Goal: Task Accomplishment & Management: Manage account settings

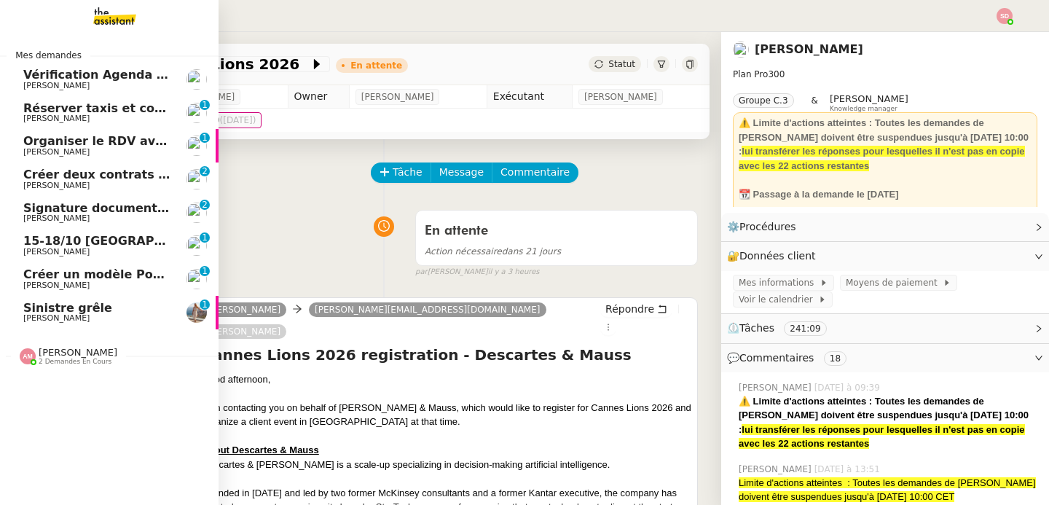
click at [111, 79] on span "Vérification Agenda + Chat + Wagram (9h et 14h)" at bounding box center [186, 75] width 327 height 14
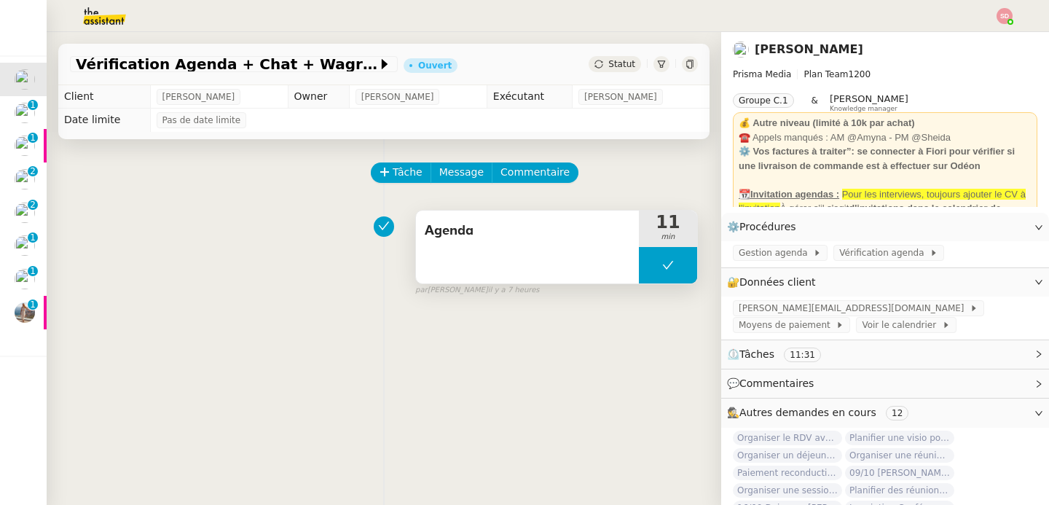
click at [640, 266] on button at bounding box center [668, 265] width 58 height 36
click at [640, 266] on div at bounding box center [653, 265] width 29 height 36
click at [658, 270] on div at bounding box center [668, 265] width 58 height 36
click at [677, 270] on icon at bounding box center [683, 265] width 12 height 12
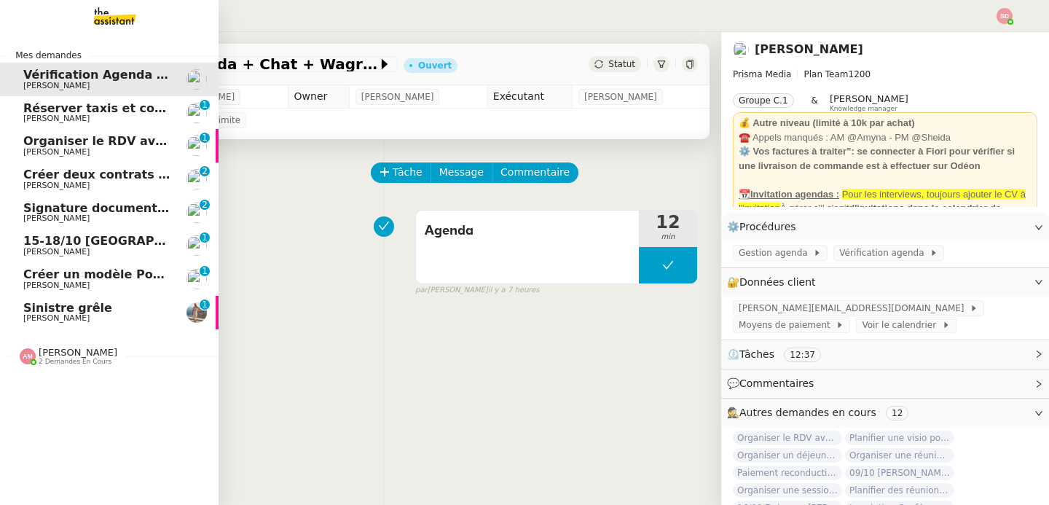
click at [48, 108] on span "Réserver taxis et confirmer bus" at bounding box center [127, 108] width 208 height 14
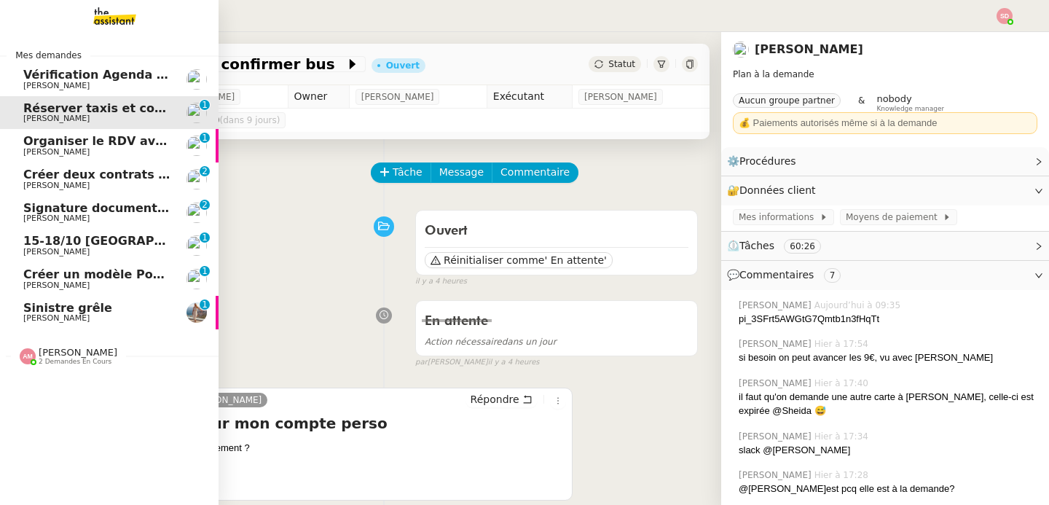
click at [133, 69] on span "Vérification Agenda + Chat + Wagram (9h et 14h)" at bounding box center [186, 75] width 327 height 14
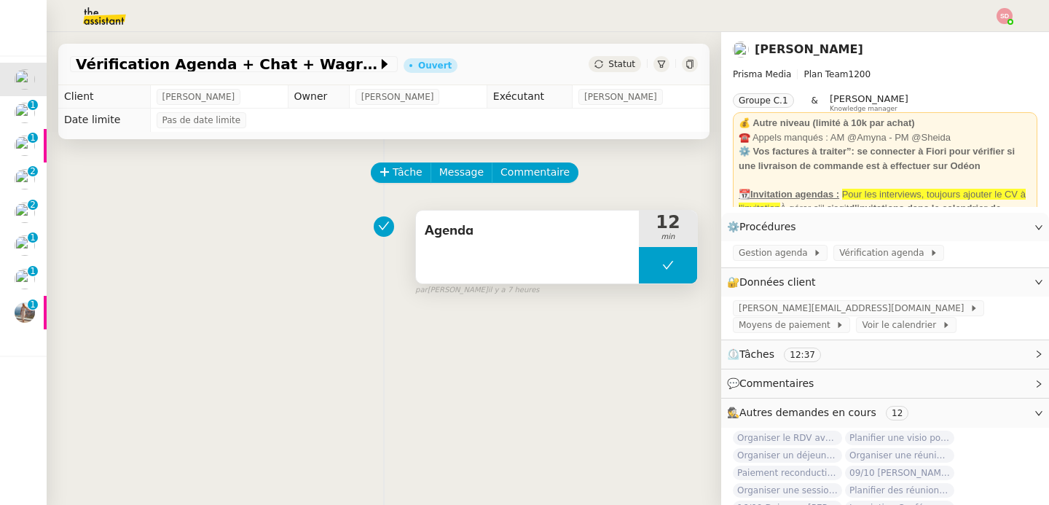
click at [643, 258] on button at bounding box center [668, 265] width 58 height 36
click at [643, 258] on div at bounding box center [653, 265] width 29 height 36
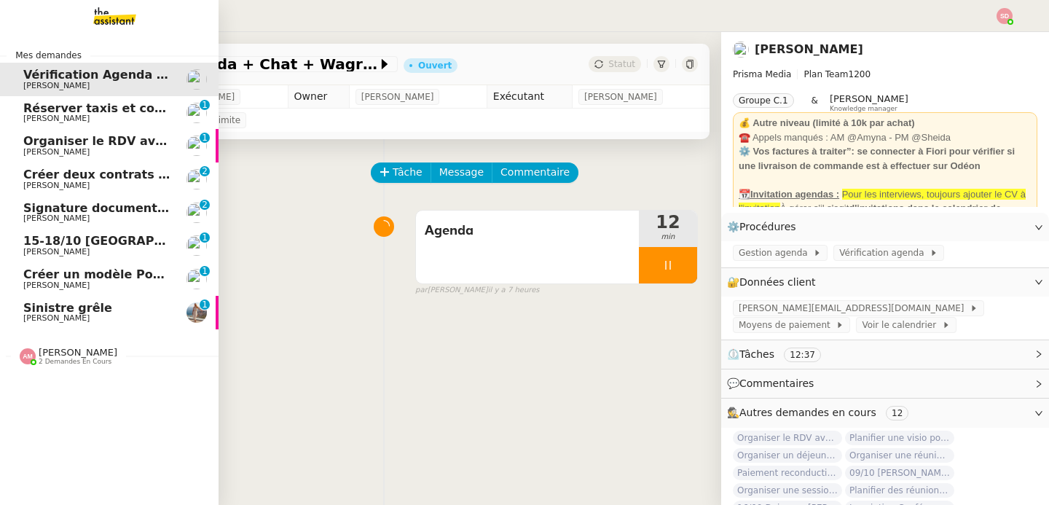
click at [28, 139] on span "Organiser le RDV avec Marc-Henri Spiess" at bounding box center [152, 141] width 259 height 14
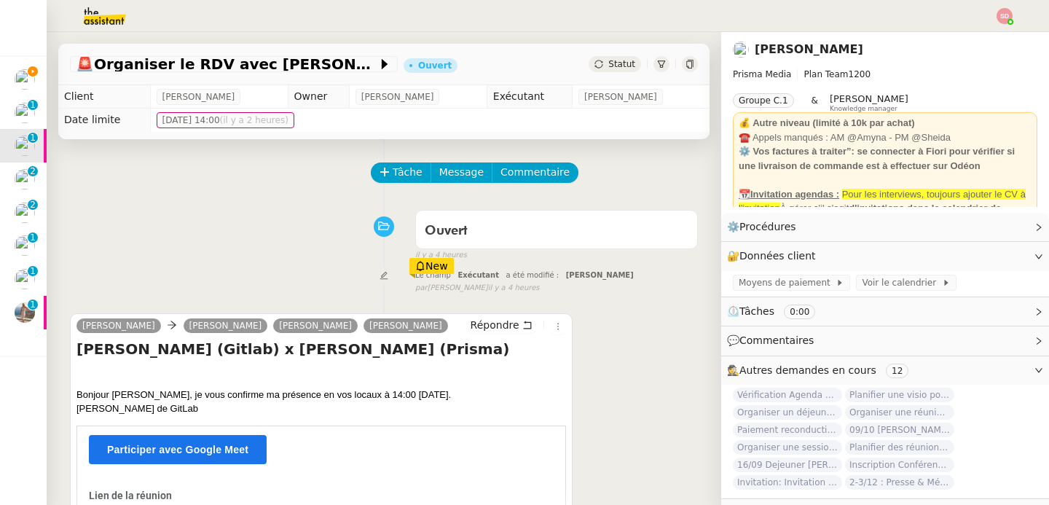
scroll to position [193, 0]
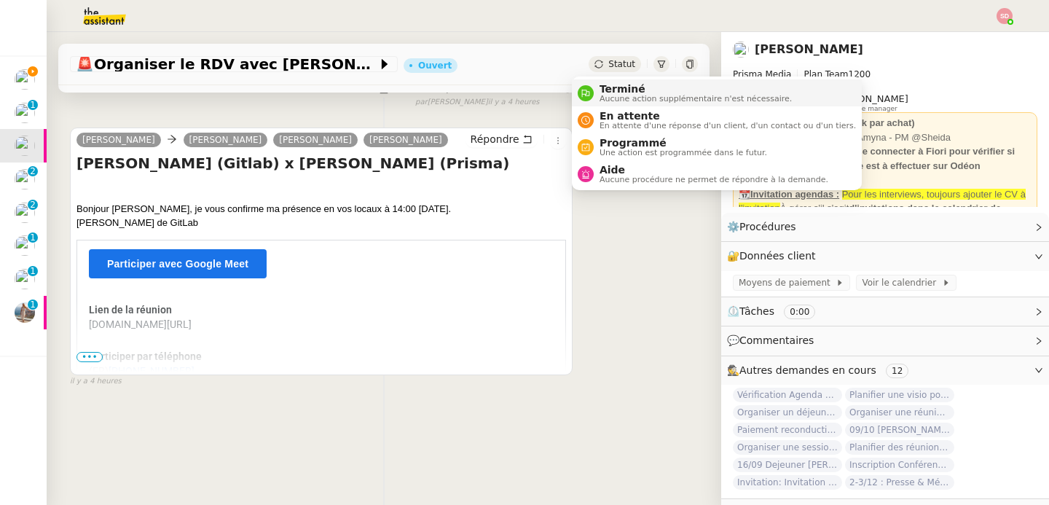
click at [600, 90] on span "Terminé" at bounding box center [696, 89] width 192 height 12
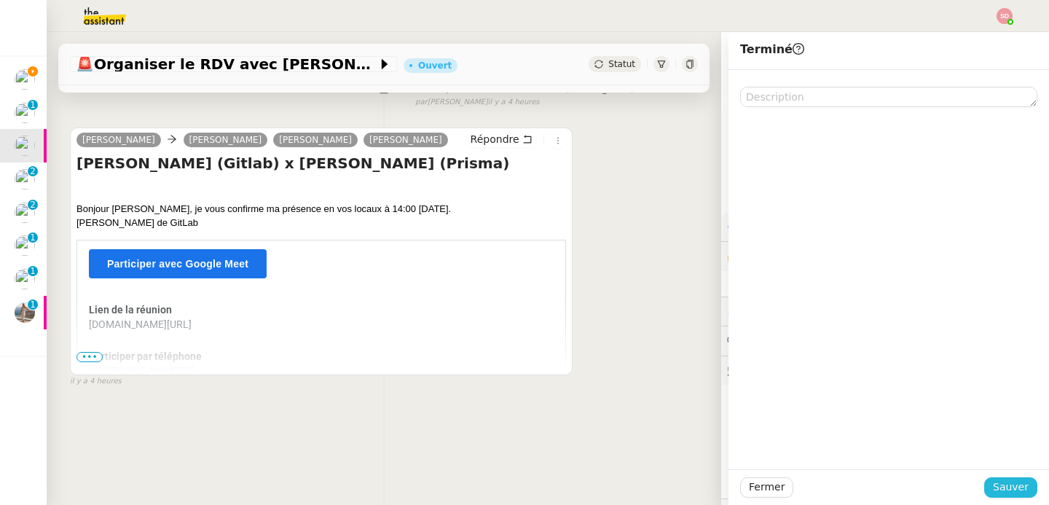
click at [1019, 487] on button "Sauver" at bounding box center [1010, 487] width 53 height 20
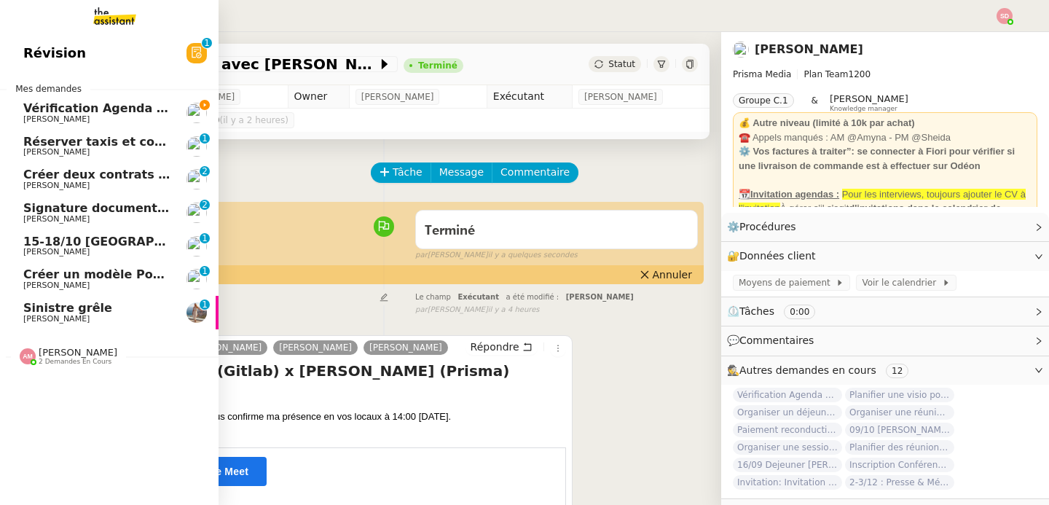
click at [117, 102] on span "Vérification Agenda + Chat + Wagram (9h et 14h)" at bounding box center [186, 108] width 327 height 14
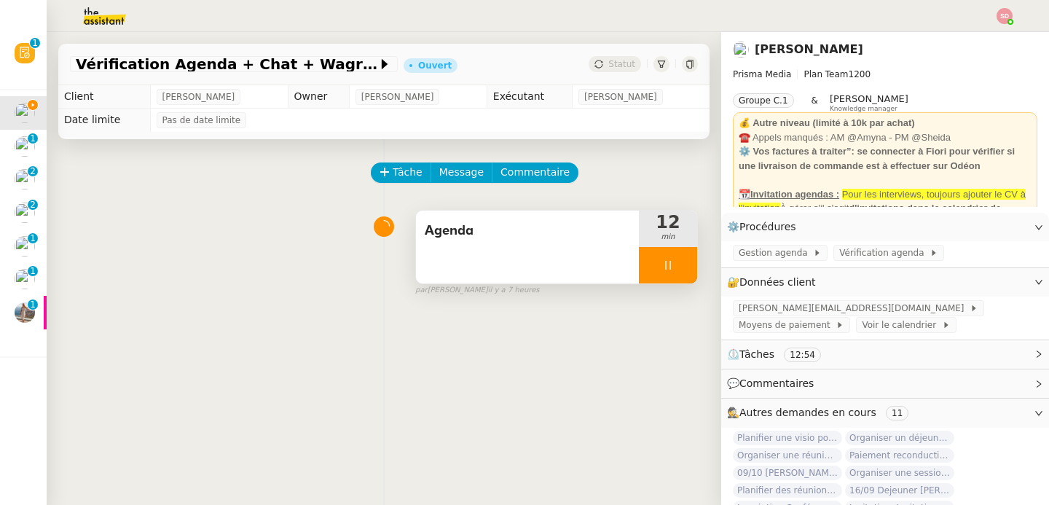
click at [662, 269] on div at bounding box center [668, 265] width 58 height 36
click at [677, 269] on icon at bounding box center [683, 265] width 12 height 12
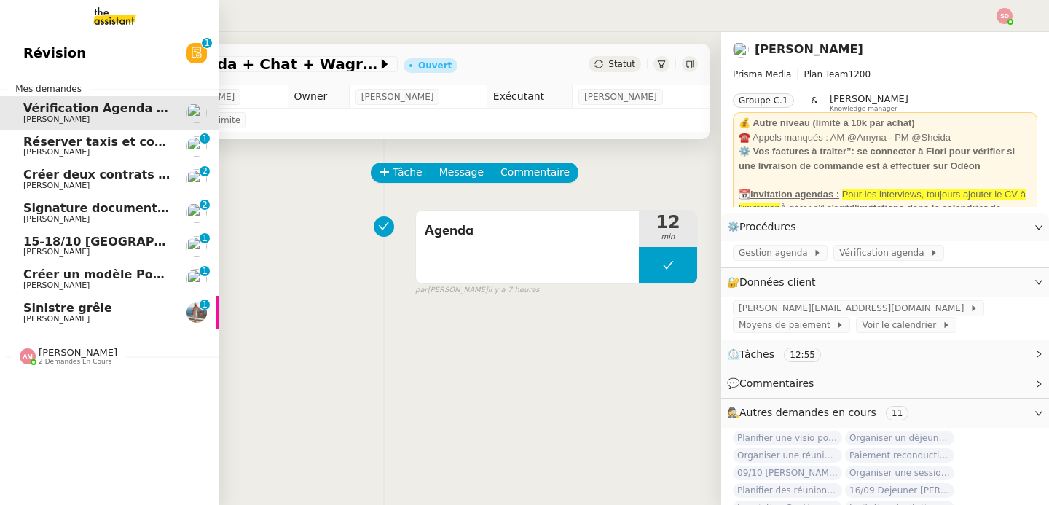
click at [54, 144] on span "Réserver taxis et confirmer bus" at bounding box center [127, 142] width 208 height 14
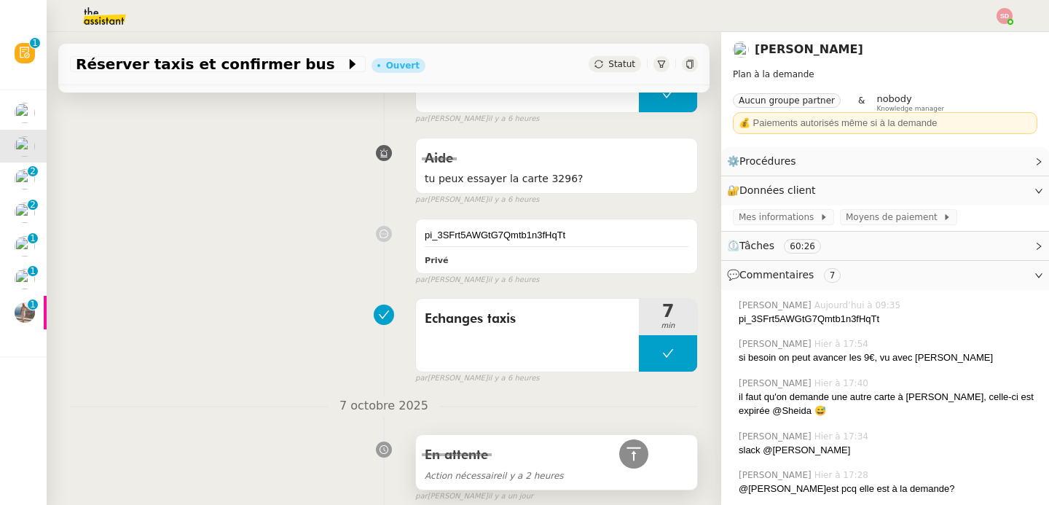
scroll to position [1568, 0]
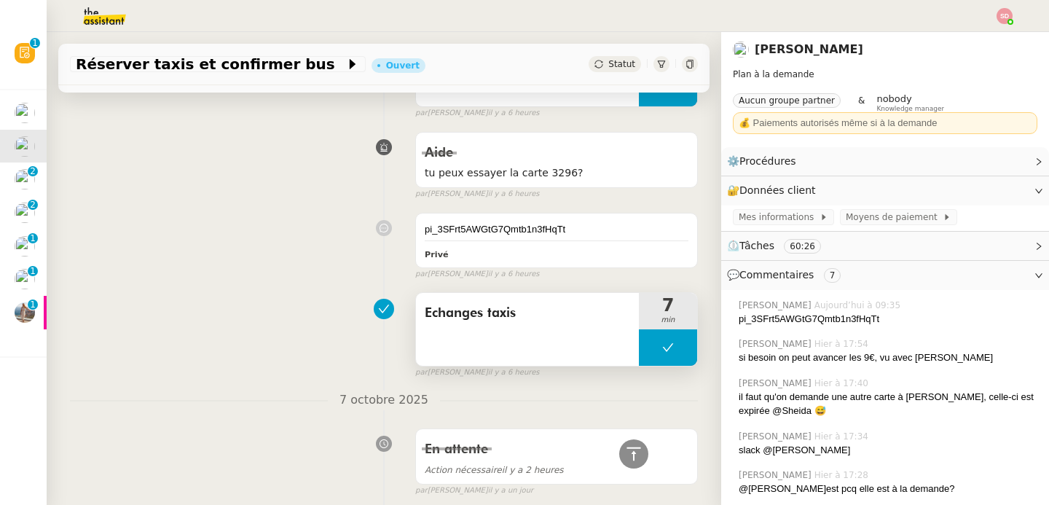
click at [640, 353] on button at bounding box center [668, 347] width 58 height 36
click at [648, 353] on icon at bounding box center [654, 348] width 12 height 12
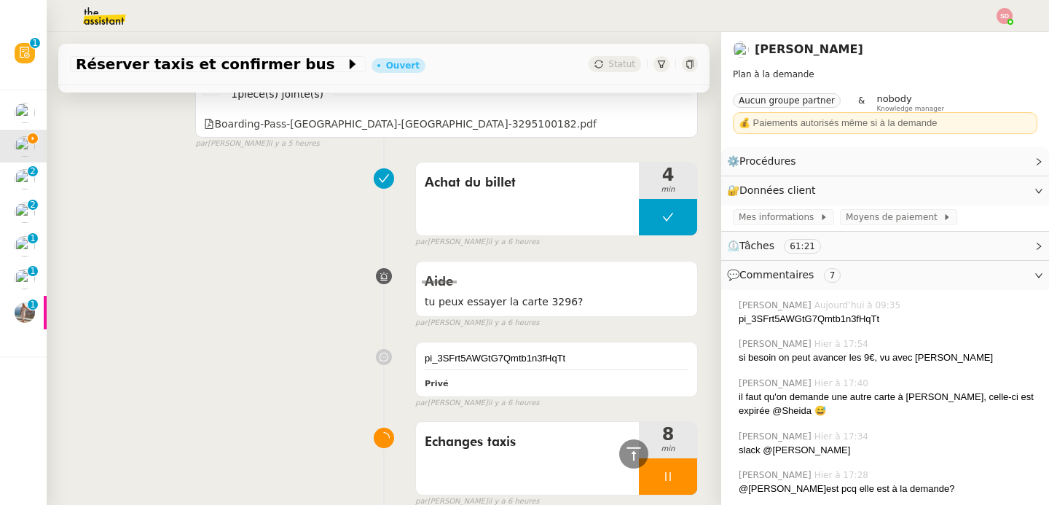
scroll to position [1455, 0]
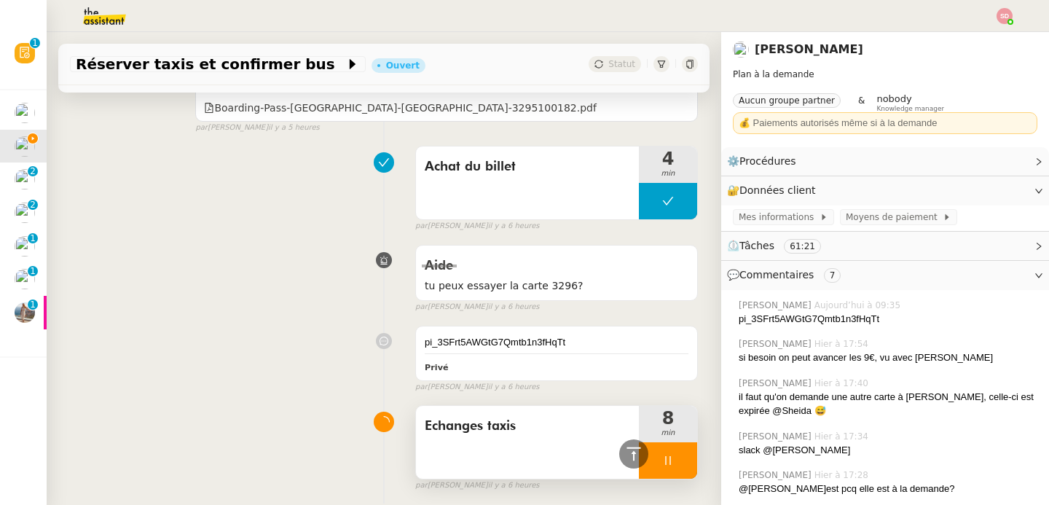
click at [672, 464] on div at bounding box center [668, 460] width 58 height 36
click at [672, 464] on button at bounding box center [682, 460] width 29 height 36
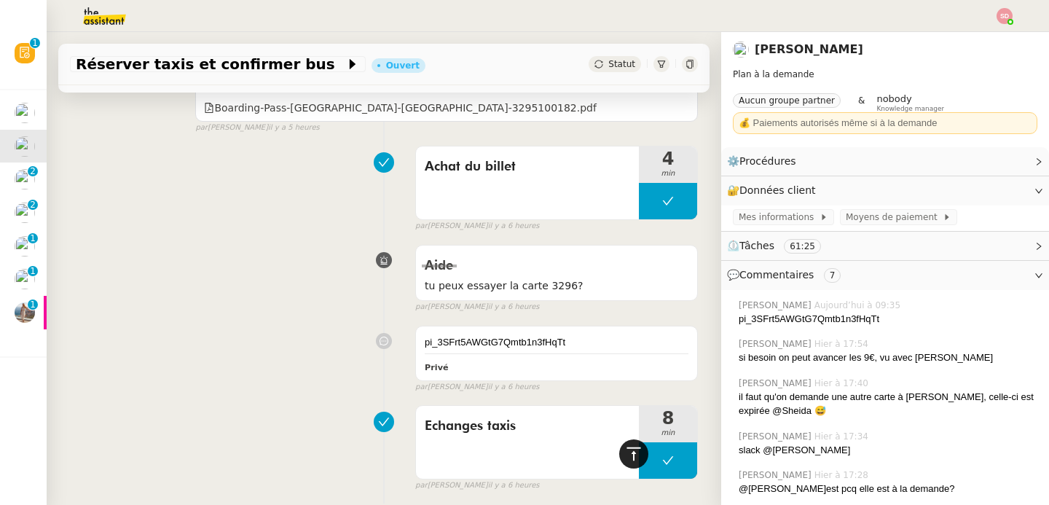
click at [625, 457] on icon at bounding box center [633, 453] width 17 height 17
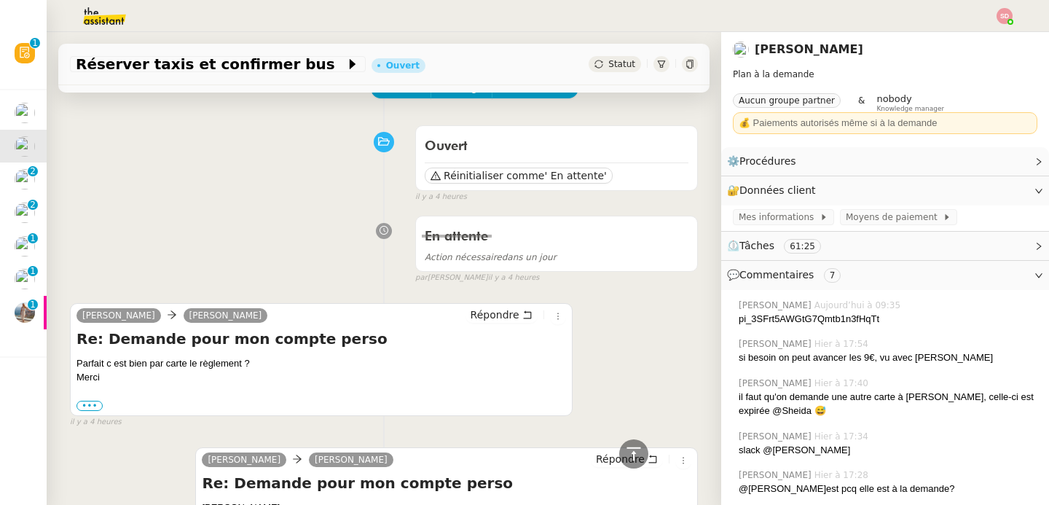
scroll to position [0, 0]
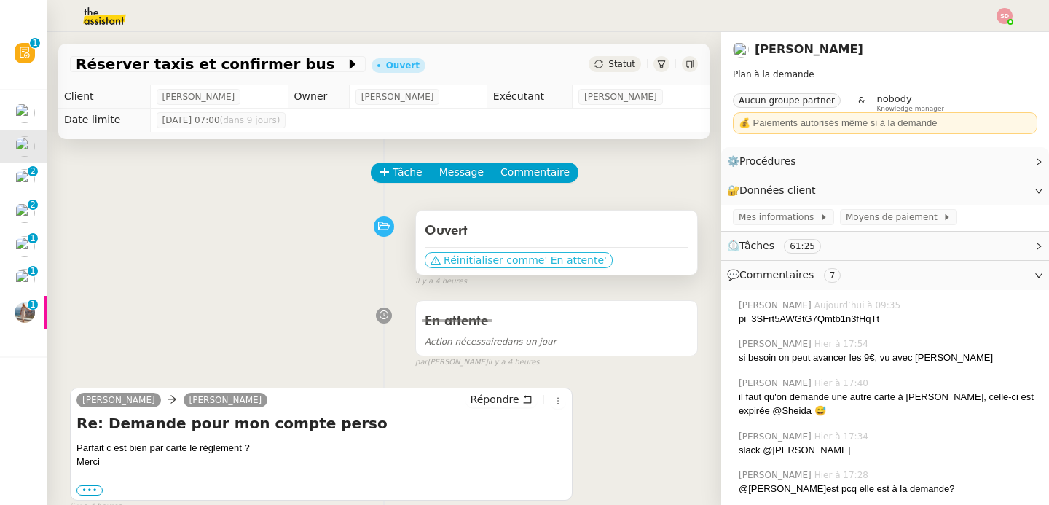
click at [519, 266] on span "Réinitialiser comme" at bounding box center [494, 260] width 101 height 15
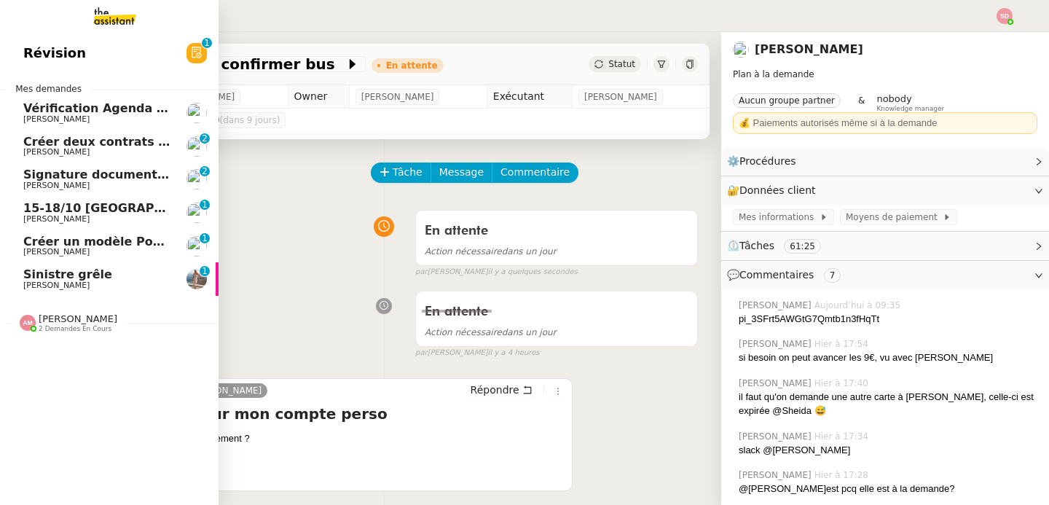
click at [77, 142] on span "Créer deux contrats de domiciliation" at bounding box center [143, 142] width 240 height 14
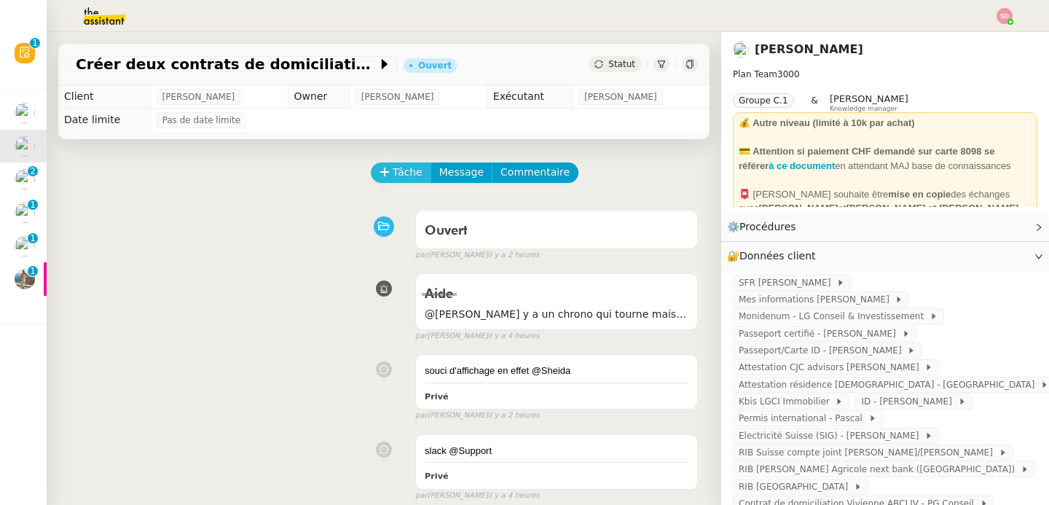
click at [396, 167] on span "Tâche" at bounding box center [408, 172] width 30 height 17
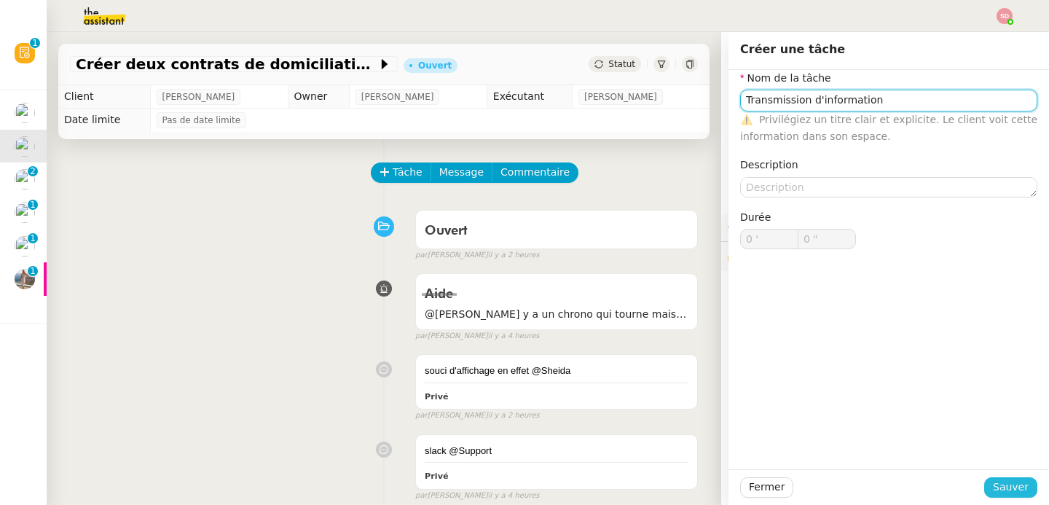
type input "Transmission d'information"
click at [1006, 488] on span "Sauver" at bounding box center [1011, 487] width 36 height 17
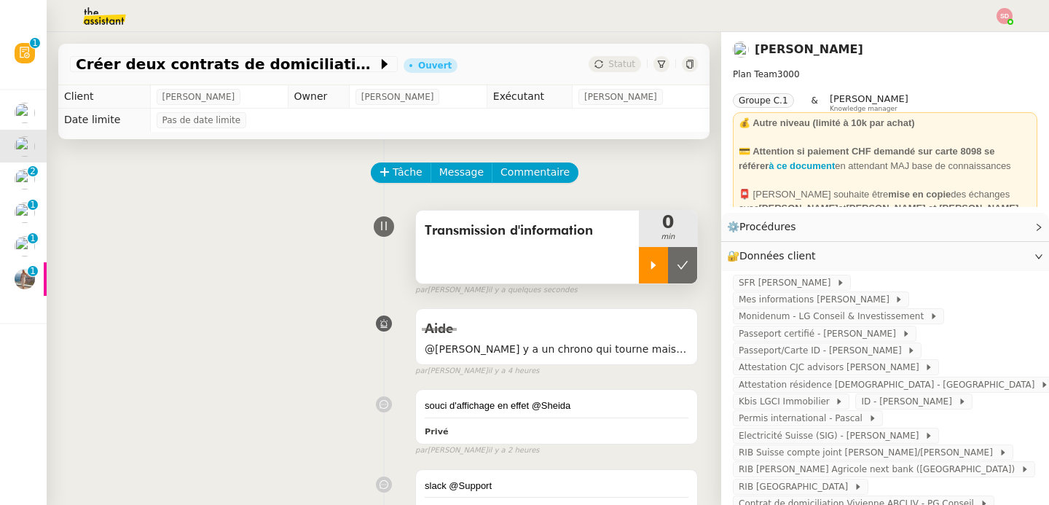
click at [648, 261] on icon at bounding box center [654, 265] width 12 height 12
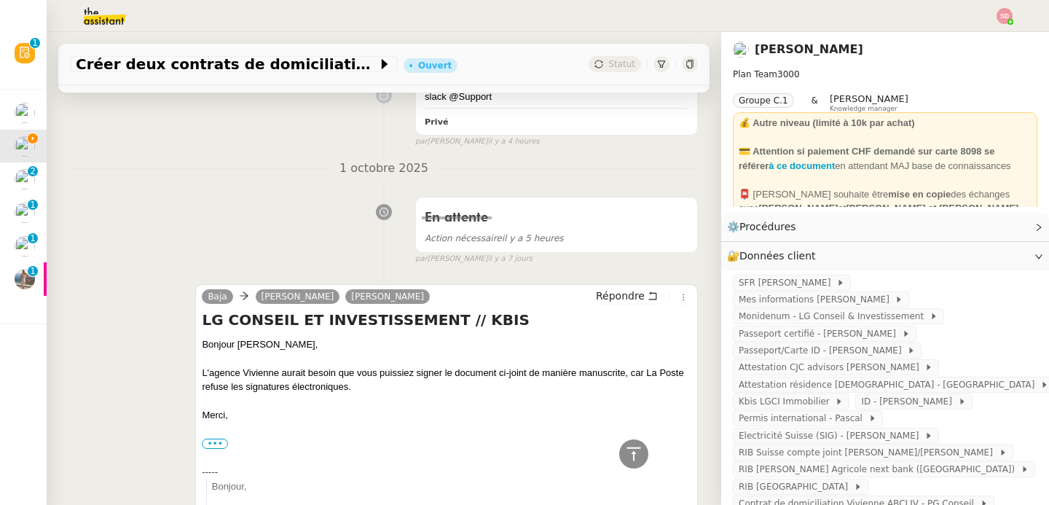
scroll to position [390, 0]
click at [617, 294] on span "Répondre" at bounding box center [620, 295] width 49 height 15
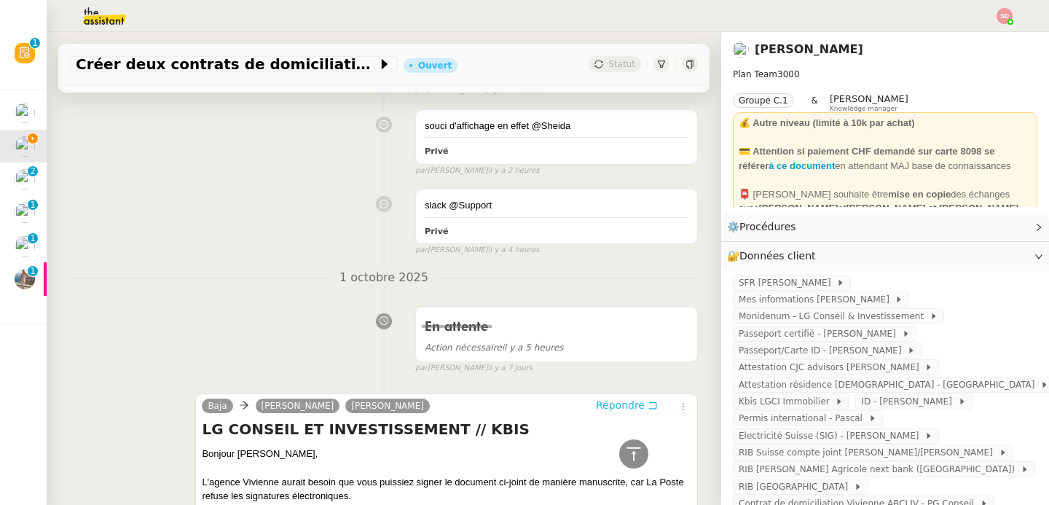
scroll to position [0, 0]
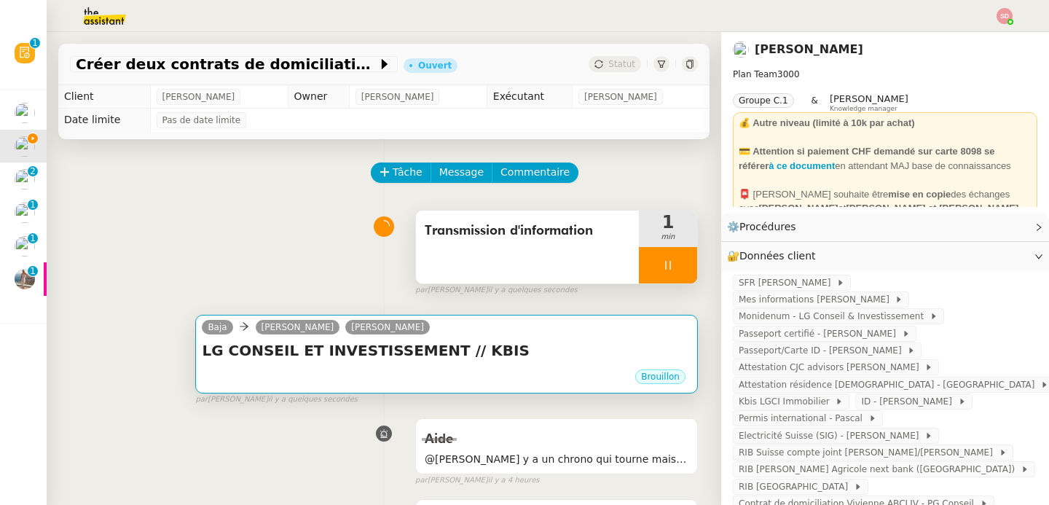
click at [546, 325] on div "Baja Claire Morysse Laurène Gauthier" at bounding box center [447, 329] width 490 height 22
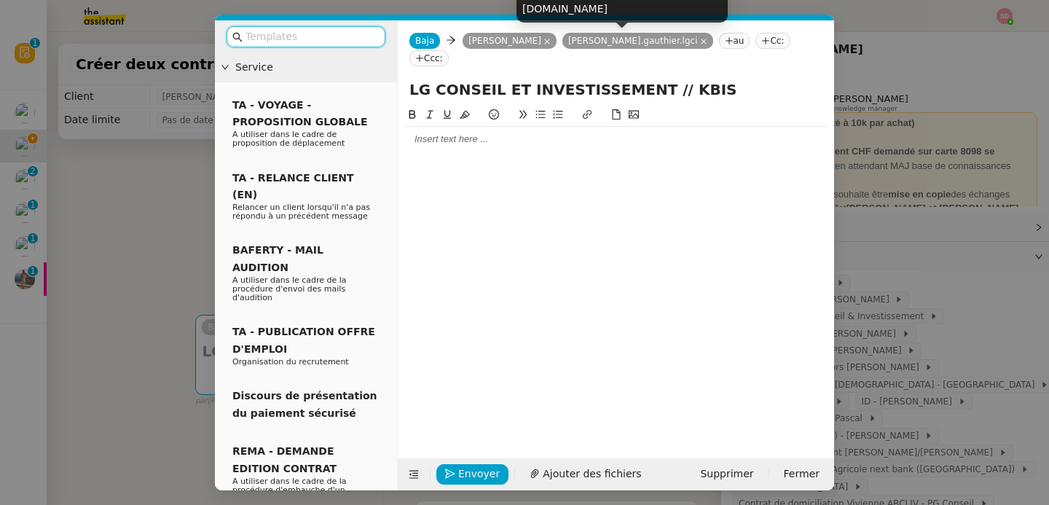
click at [700, 39] on icon at bounding box center [703, 41] width 7 height 7
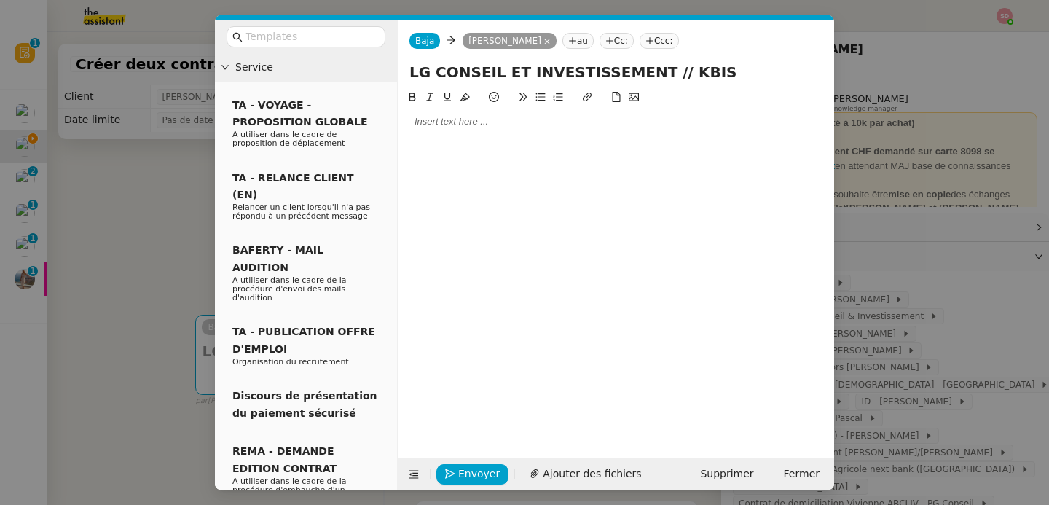
click at [457, 125] on div at bounding box center [616, 121] width 425 height 13
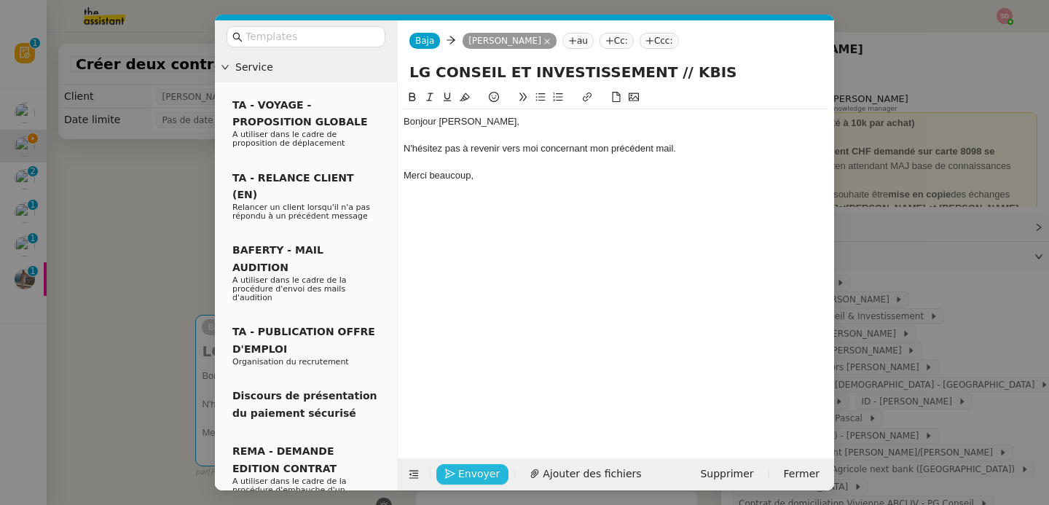
click at [483, 468] on span "Envoyer" at bounding box center [479, 474] width 42 height 17
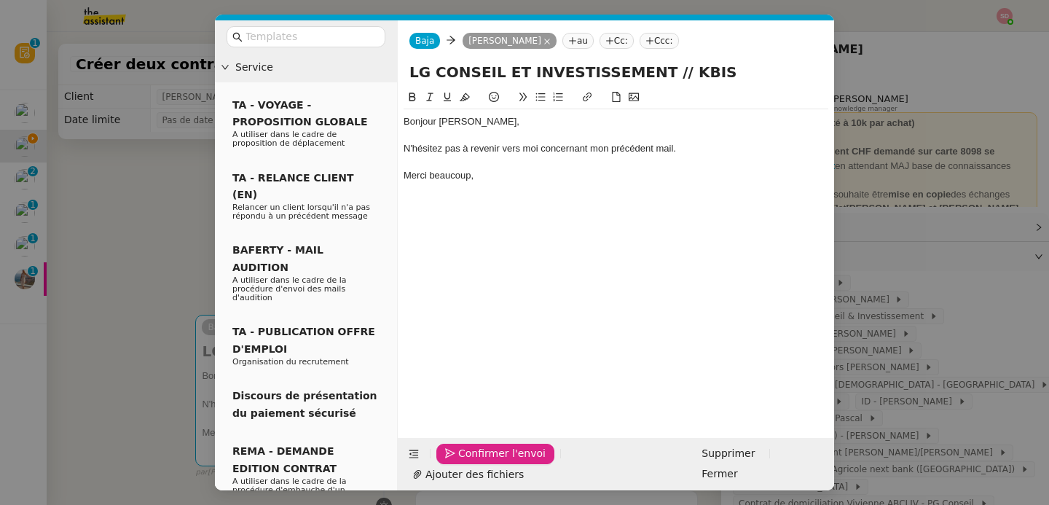
click at [483, 462] on span "Confirmer l'envoi" at bounding box center [501, 453] width 87 height 17
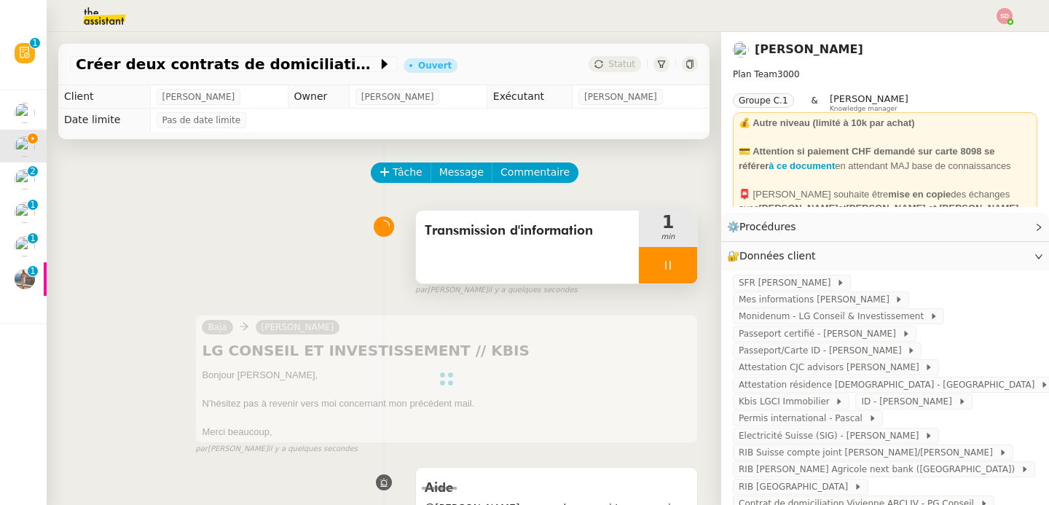
click at [660, 262] on div at bounding box center [668, 265] width 58 height 36
click at [677, 262] on icon at bounding box center [683, 265] width 12 height 12
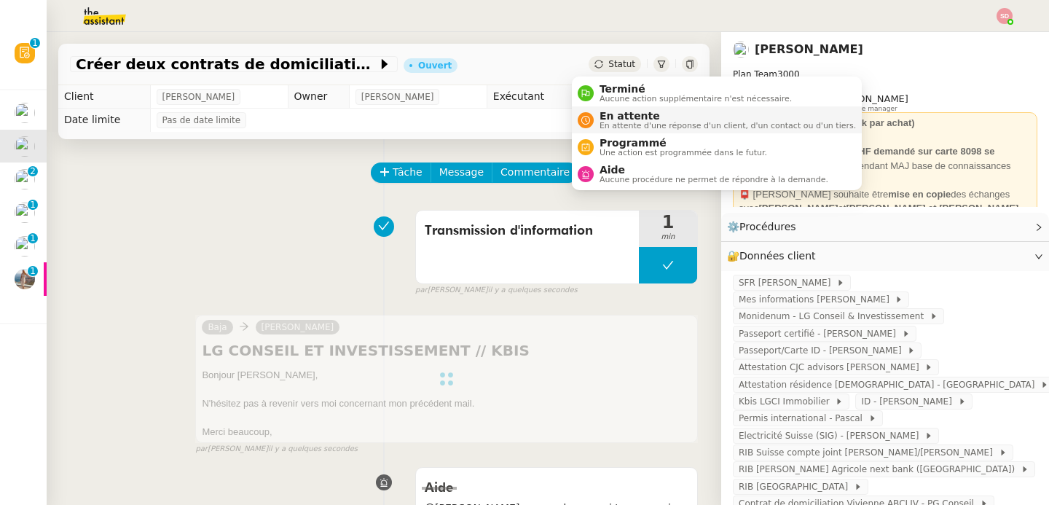
click at [597, 120] on div "En attente En attente d'une réponse d'un client, d'un contact ou d'un tiers." at bounding box center [725, 120] width 262 height 20
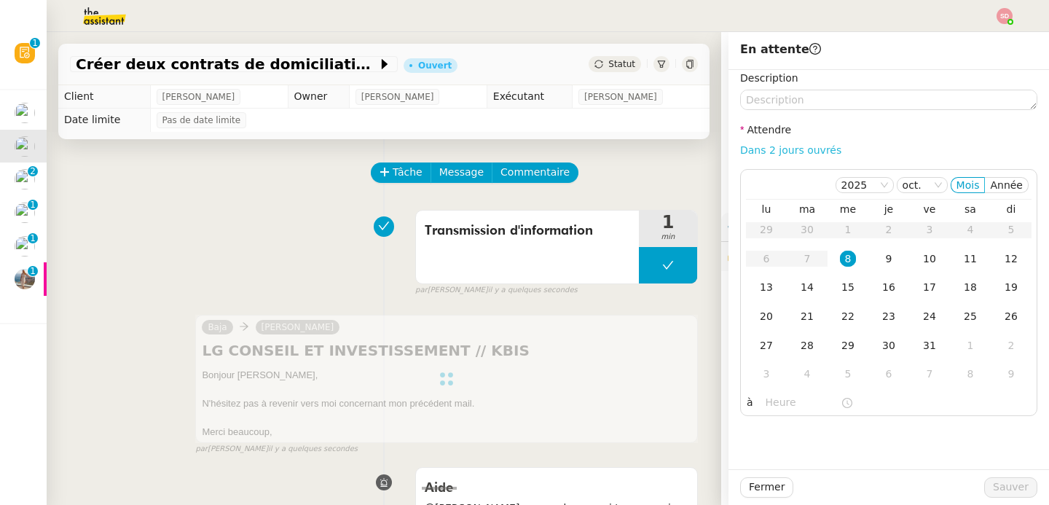
click at [809, 147] on link "Dans 2 jours ouvrés" at bounding box center [790, 150] width 101 height 12
click at [767, 415] on div "2025 oct. Mois Année lu ma me je ve sa di 29 30 1 2 3 4 5 6 7 8 9 10 11 12 13 1…" at bounding box center [888, 292] width 297 height 247
click at [769, 401] on input "07:00" at bounding box center [803, 402] width 75 height 17
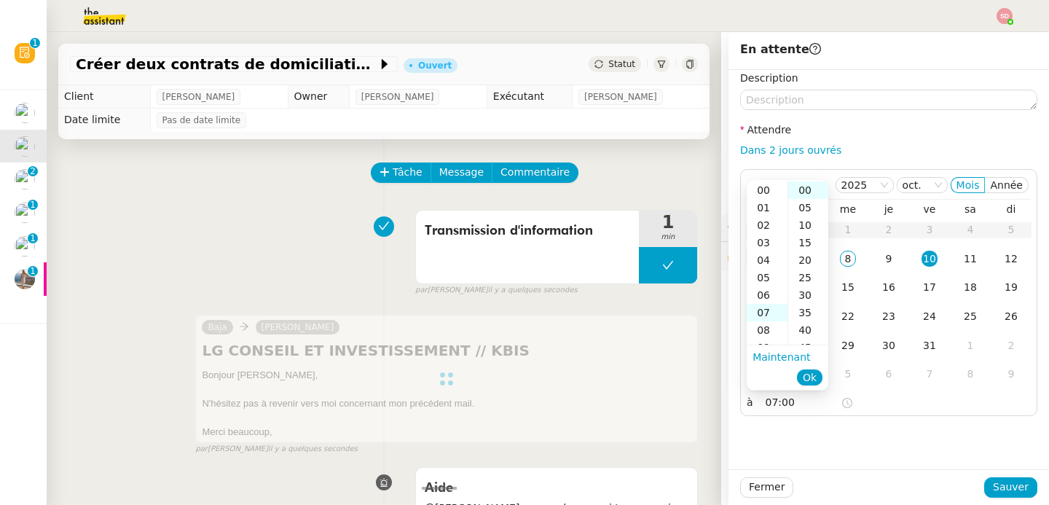
scroll to position [122, 0]
click at [767, 248] on div "10" at bounding box center [767, 242] width 41 height 17
click at [811, 297] on div "30" at bounding box center [808, 294] width 40 height 17
type input "10:30"
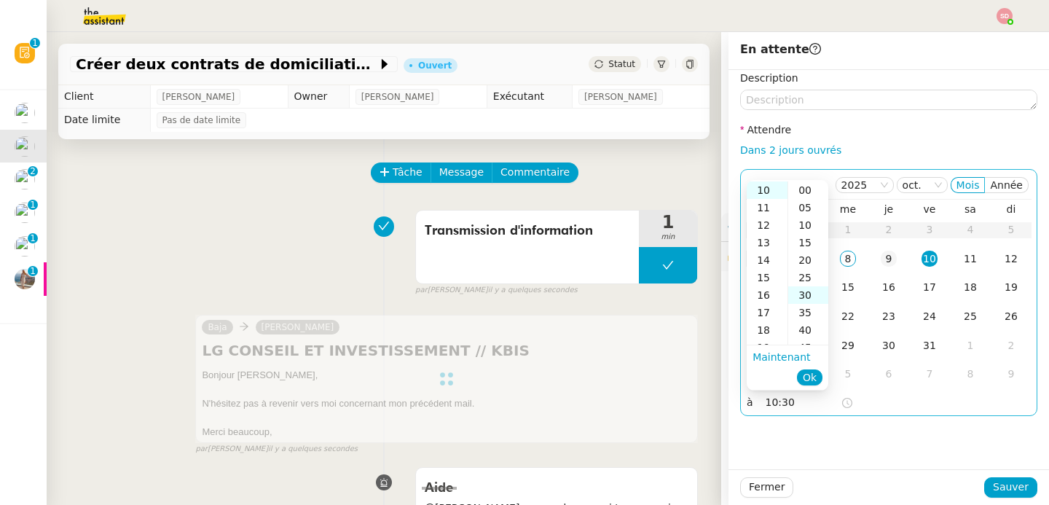
scroll to position [105, 0]
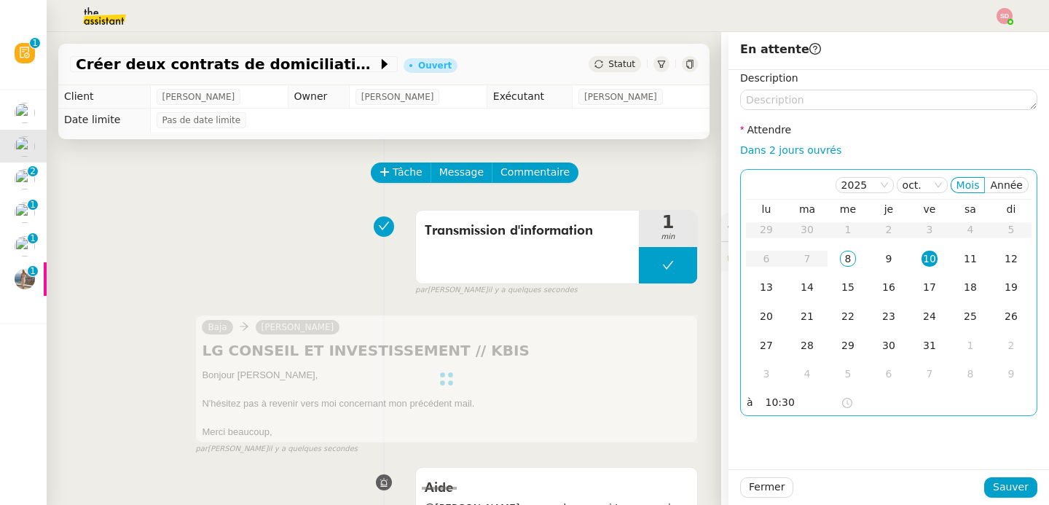
click at [922, 259] on div "10" at bounding box center [930, 259] width 16 height 16
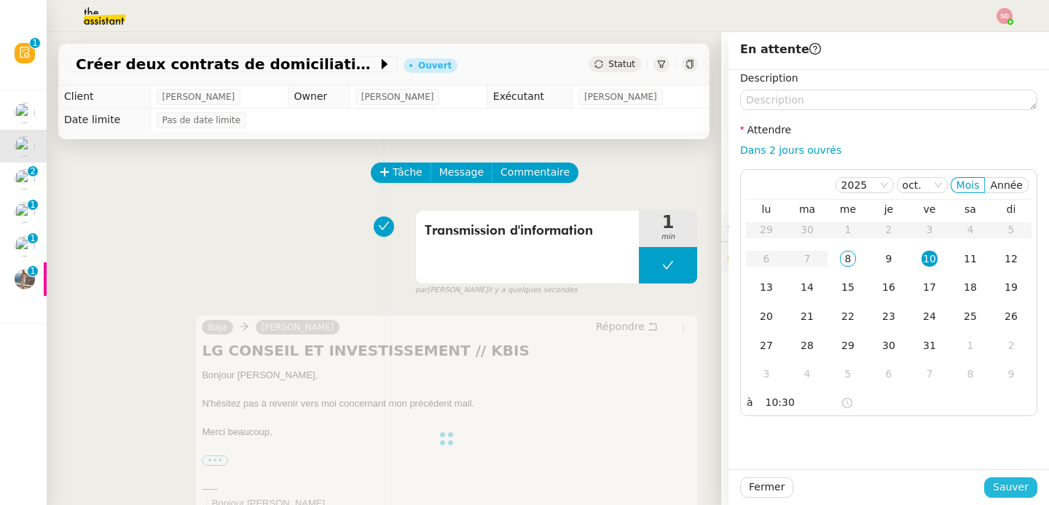
click at [984, 485] on button "Sauver" at bounding box center [1010, 487] width 53 height 20
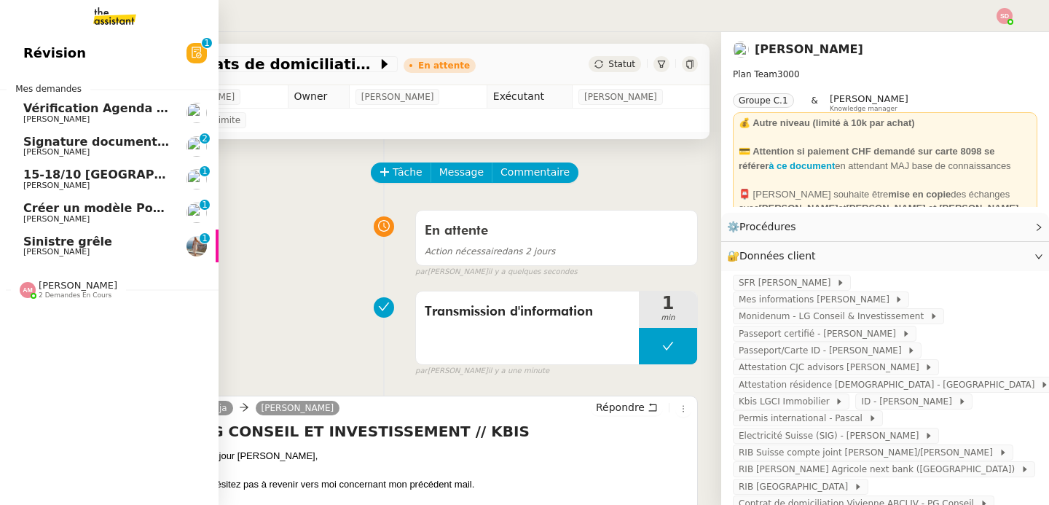
click at [99, 212] on span "Créer un modèle PowerPoint professionnel" at bounding box center [164, 208] width 282 height 14
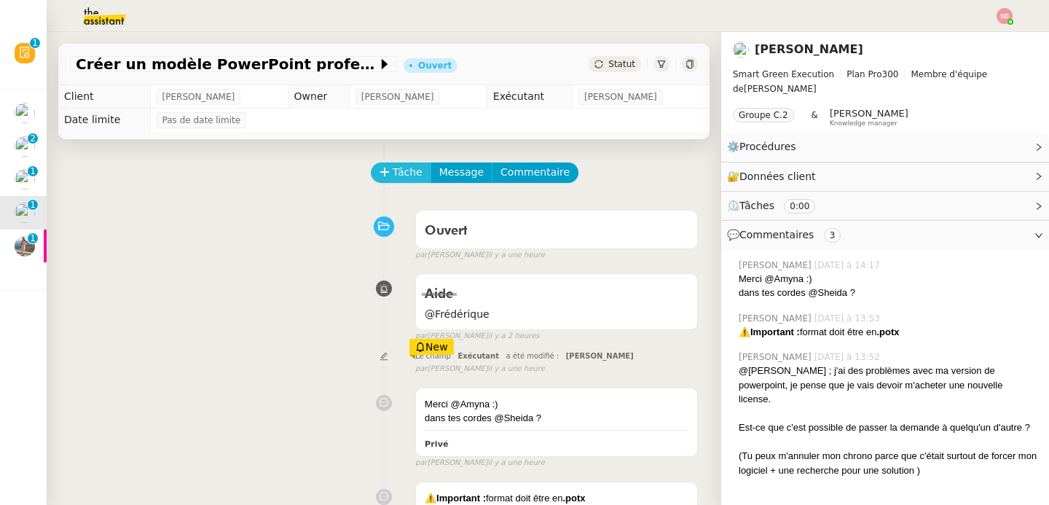
click at [396, 172] on span "Tâche" at bounding box center [408, 172] width 30 height 17
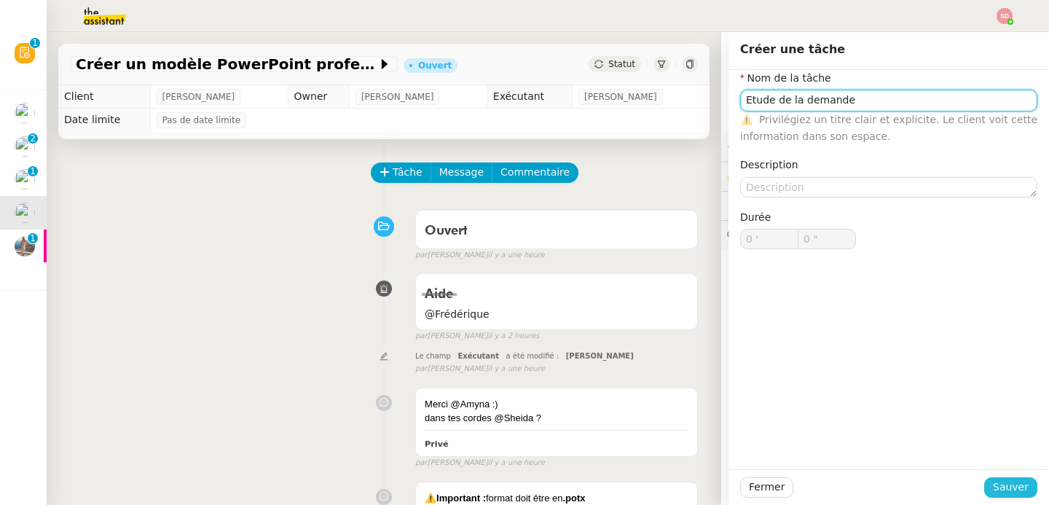
type input "Etude de la demande"
click at [1014, 487] on span "Sauver" at bounding box center [1011, 487] width 36 height 17
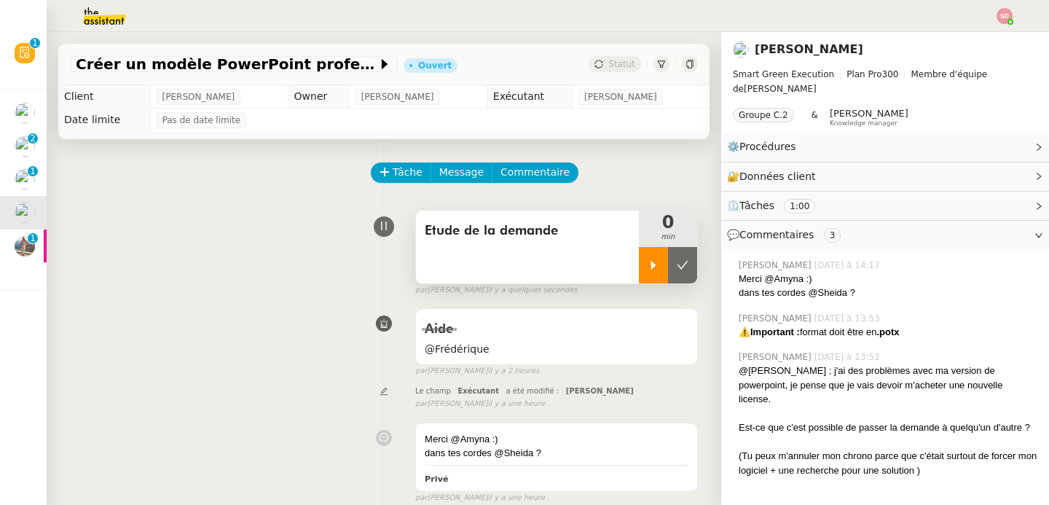
click at [644, 268] on div at bounding box center [653, 265] width 29 height 36
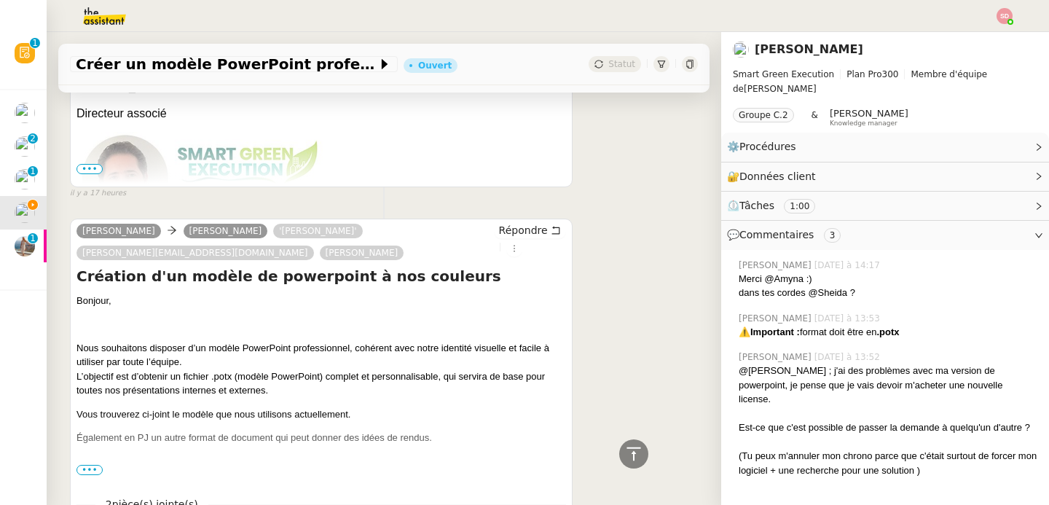
scroll to position [1374, 0]
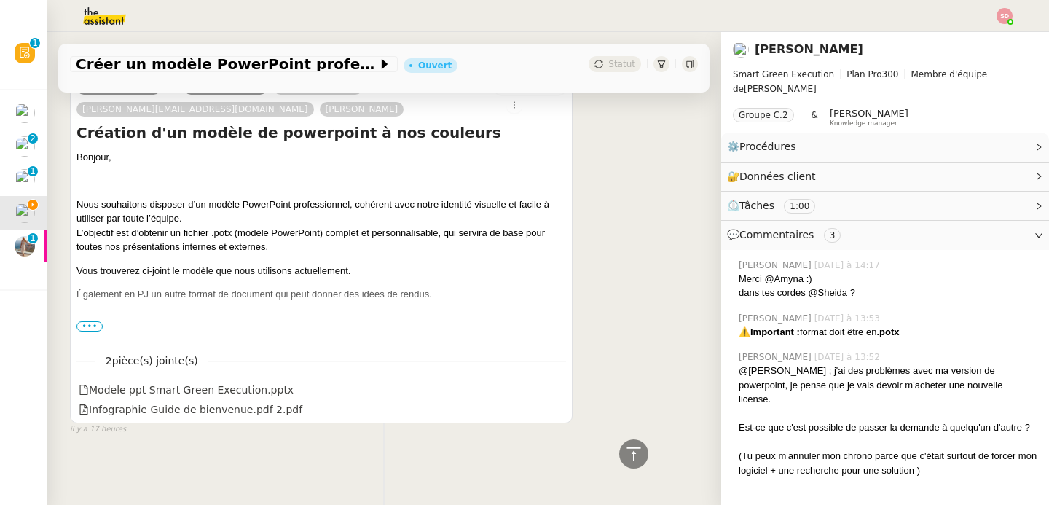
click at [92, 321] on span "•••" at bounding box center [90, 326] width 26 height 10
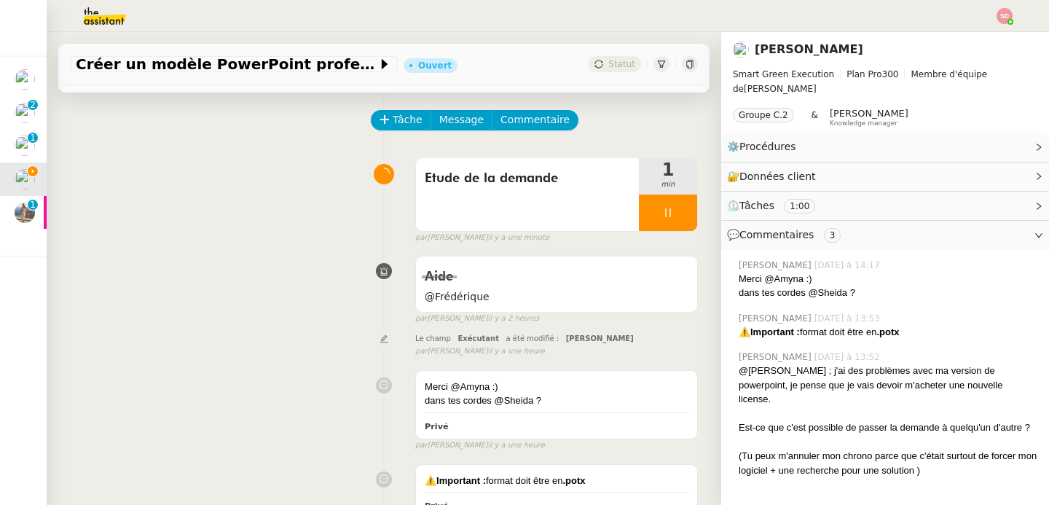
scroll to position [0, 0]
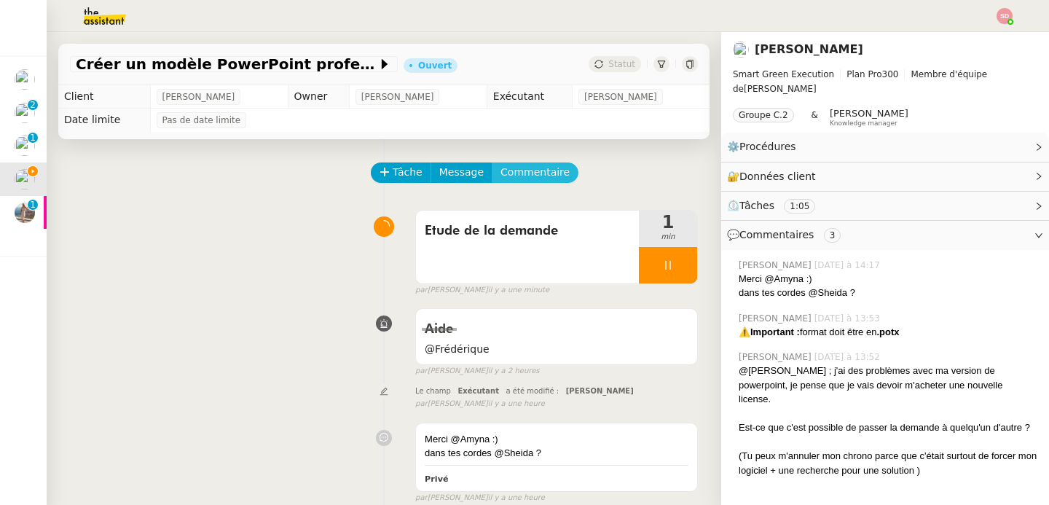
click at [538, 176] on span "Commentaire" at bounding box center [535, 172] width 69 height 17
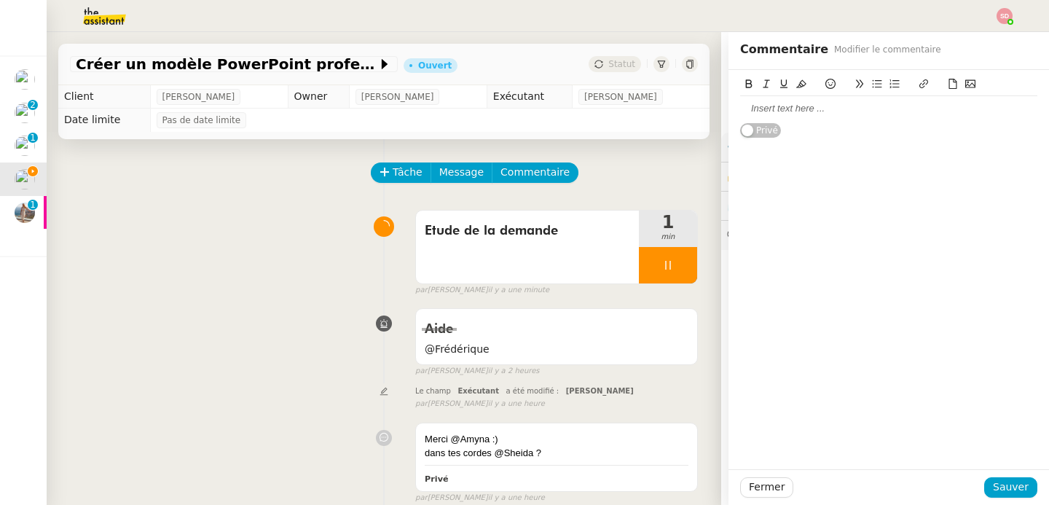
click at [878, 102] on div at bounding box center [888, 108] width 297 height 13
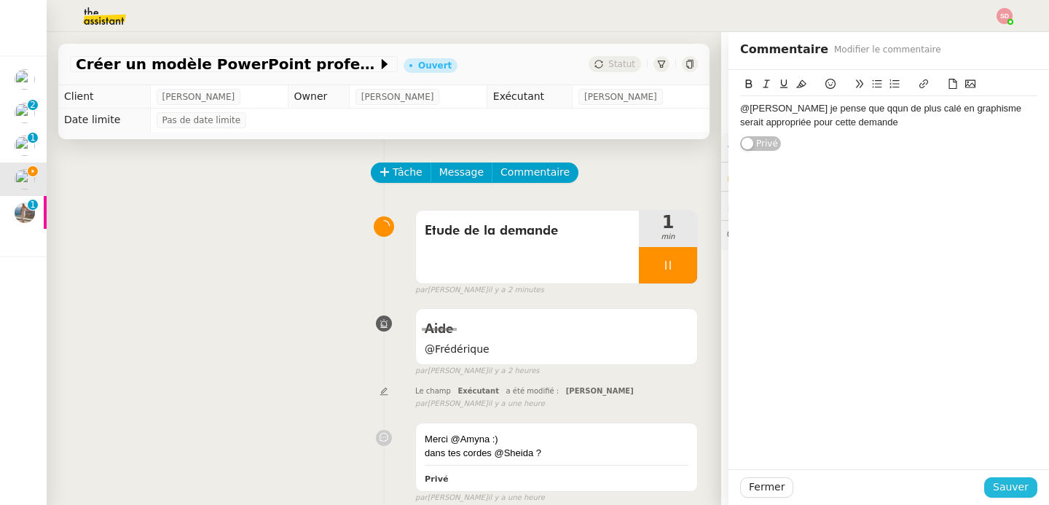
click at [1019, 493] on button "Sauver" at bounding box center [1010, 487] width 53 height 20
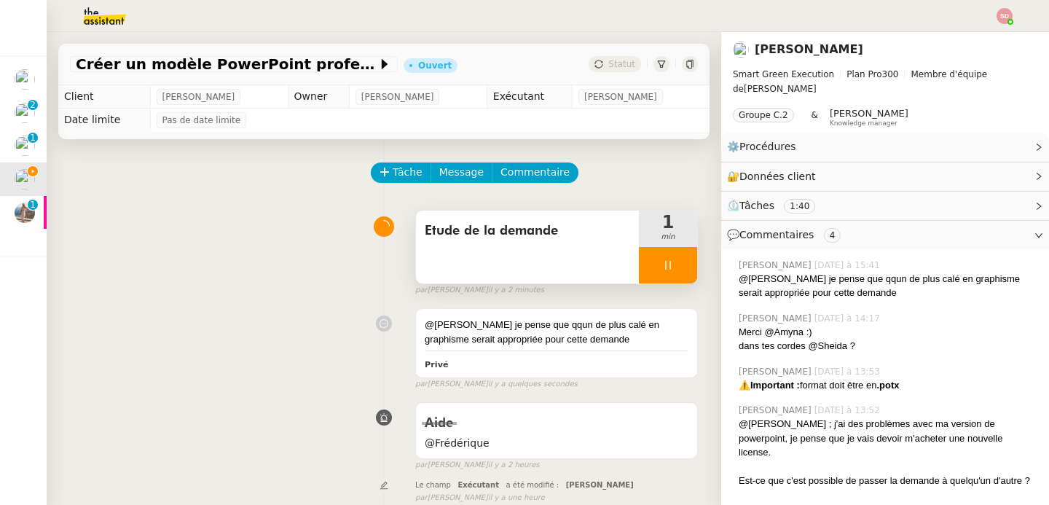
click at [661, 267] on div at bounding box center [668, 265] width 58 height 36
click at [678, 267] on icon at bounding box center [683, 265] width 11 height 8
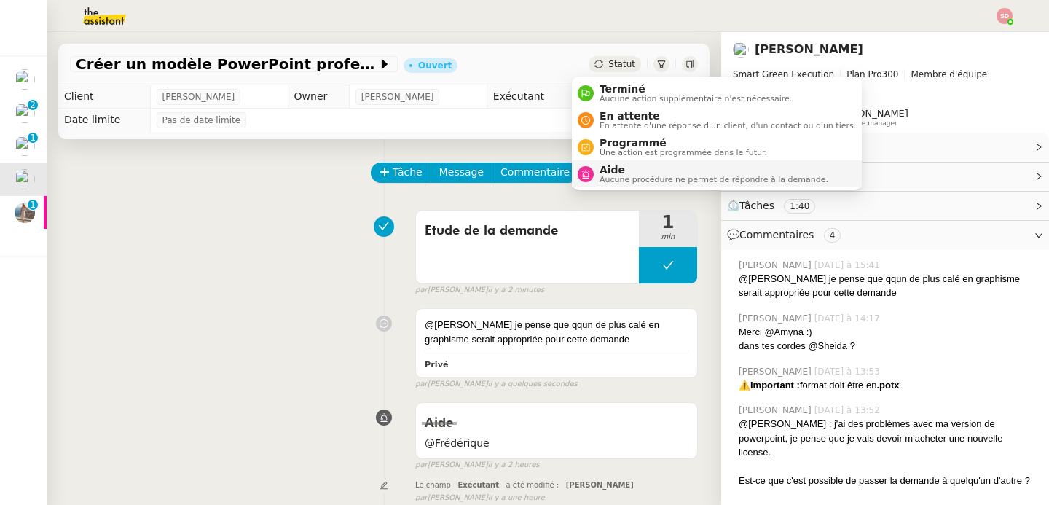
click at [609, 174] on span "Aide" at bounding box center [714, 170] width 229 height 12
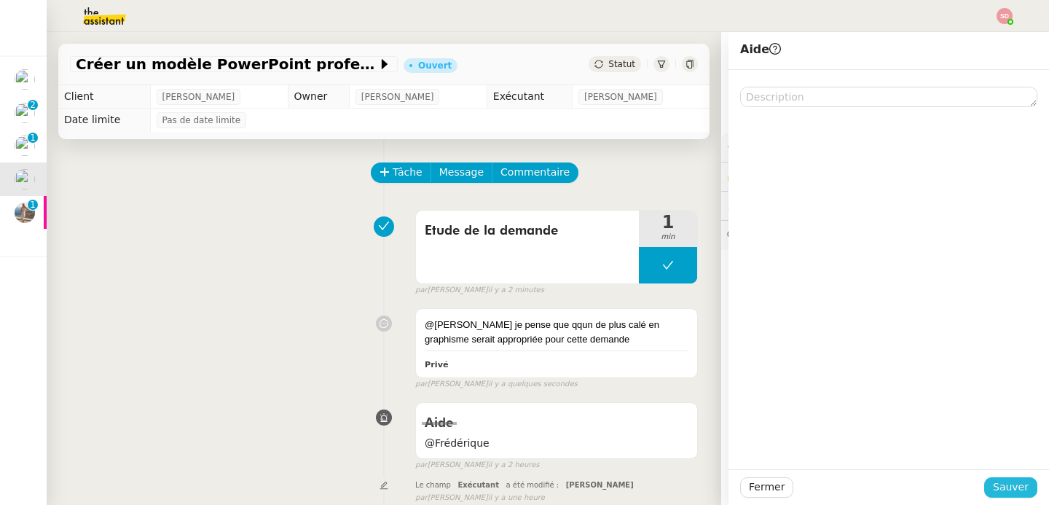
click at [1003, 487] on span "Sauver" at bounding box center [1011, 487] width 36 height 17
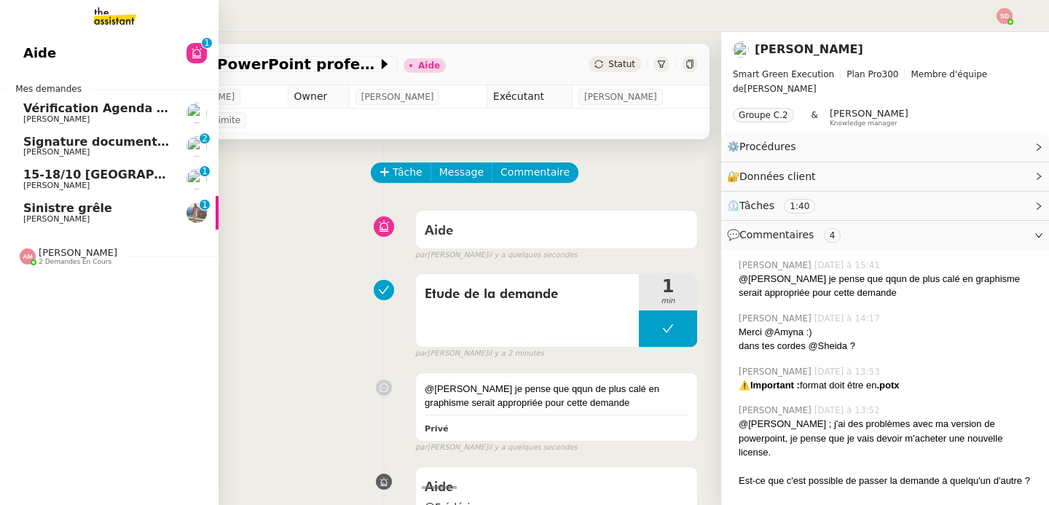
click at [126, 172] on span "15-18/10 [GEOGRAPHIC_DATA] - Conférence" at bounding box center [166, 175] width 286 height 14
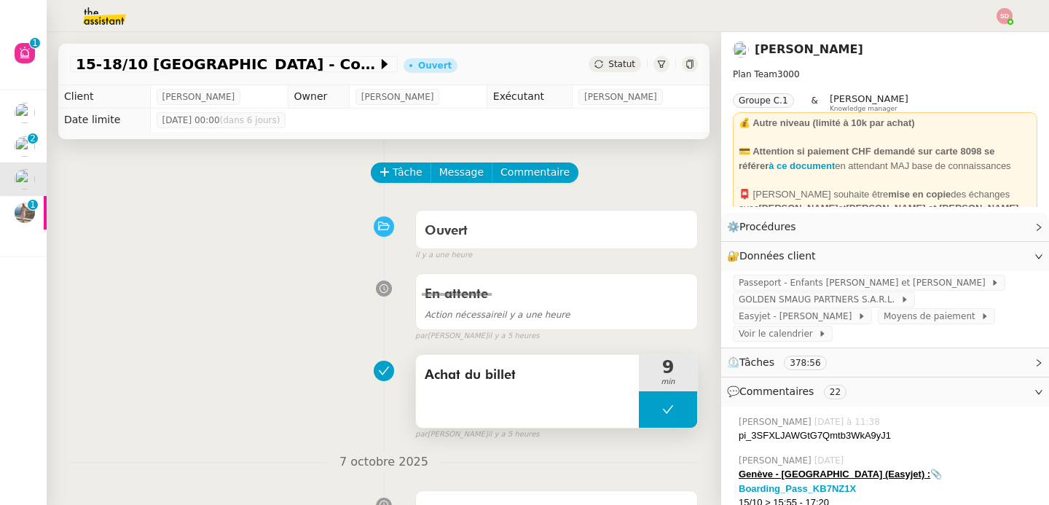
click at [639, 408] on button at bounding box center [668, 409] width 58 height 36
click at [639, 408] on div at bounding box center [668, 409] width 58 height 36
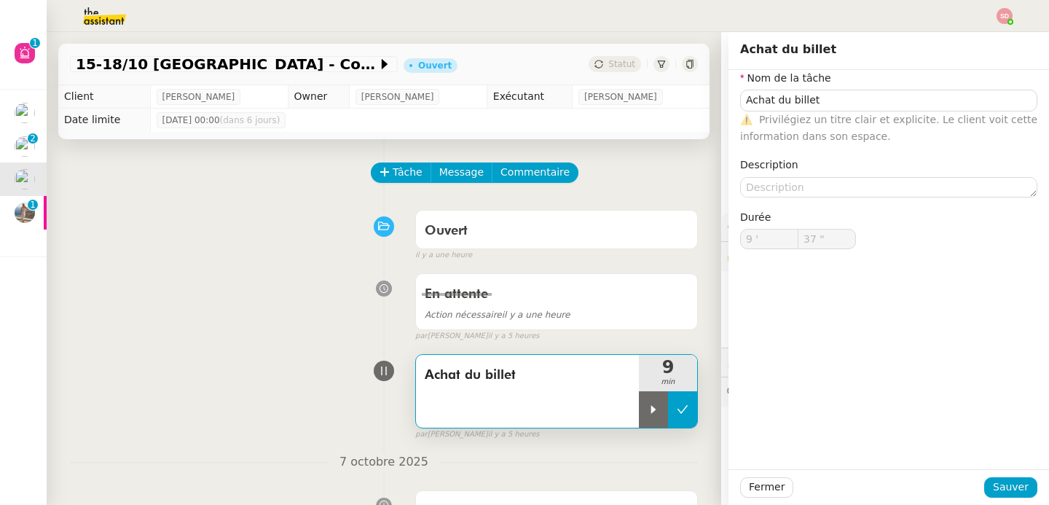
type input "Achat du billet"
type input "9 '"
type input "37 ""
click at [651, 408] on icon at bounding box center [653, 410] width 5 height 8
type input "Achat du billet"
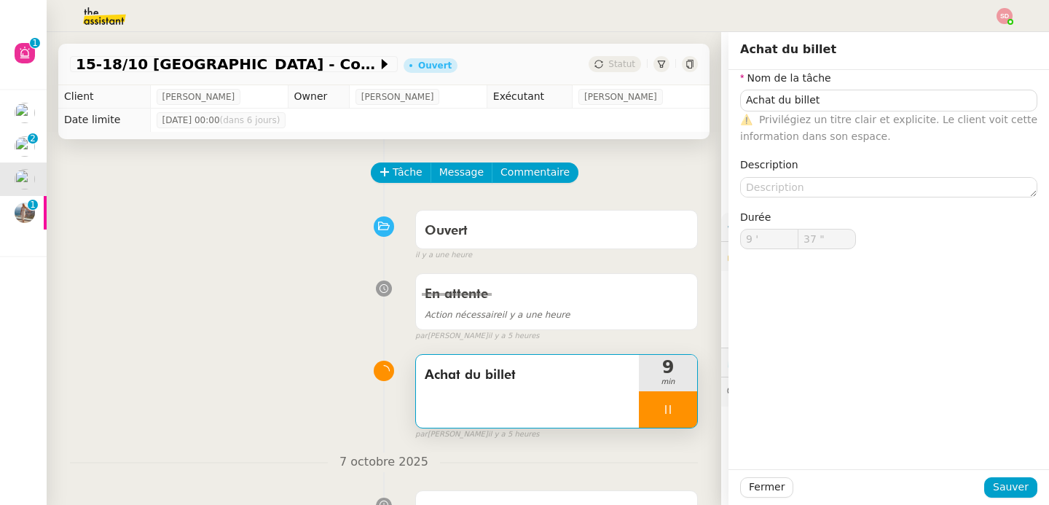
type input "9 '"
type input "38 ""
type input "Achat du billet"
type input "9 '"
type input "59 ""
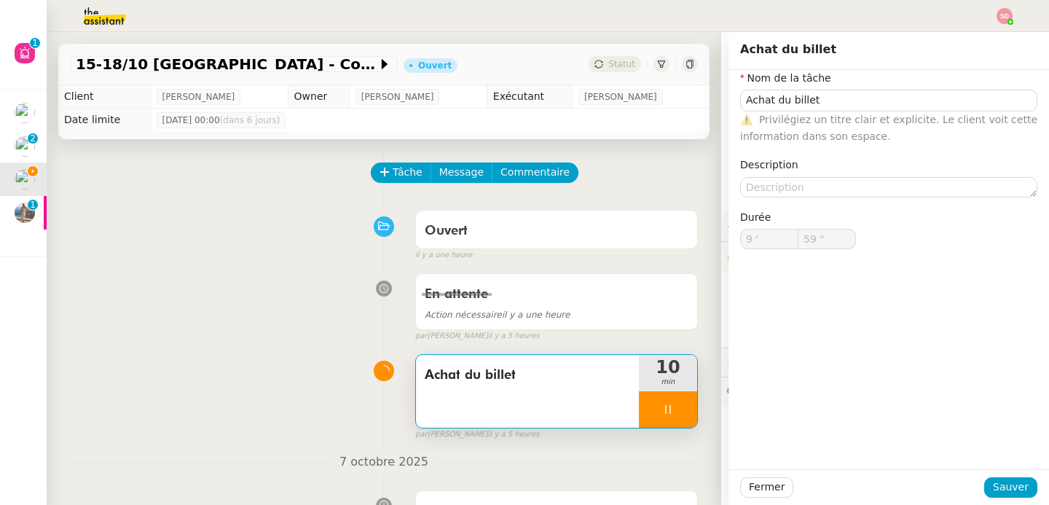
type input "10 '"
type input "50 ""
click at [229, 310] on div "En attente Action nécessaire il y a une heure false par Sheida D. il y a 5 heur…" at bounding box center [384, 304] width 628 height 75
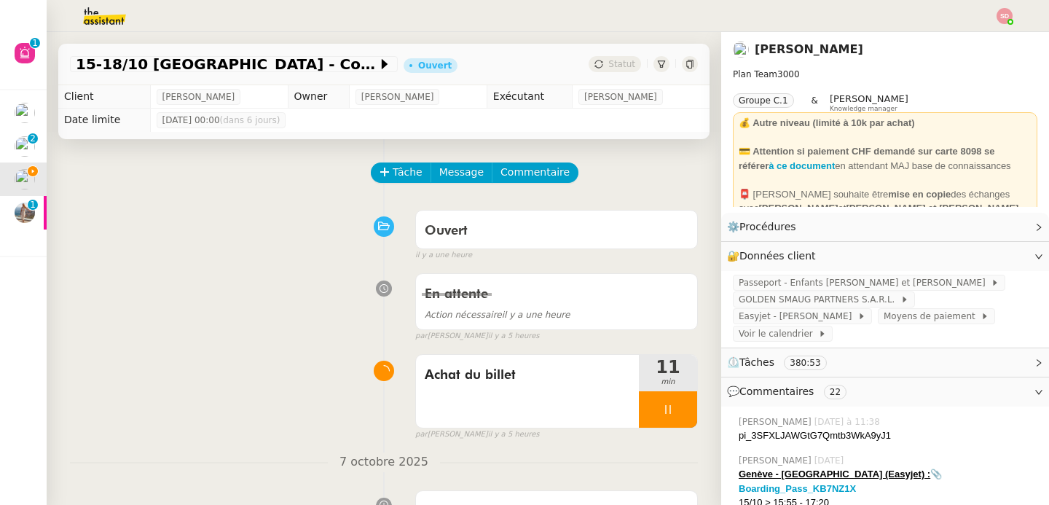
click at [776, 438] on div "pi_3SFXLJAWGtG7Qmtb3WkA9yJ1" at bounding box center [888, 435] width 299 height 15
copy nz-comment "pi_3SFXLJAWGtG7Qmtb3WkA9yJ1"
click at [522, 168] on span "Commentaire" at bounding box center [535, 172] width 69 height 17
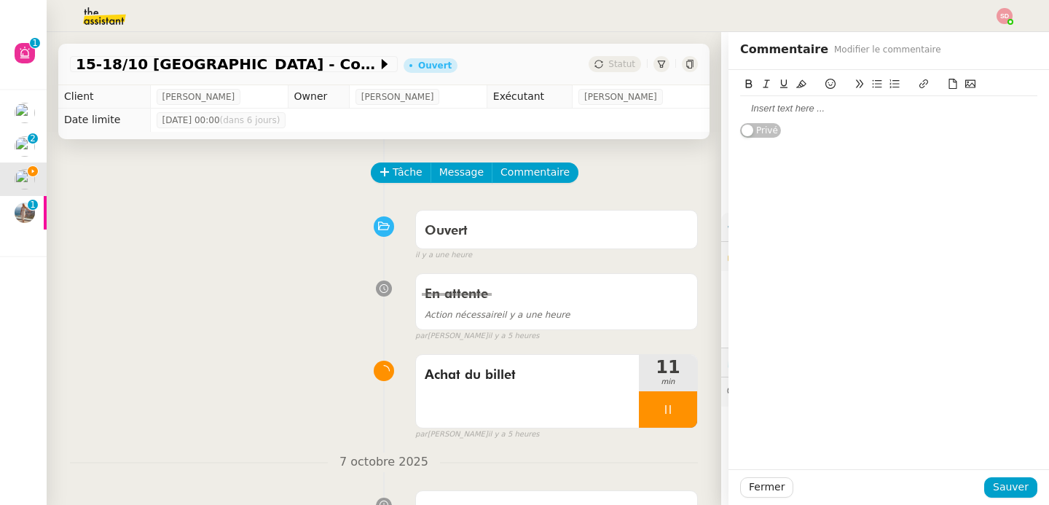
click at [857, 104] on div at bounding box center [888, 108] width 297 height 13
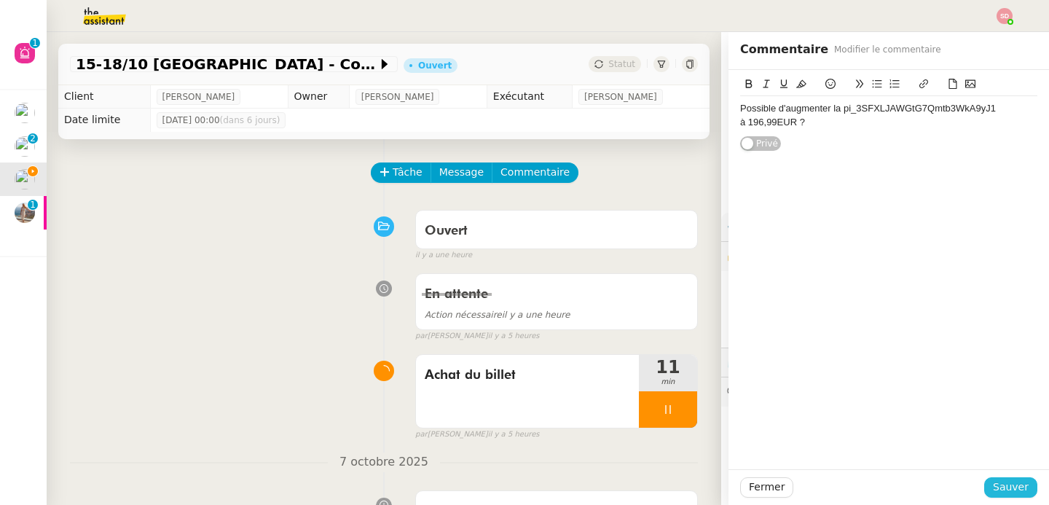
click at [1016, 495] on span "Sauver" at bounding box center [1011, 487] width 36 height 17
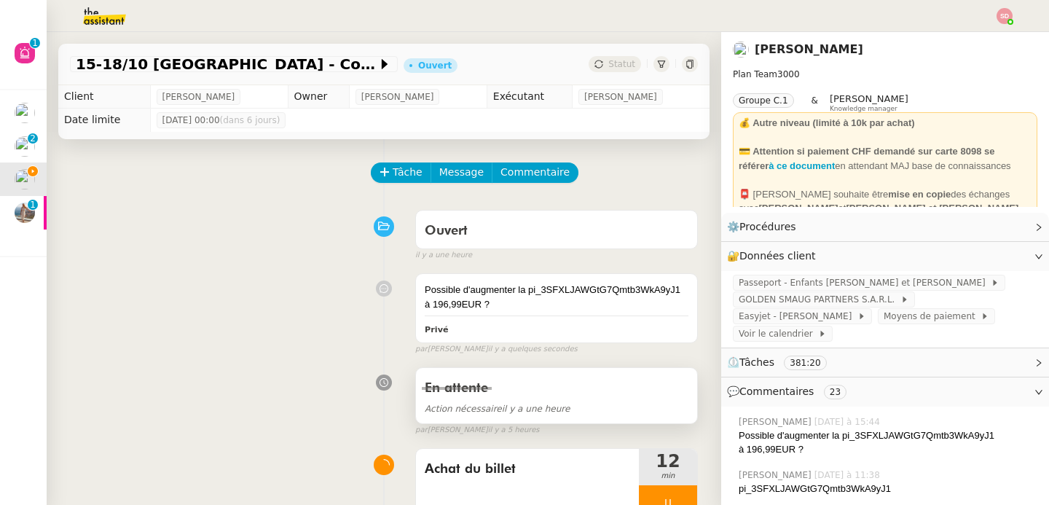
scroll to position [87, 0]
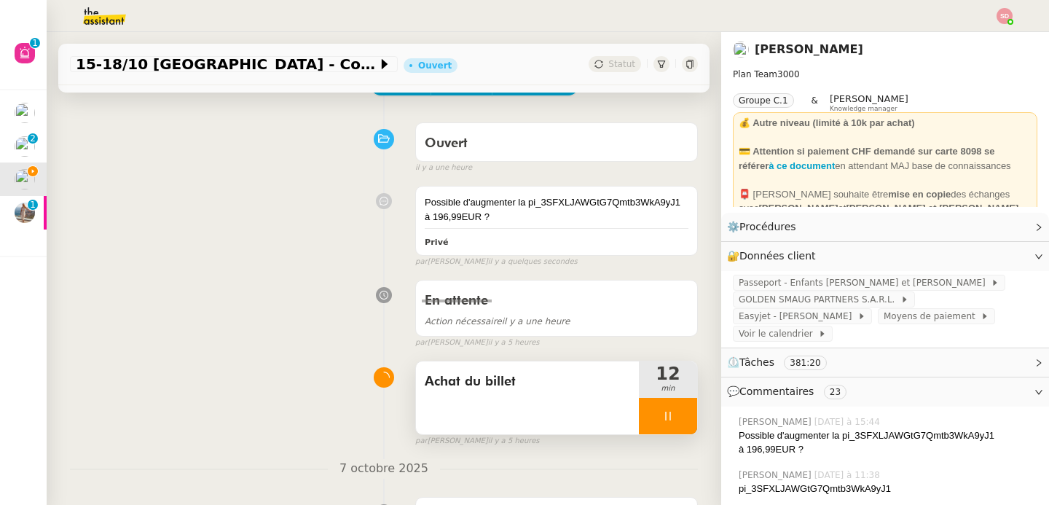
click at [668, 431] on div at bounding box center [668, 416] width 58 height 36
click at [677, 422] on icon at bounding box center [683, 416] width 12 height 12
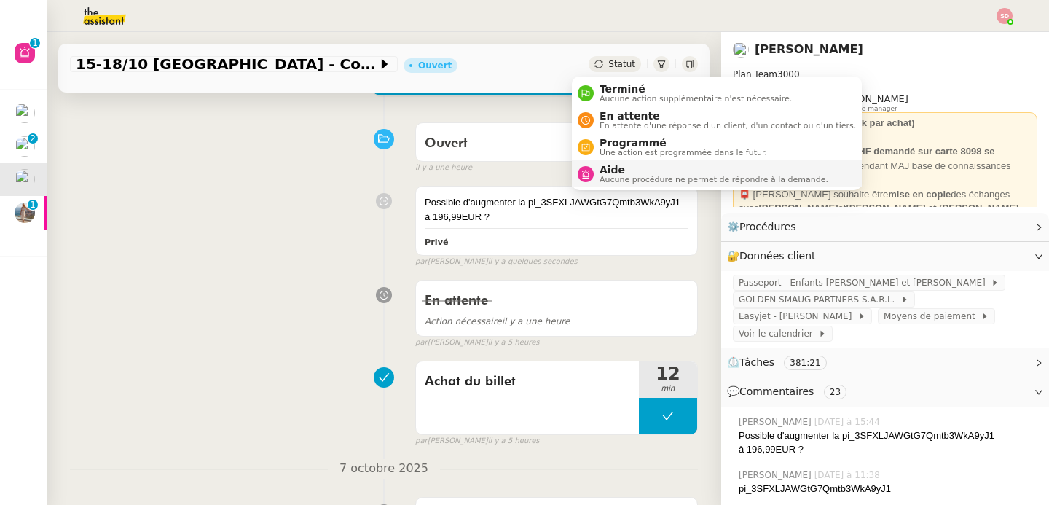
click at [609, 168] on span "Aide" at bounding box center [714, 170] width 229 height 12
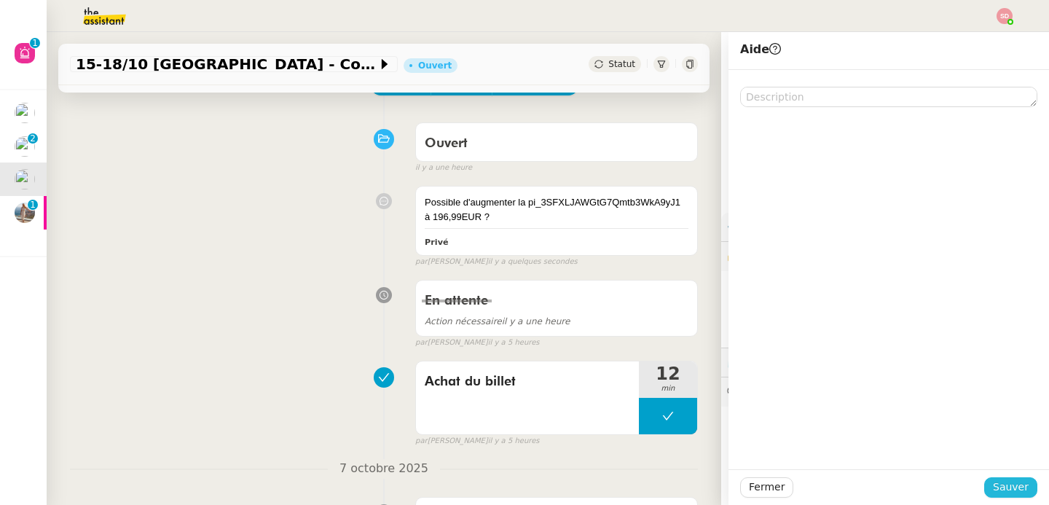
click at [1006, 490] on span "Sauver" at bounding box center [1011, 487] width 36 height 17
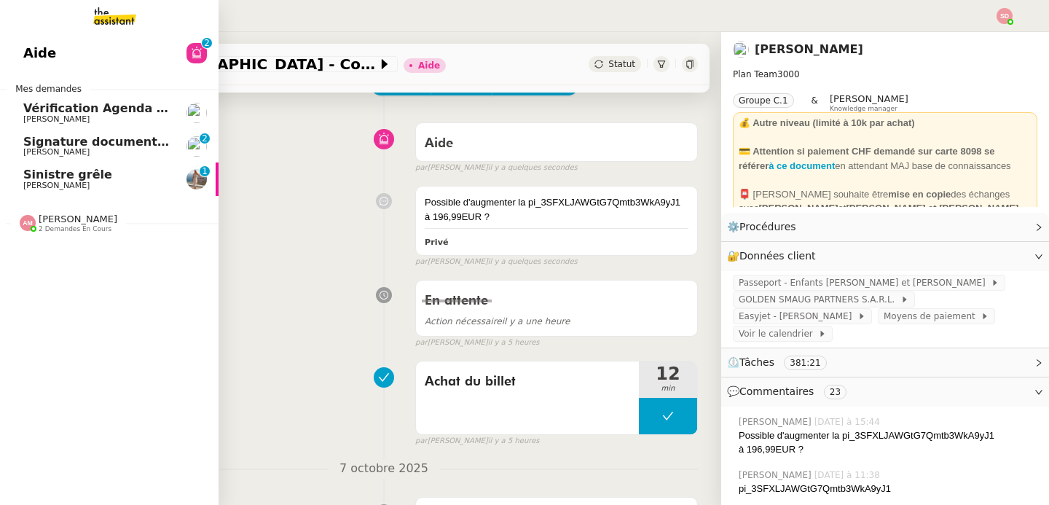
click at [31, 147] on span "Signature document sortie" at bounding box center [111, 142] width 176 height 14
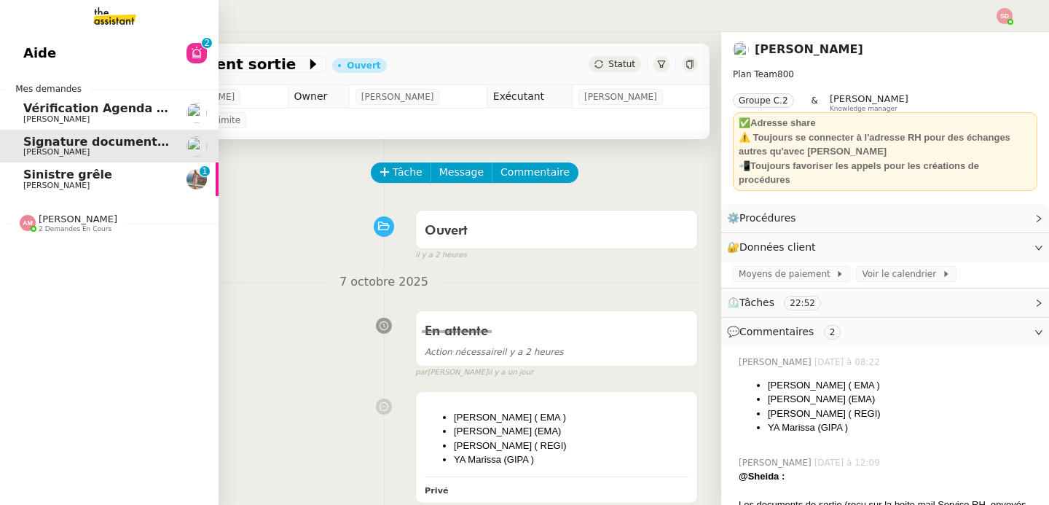
click at [38, 176] on span "Sinistre grêle" at bounding box center [67, 175] width 89 height 14
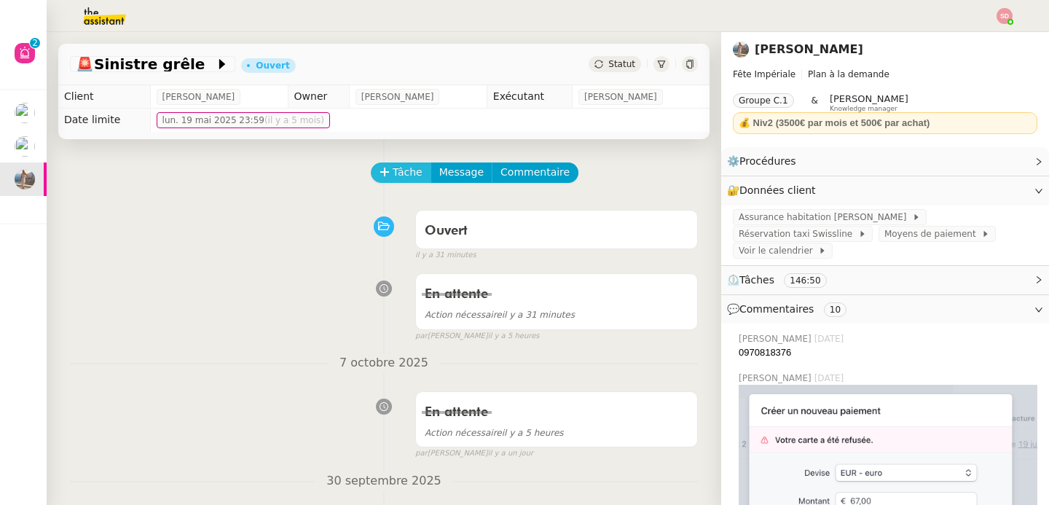
click at [393, 166] on span "Tâche" at bounding box center [408, 172] width 30 height 17
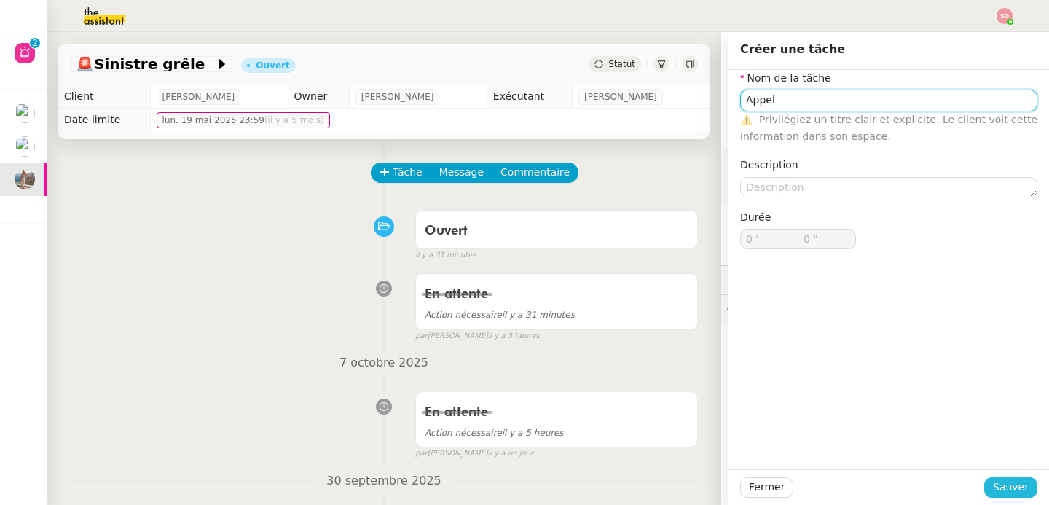
type input "Appel"
click at [993, 483] on span "Sauver" at bounding box center [1011, 487] width 36 height 17
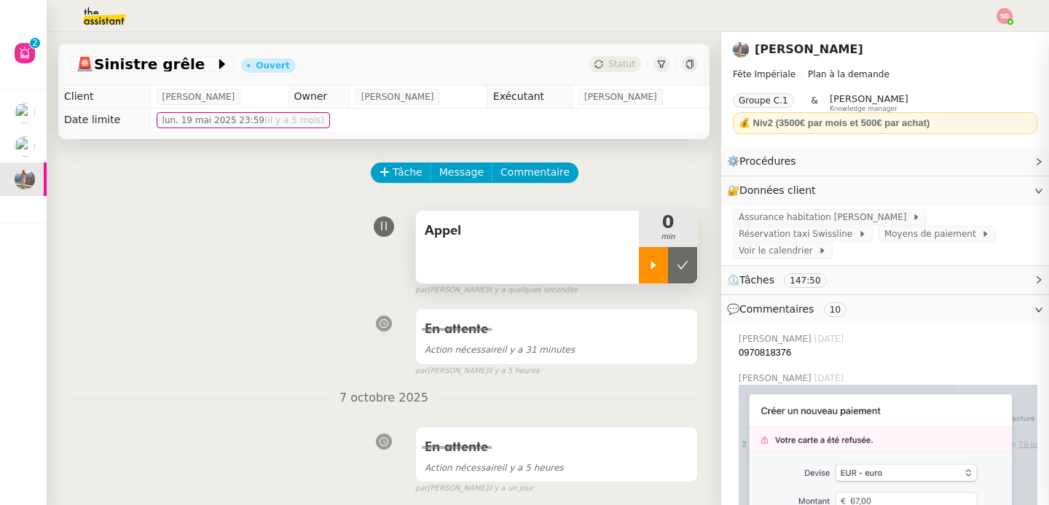
click at [639, 273] on div at bounding box center [653, 265] width 29 height 36
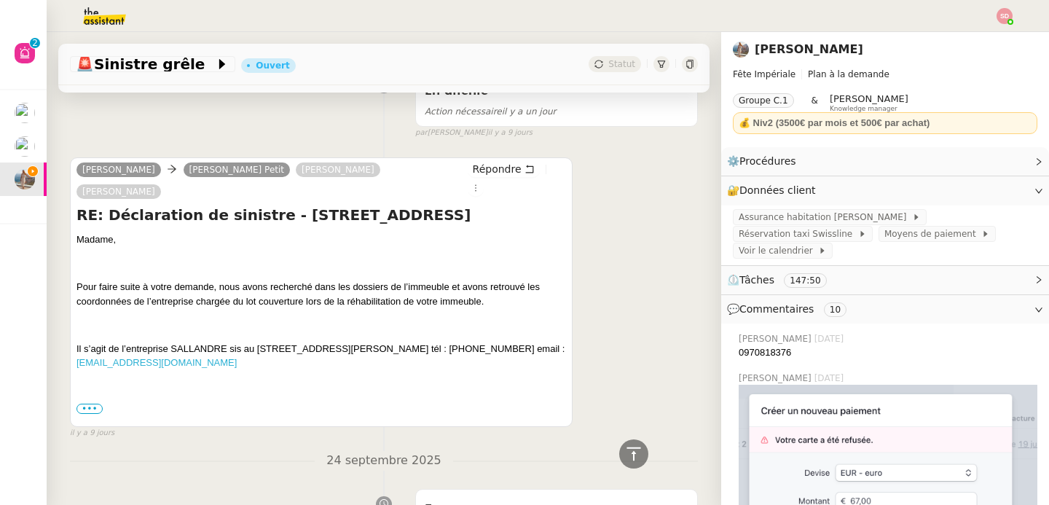
scroll to position [2026, 0]
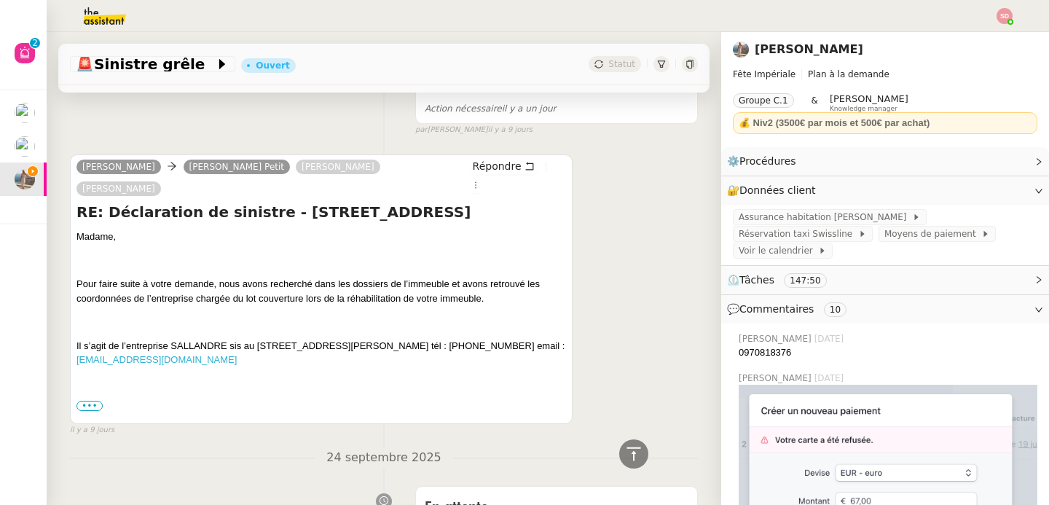
drag, startPoint x: 78, startPoint y: 318, endPoint x: 140, endPoint y: 316, distance: 62.0
click at [140, 340] on span "Il s’agit de l’entreprise SALLANDRE sis au 57/59 RUE ALFONSE PLUCHET 92220 BAGN…" at bounding box center [321, 353] width 488 height 26
copy span "01.46.57.30.30"
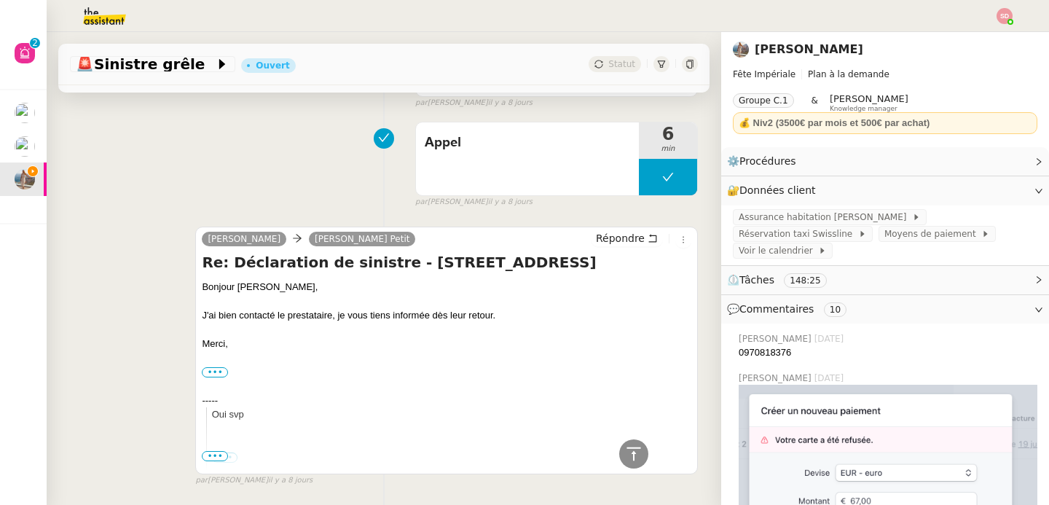
scroll to position [509, 0]
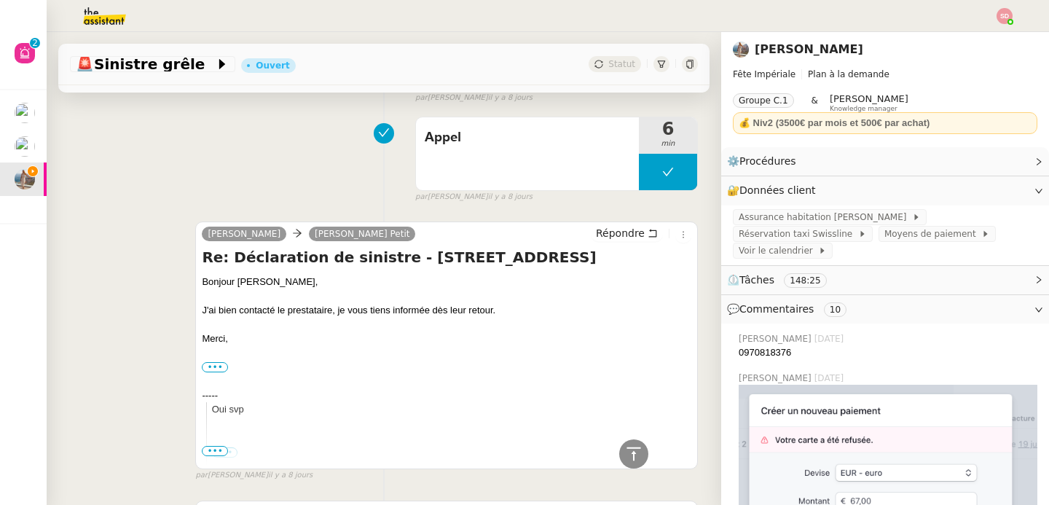
click at [291, 262] on h4 "Re: Déclaration de sinistre - [STREET_ADDRESS]" at bounding box center [447, 257] width 490 height 20
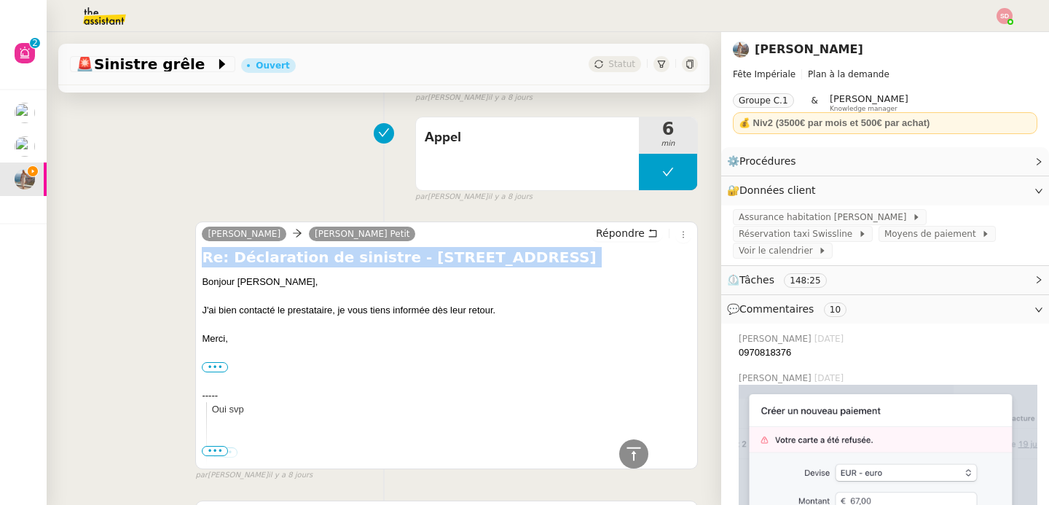
click at [291, 262] on h4 "Re: Déclaration de sinistre - [STREET_ADDRESS]" at bounding box center [447, 257] width 490 height 20
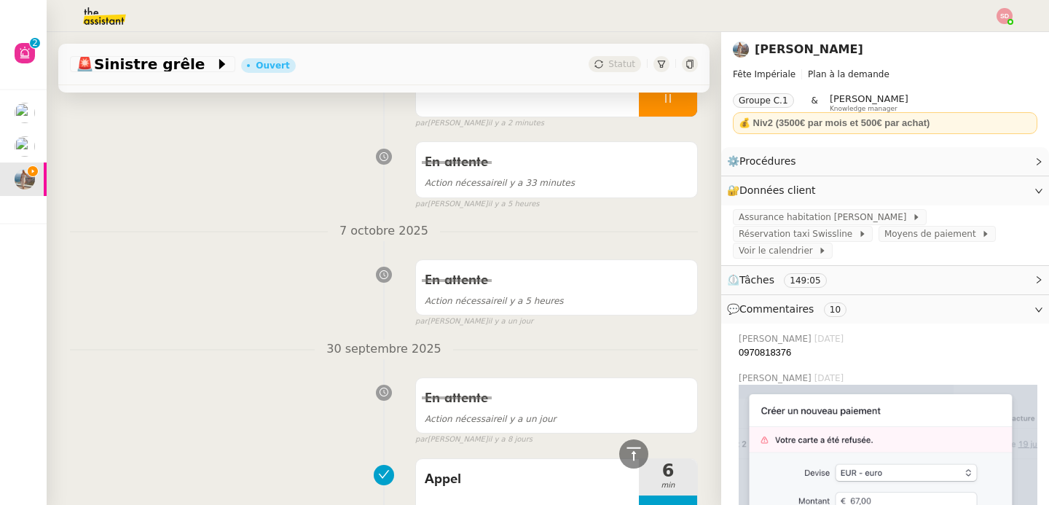
scroll to position [0, 0]
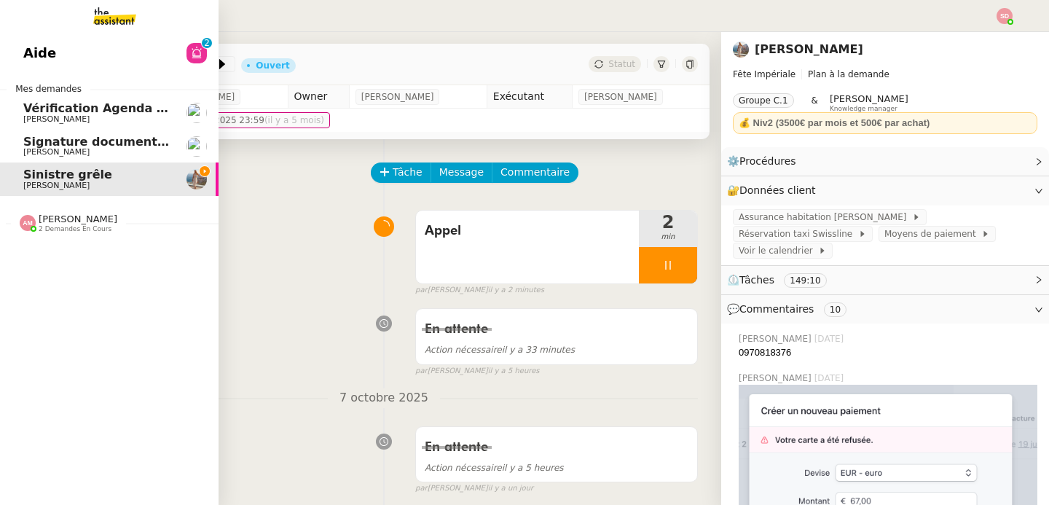
click at [63, 43] on link "Aide 0 1 2 3 4 5 6 7 8 9" at bounding box center [109, 53] width 219 height 34
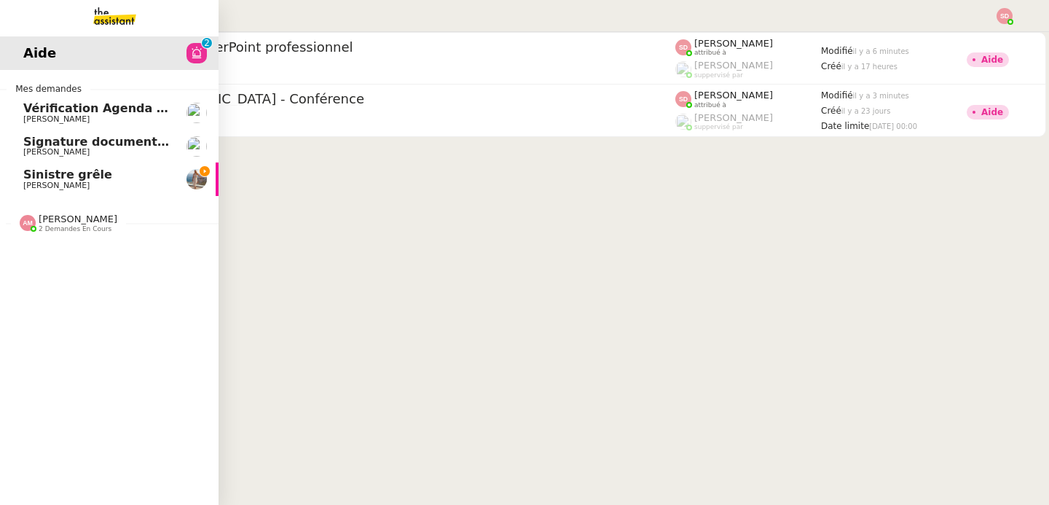
click at [125, 172] on span "Sinistre grêle" at bounding box center [96, 174] width 147 height 13
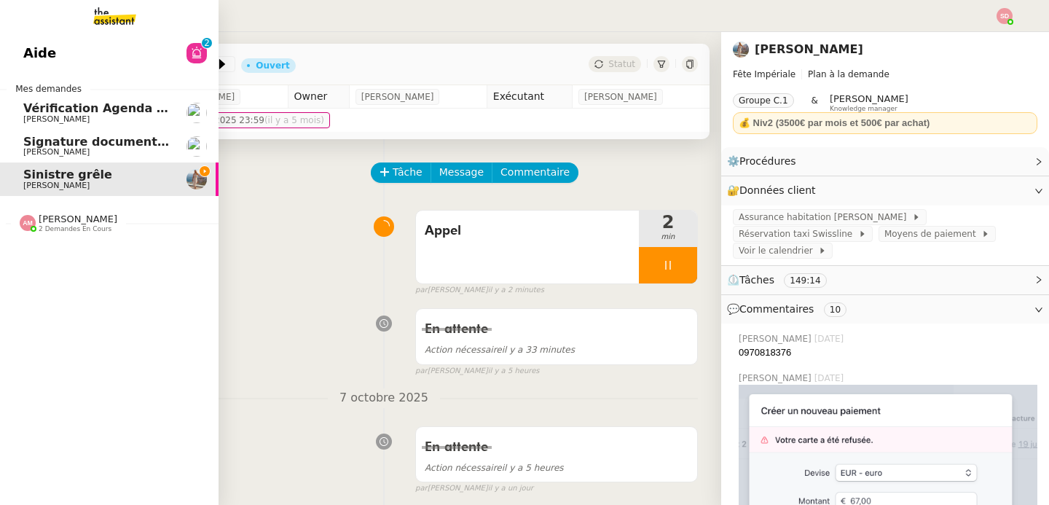
click at [48, 219] on span "[PERSON_NAME]" at bounding box center [78, 218] width 79 height 11
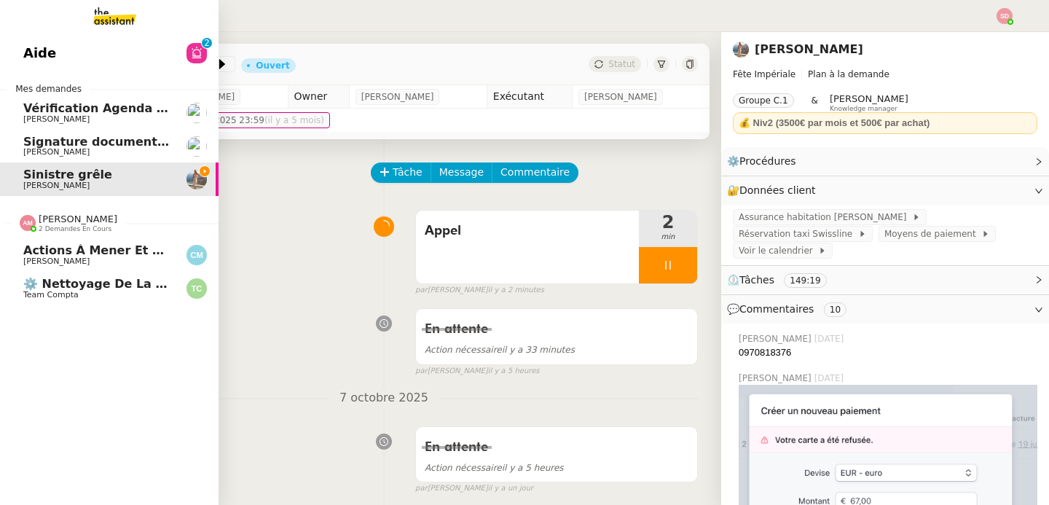
click at [60, 294] on span "Team Compta" at bounding box center [50, 294] width 55 height 9
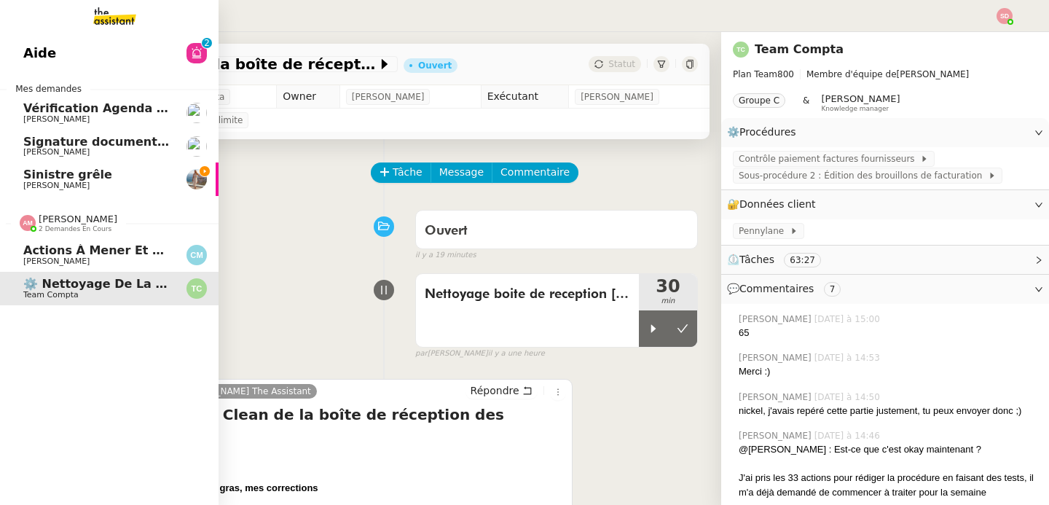
click at [78, 217] on span "[PERSON_NAME]" at bounding box center [78, 218] width 79 height 11
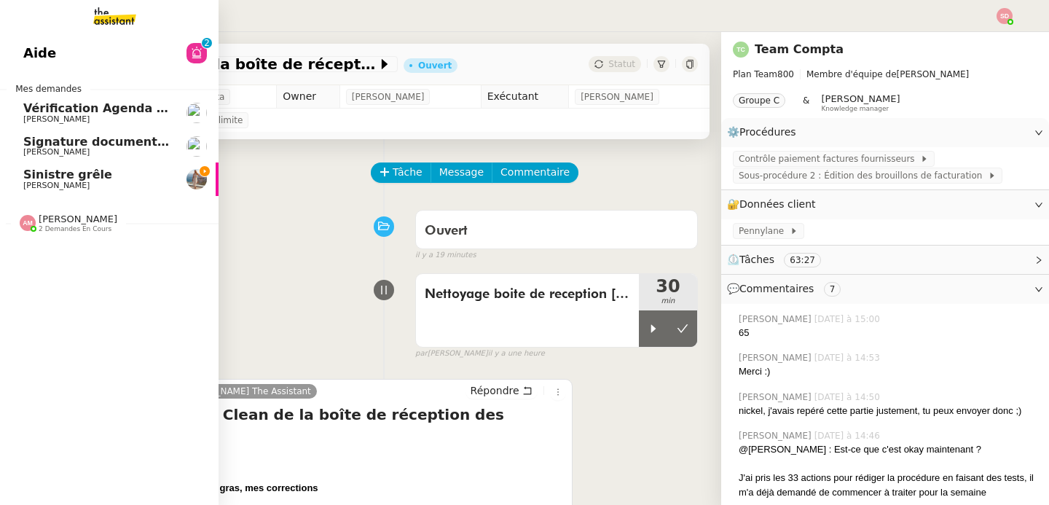
click at [95, 175] on span "Sinistre grêle" at bounding box center [96, 174] width 147 height 13
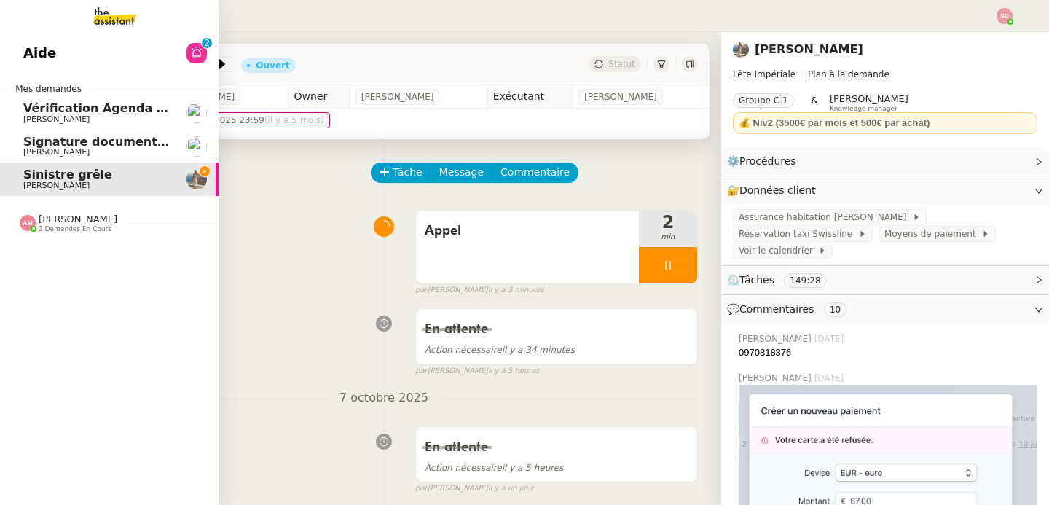
click at [156, 42] on link "Aide 0 1 2 3 4 5 6 7 8 9" at bounding box center [109, 53] width 219 height 34
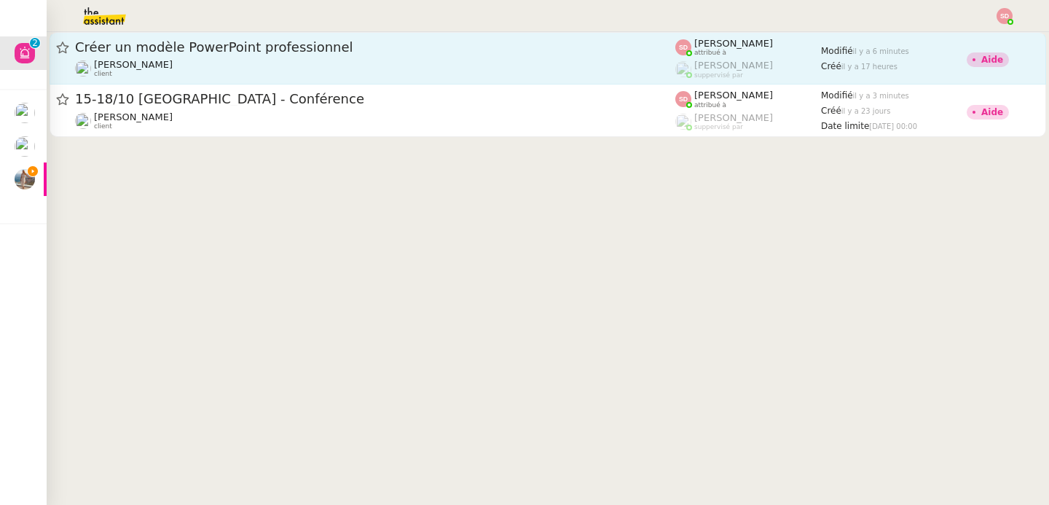
click at [475, 50] on span "Créer un modèle PowerPoint professionnel" at bounding box center [375, 47] width 600 height 13
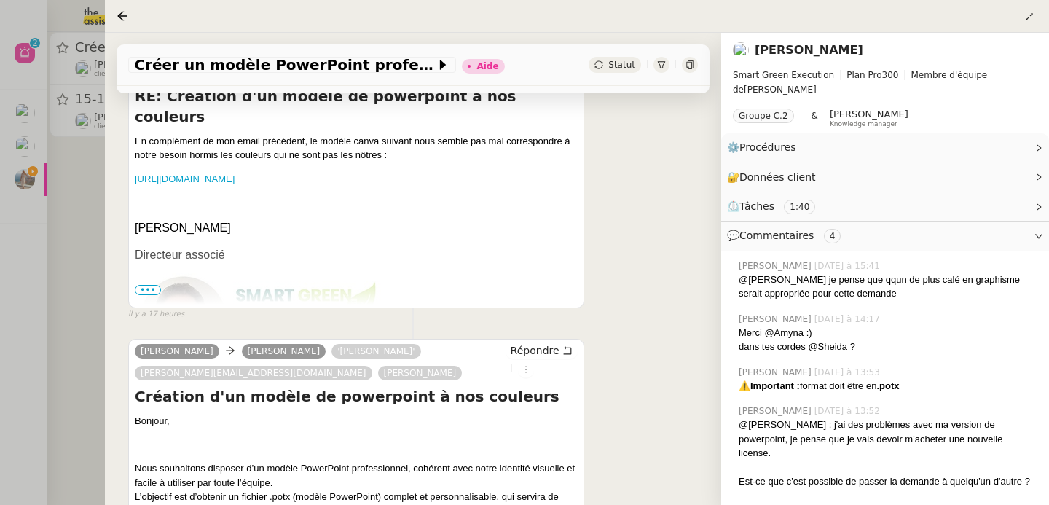
scroll to position [1514, 0]
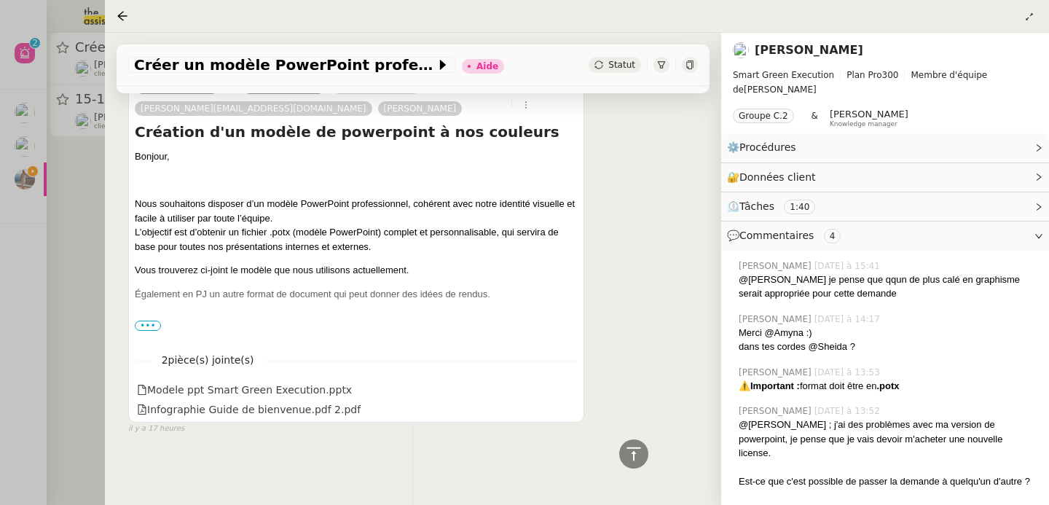
click at [141, 321] on span "•••" at bounding box center [148, 326] width 26 height 10
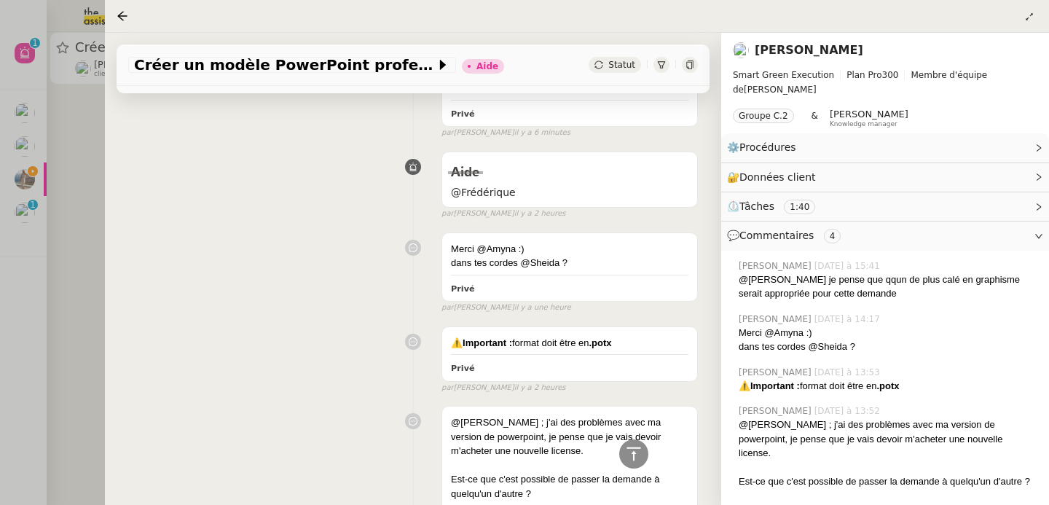
scroll to position [0, 0]
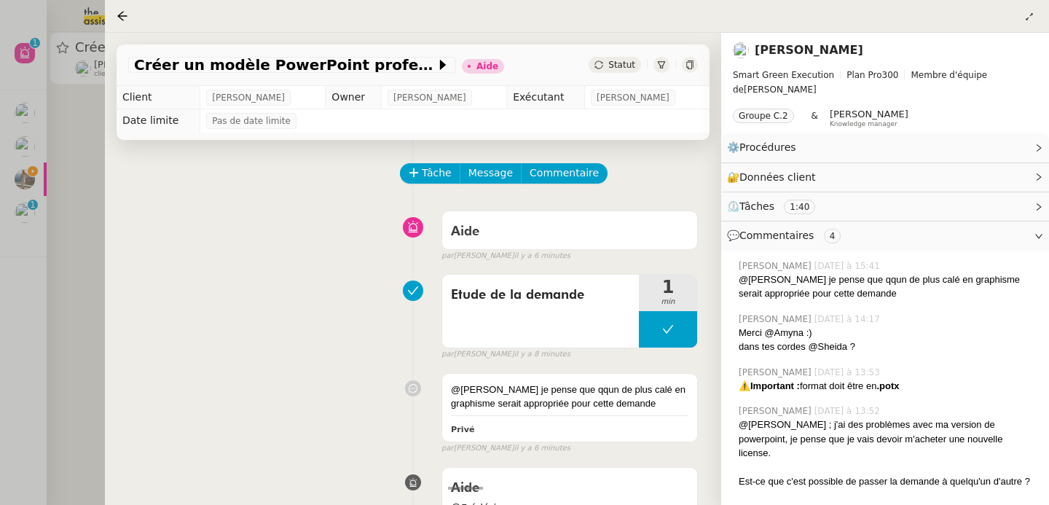
click at [49, 254] on div at bounding box center [524, 252] width 1049 height 505
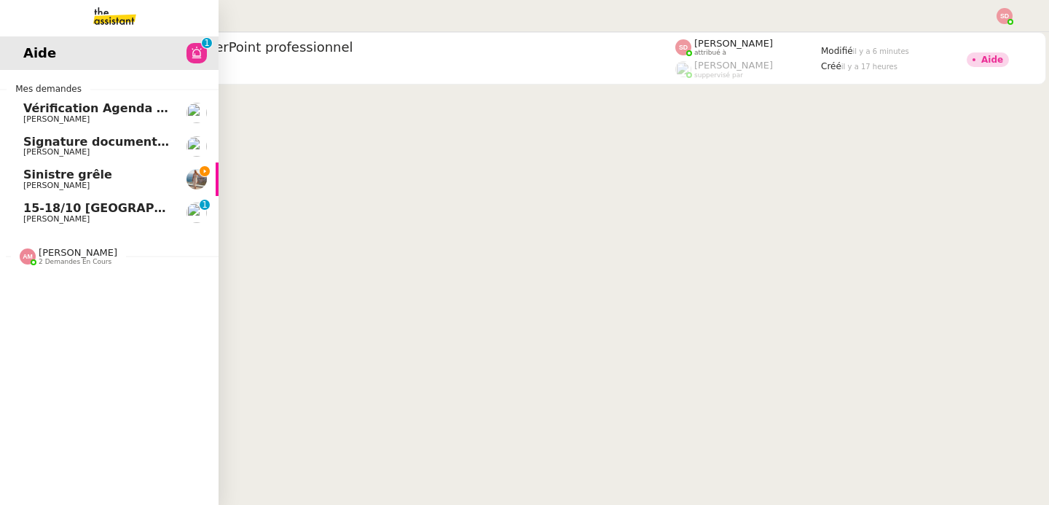
click at [69, 227] on link "15-18/10 [GEOGRAPHIC_DATA] - Conférence [PERSON_NAME] 0 1 2 3 4 5 6 7 8 9" at bounding box center [109, 213] width 219 height 34
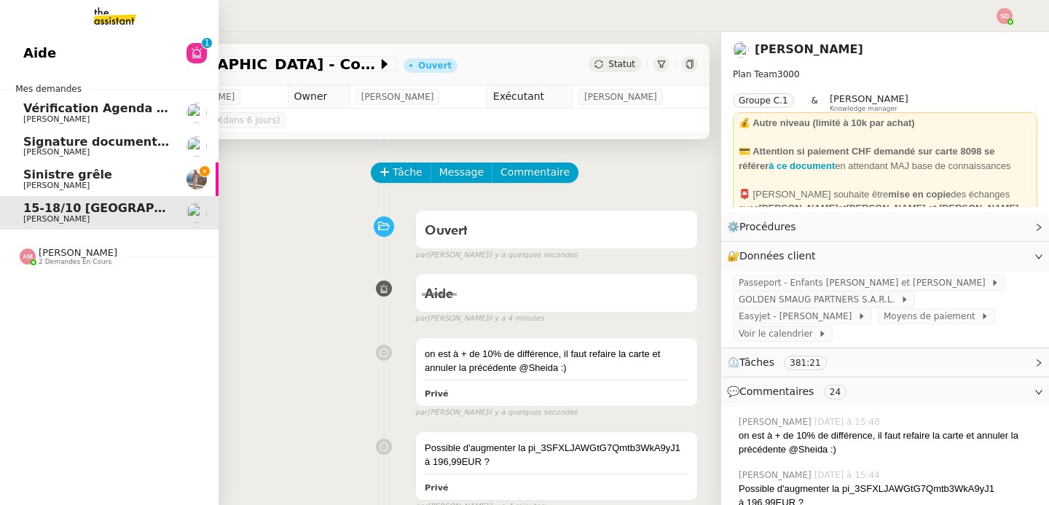
click at [43, 188] on span "[PERSON_NAME]" at bounding box center [56, 185] width 66 height 9
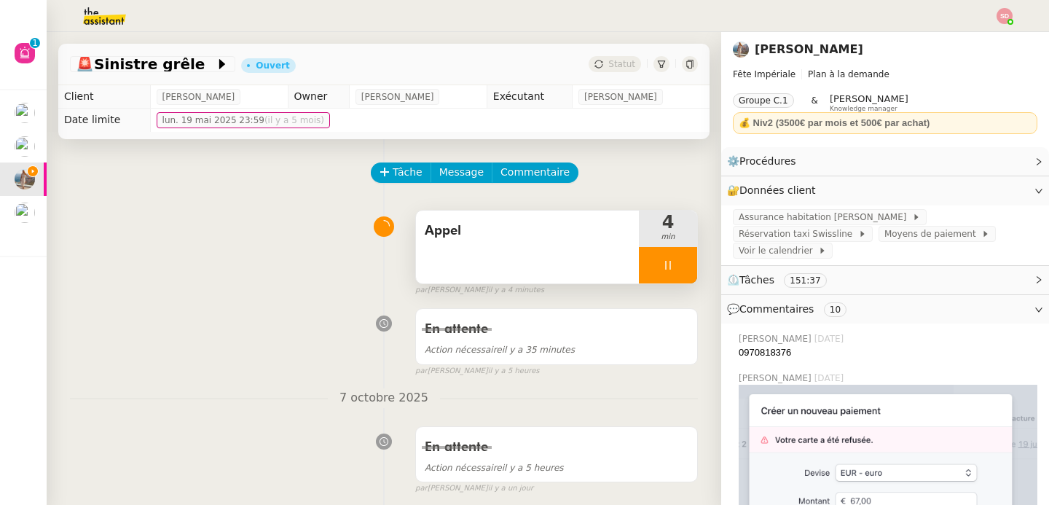
click at [677, 262] on div at bounding box center [668, 265] width 58 height 36
click at [677, 262] on icon at bounding box center [683, 265] width 12 height 12
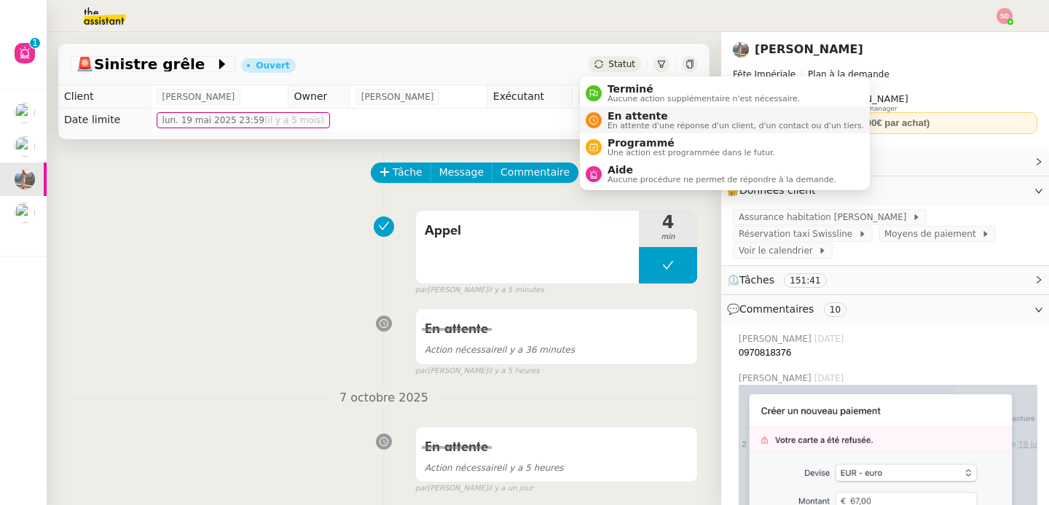
click at [606, 119] on div "En attente En attente d'une réponse d'un client, d'un contact ou d'un tiers." at bounding box center [733, 120] width 262 height 20
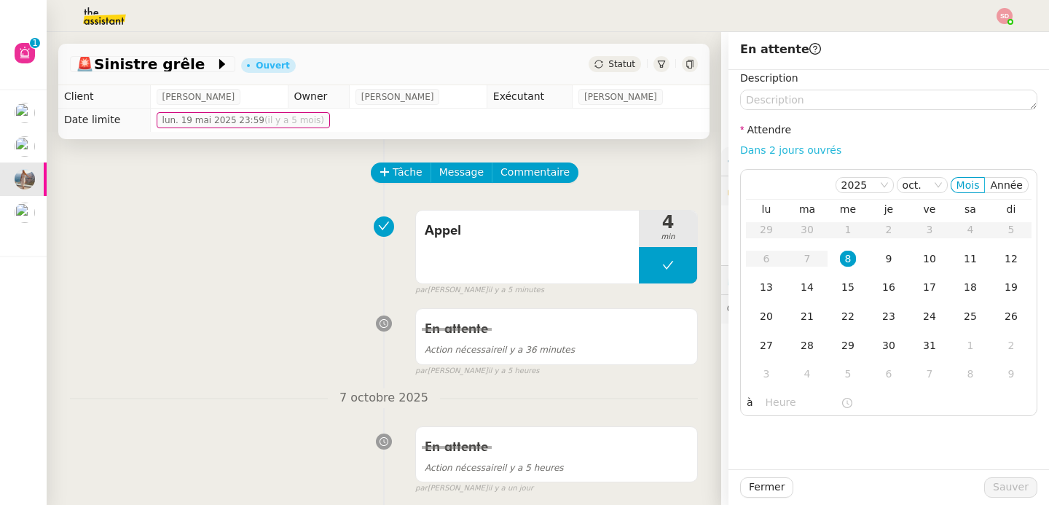
click at [793, 151] on link "Dans 2 jours ouvrés" at bounding box center [790, 150] width 101 height 12
click at [772, 407] on input "07:00" at bounding box center [803, 402] width 75 height 17
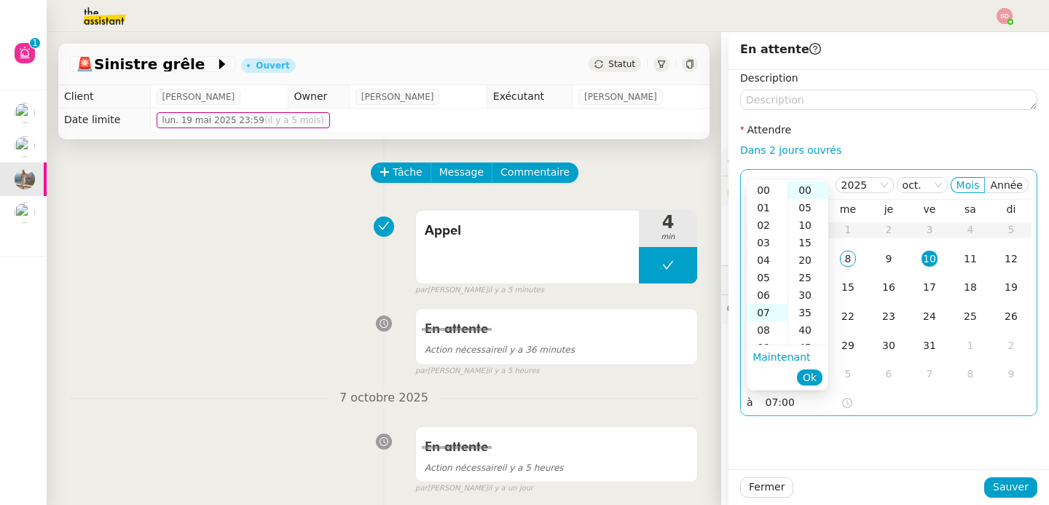
scroll to position [122, 0]
click at [761, 256] on div "11" at bounding box center [767, 259] width 41 height 17
type input "11:00"
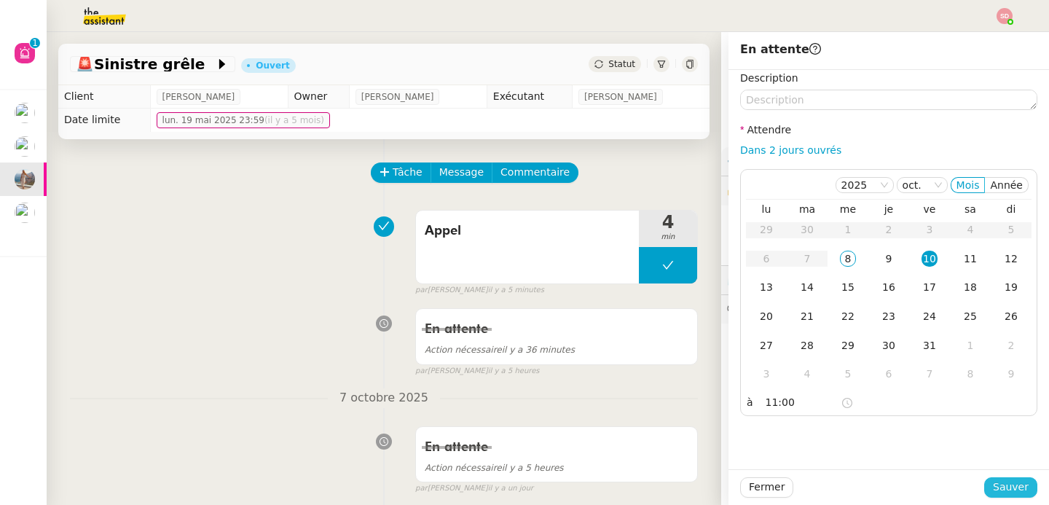
click at [993, 482] on span "Sauver" at bounding box center [1011, 487] width 36 height 17
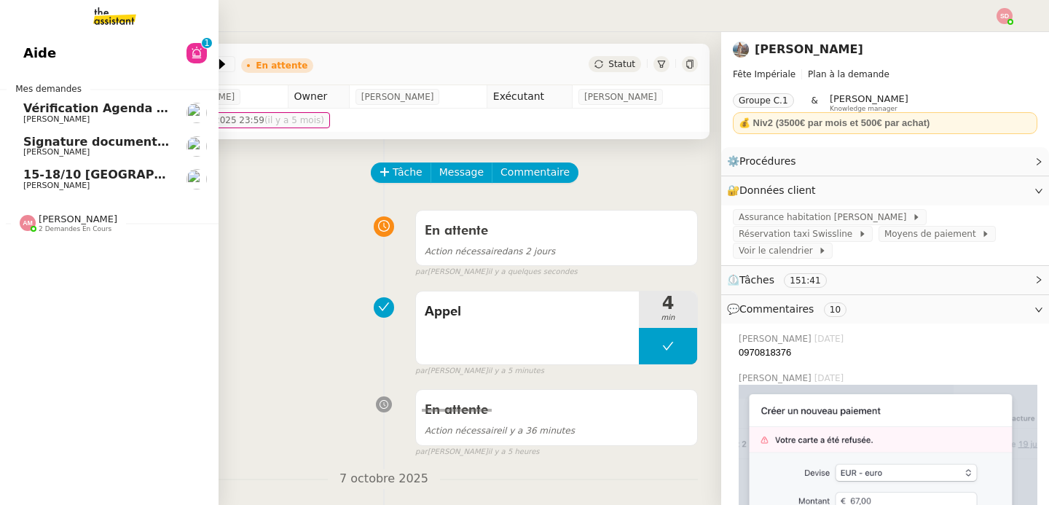
click at [111, 171] on span "15-18/10 [GEOGRAPHIC_DATA] - Conférence" at bounding box center [166, 175] width 286 height 14
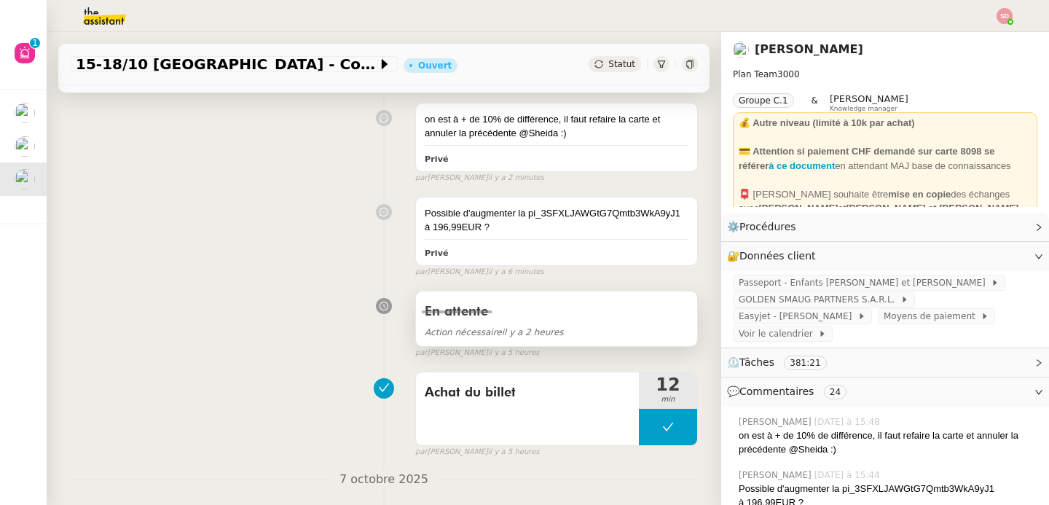
scroll to position [430, 0]
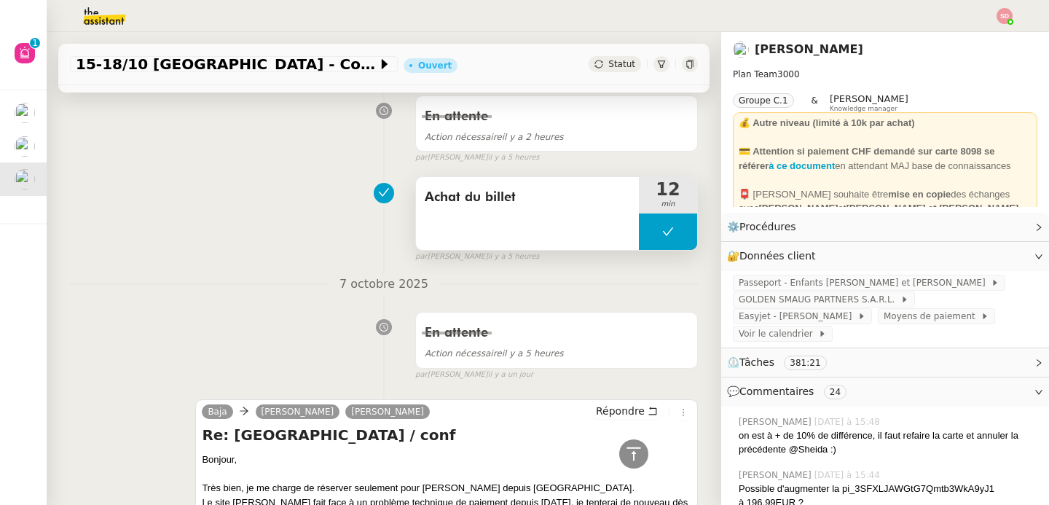
click at [639, 232] on button at bounding box center [668, 231] width 58 height 36
click at [639, 232] on div at bounding box center [653, 231] width 29 height 36
click at [656, 250] on div at bounding box center [668, 231] width 58 height 36
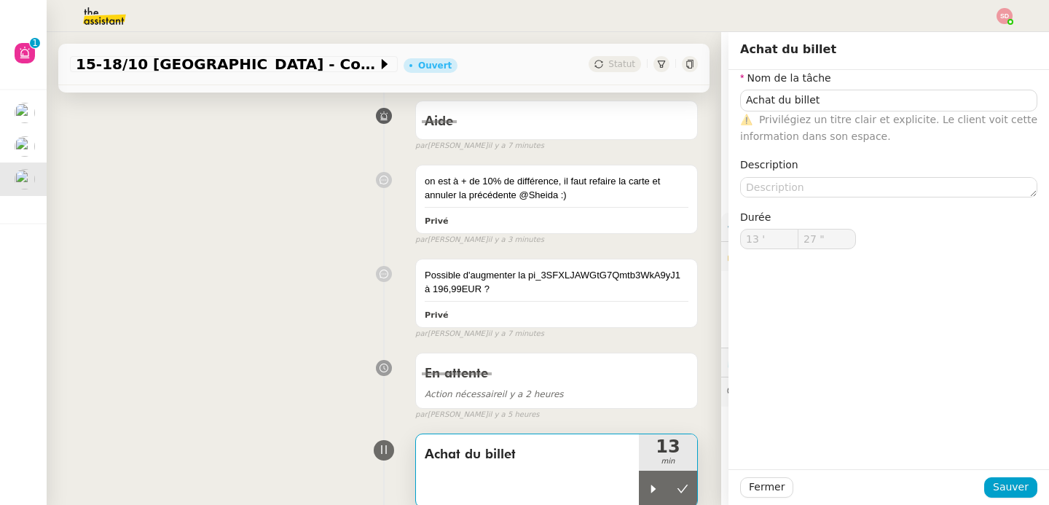
scroll to position [188, 0]
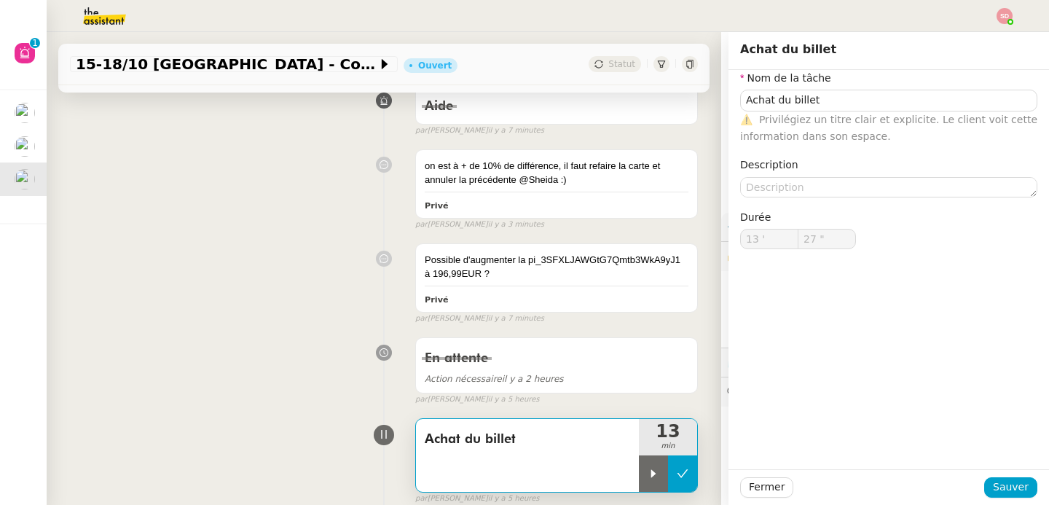
click at [668, 492] on button at bounding box center [682, 473] width 29 height 36
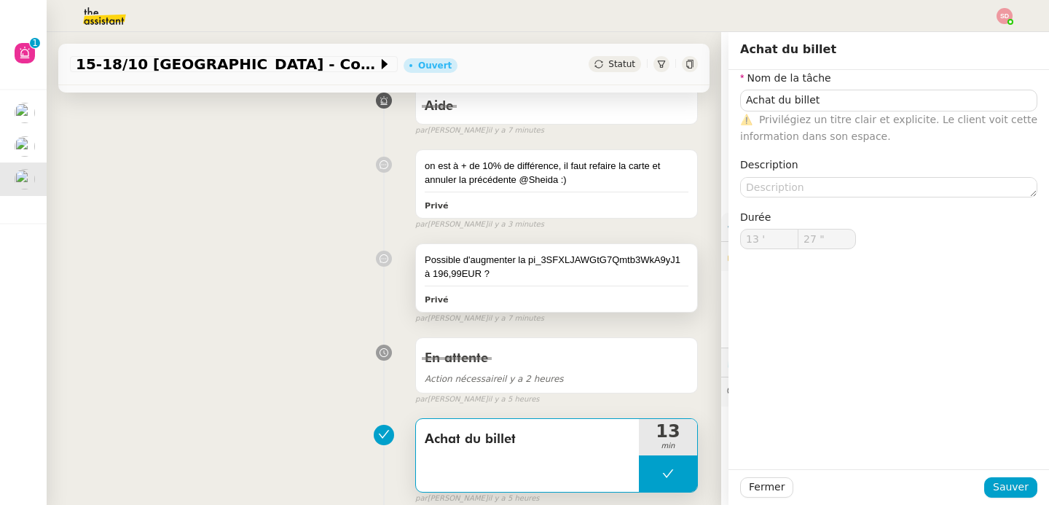
type input "Achat du billet"
type input "13 '"
type input "27 ""
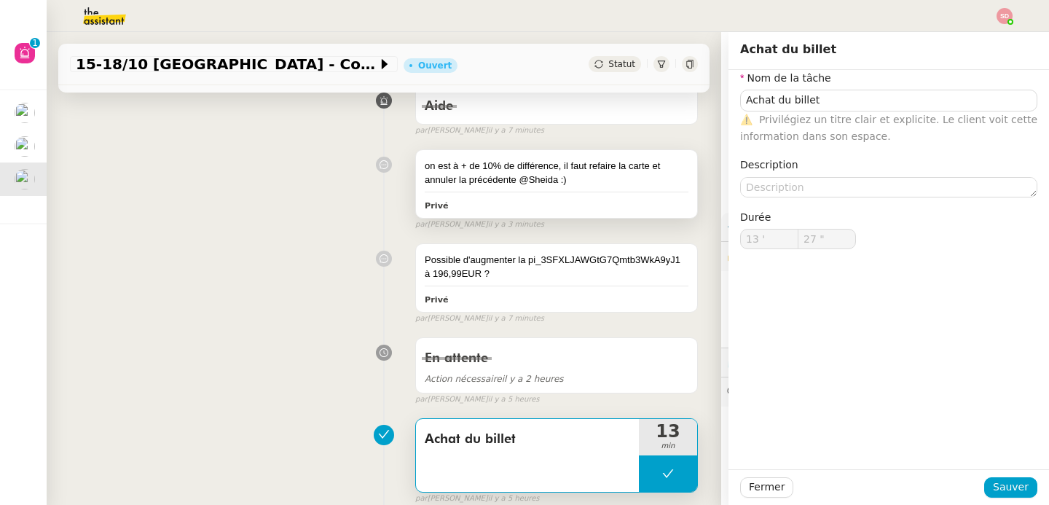
type input "Achat du billet"
type input "13 '"
type input "27 ""
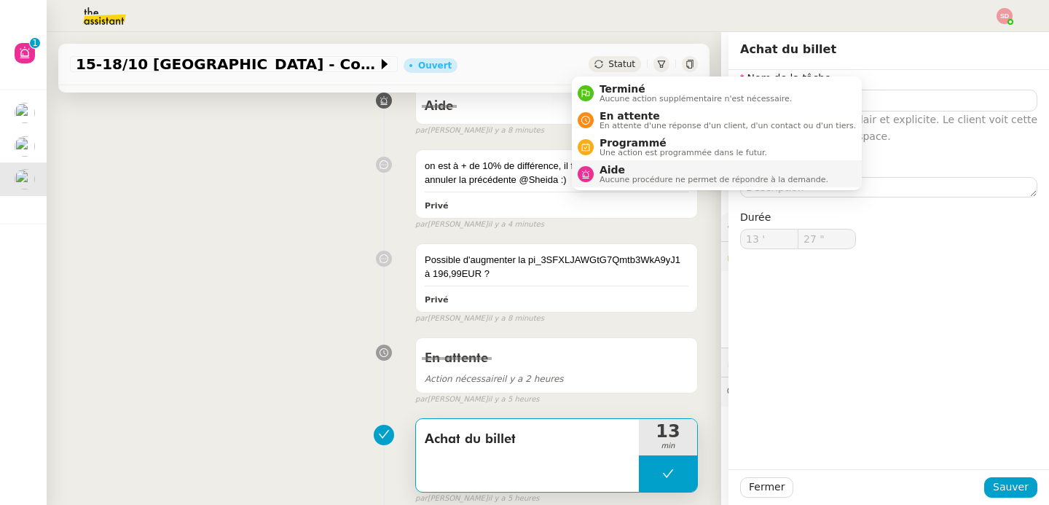
click at [608, 173] on span "Aide" at bounding box center [714, 170] width 229 height 12
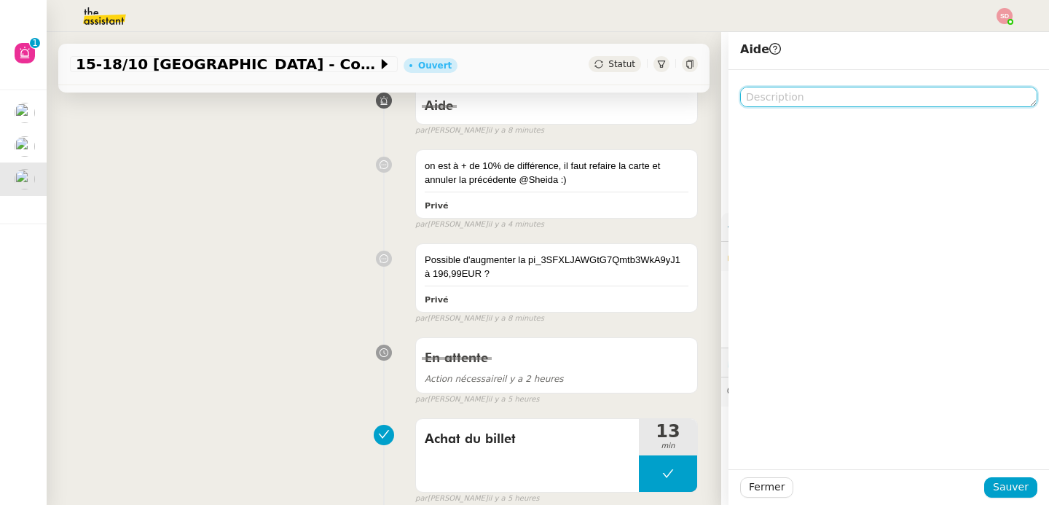
click at [819, 103] on textarea at bounding box center [888, 97] width 297 height 20
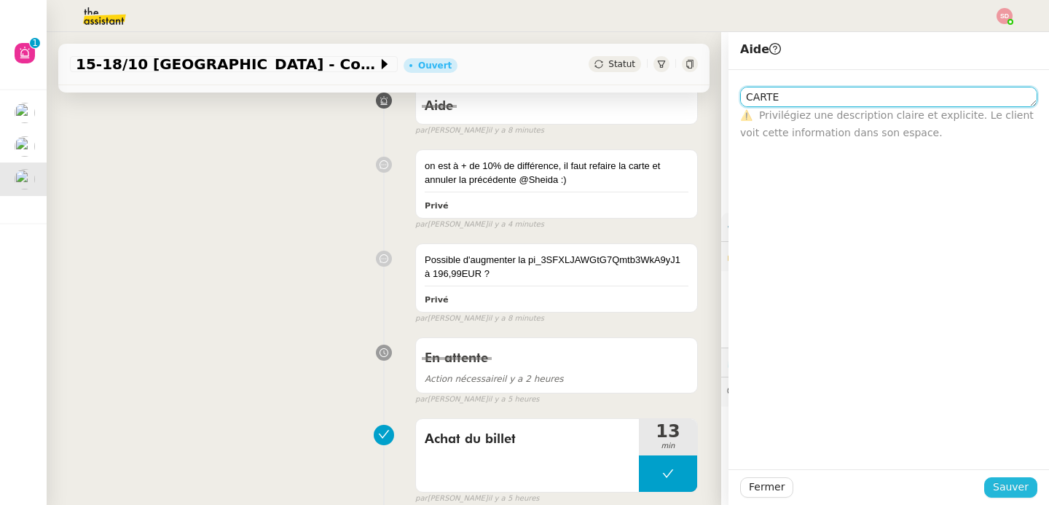
type textarea "CARTE"
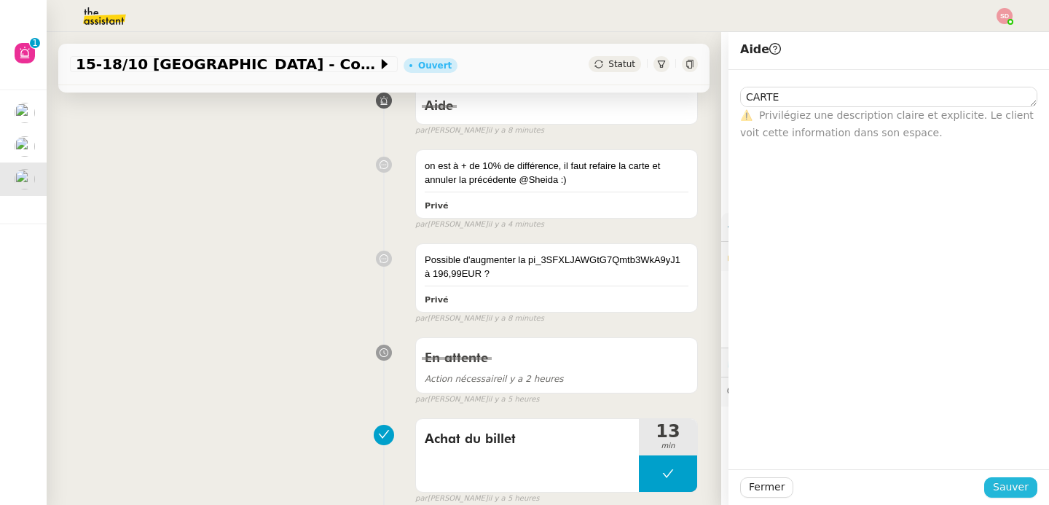
click at [1008, 497] on button "Sauver" at bounding box center [1010, 487] width 53 height 20
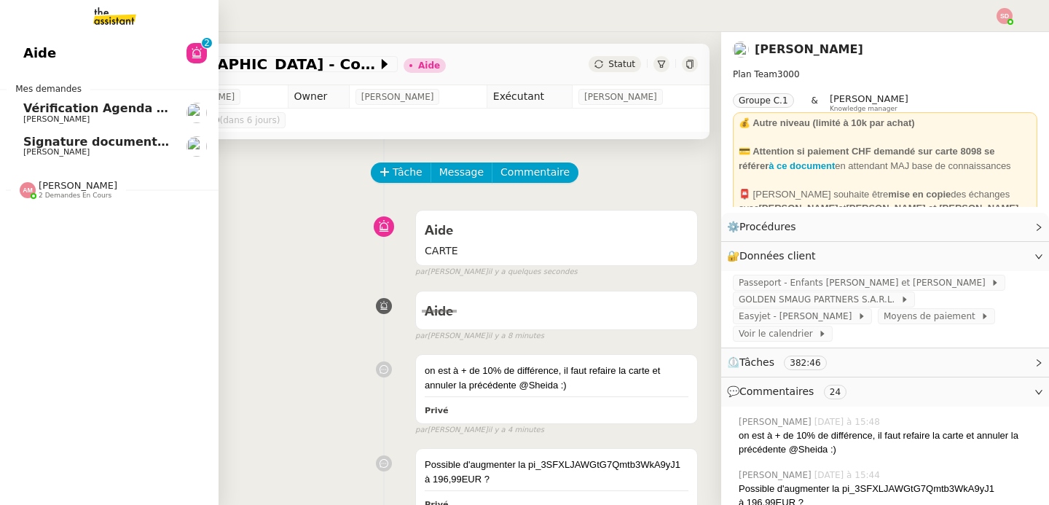
click at [84, 63] on link "Aide 0 1 2 3 4 5 6 7 8 9" at bounding box center [109, 53] width 219 height 34
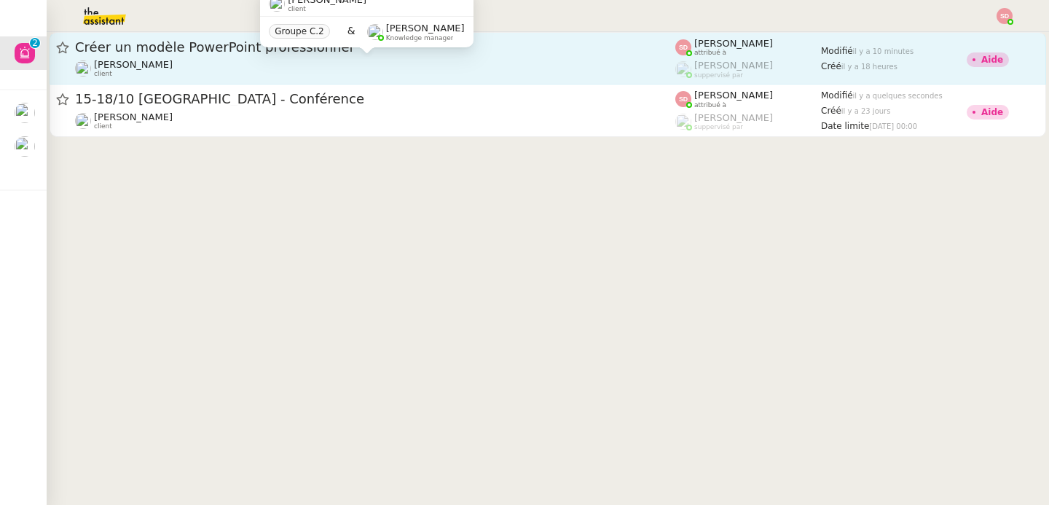
click at [339, 66] on div "[PERSON_NAME] client" at bounding box center [375, 68] width 600 height 19
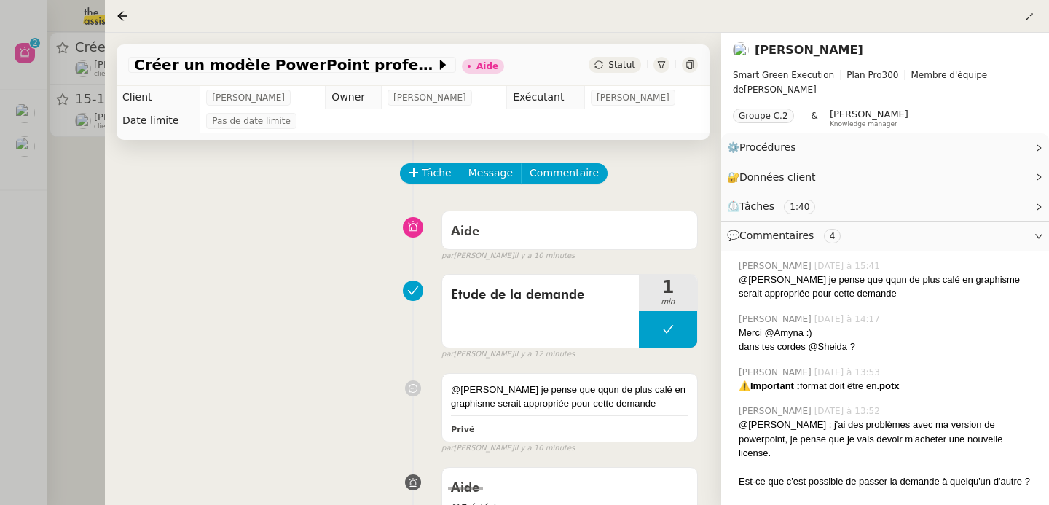
click at [47, 222] on div at bounding box center [524, 252] width 1049 height 505
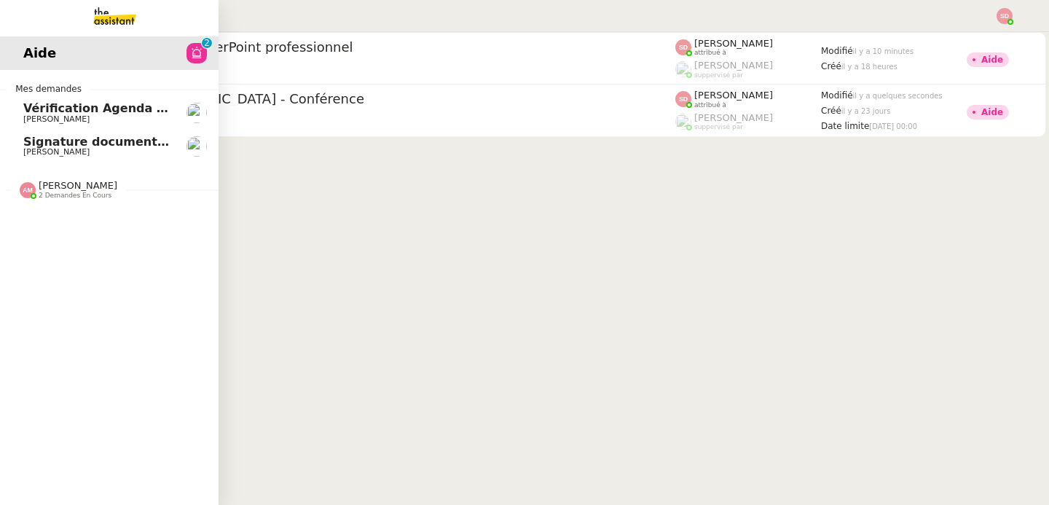
click at [33, 157] on link "Signature document sortie [PERSON_NAME]" at bounding box center [109, 147] width 219 height 34
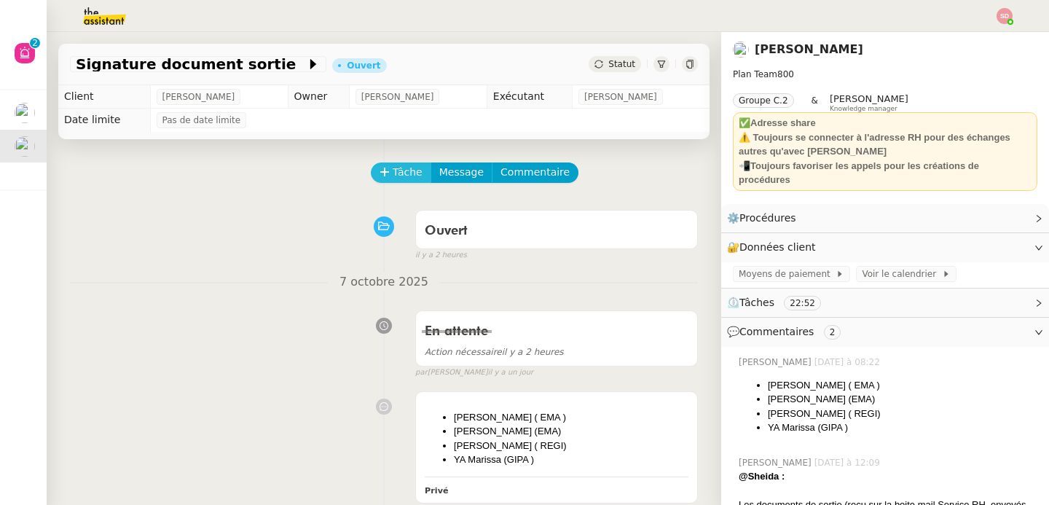
click at [393, 175] on span "Tâche" at bounding box center [408, 172] width 30 height 17
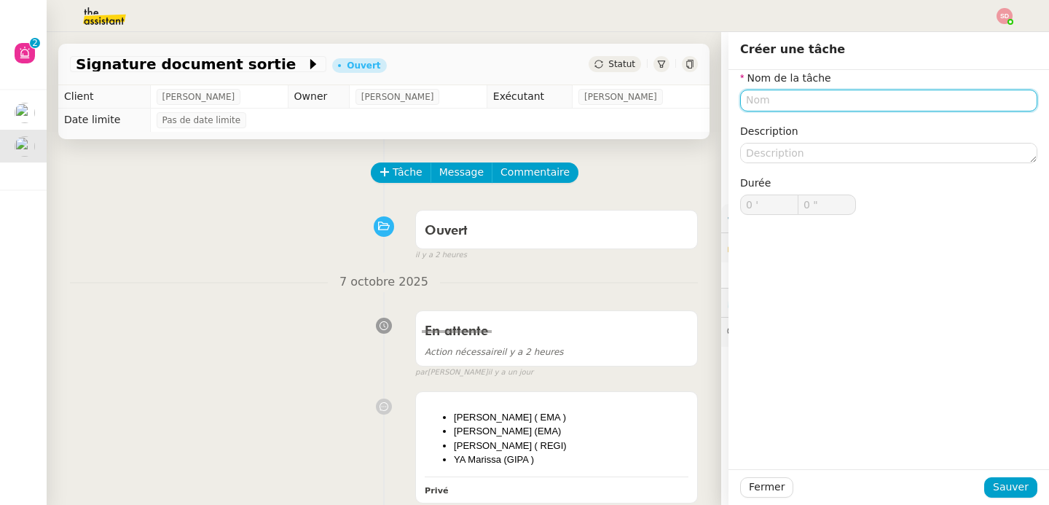
type input "V"
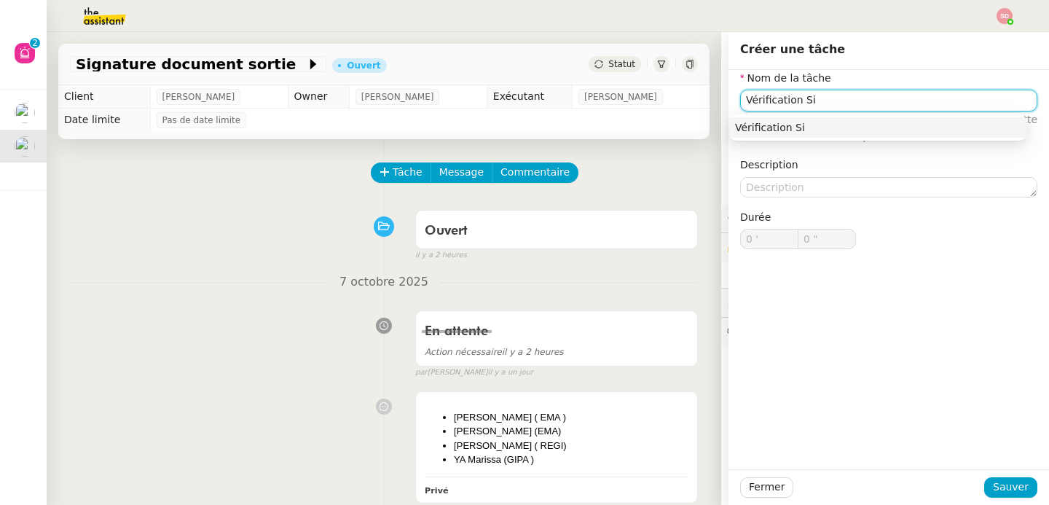
click at [844, 106] on input "Vérification Si" at bounding box center [888, 100] width 297 height 21
click at [810, 95] on input "Vérification Si" at bounding box center [888, 100] width 297 height 21
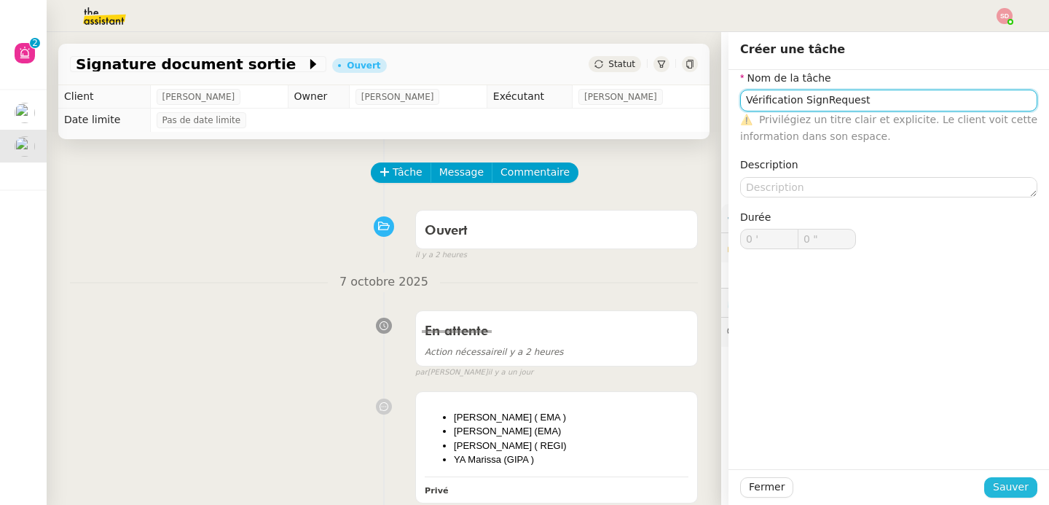
type input "Vérification SignRequest"
click at [999, 488] on span "Sauver" at bounding box center [1011, 487] width 36 height 17
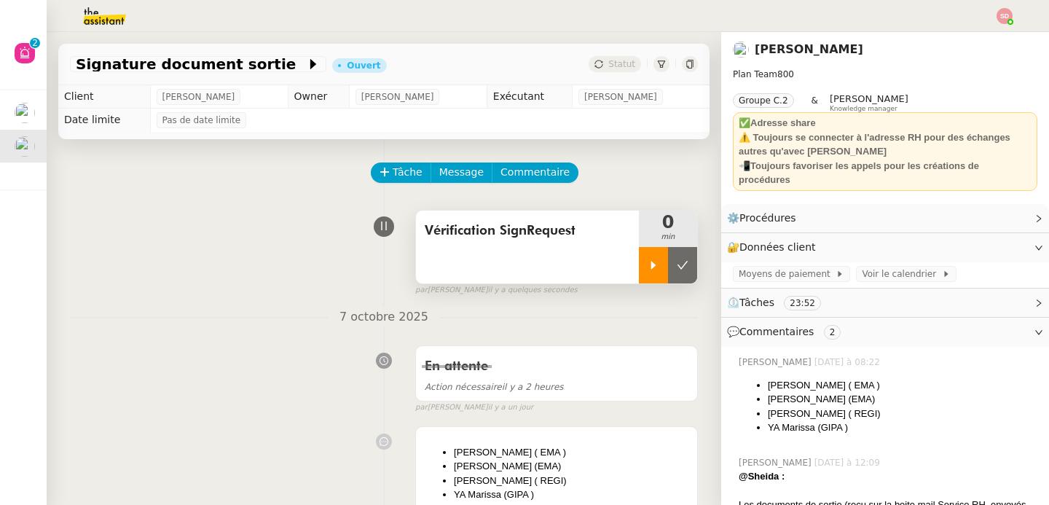
click at [639, 260] on div at bounding box center [653, 265] width 29 height 36
click at [668, 272] on div at bounding box center [668, 265] width 58 height 36
click at [668, 272] on button at bounding box center [682, 265] width 29 height 36
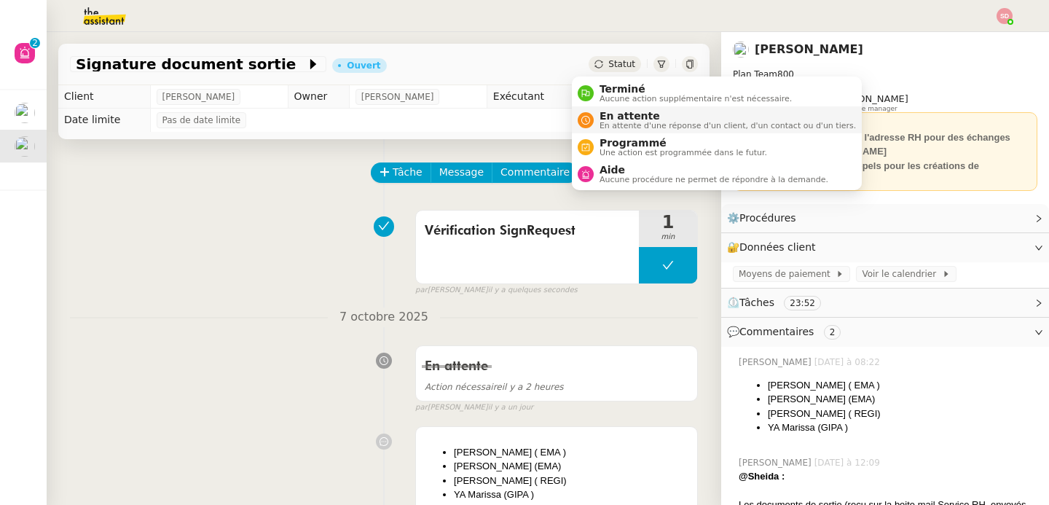
click at [581, 122] on nz-avatar at bounding box center [586, 120] width 16 height 16
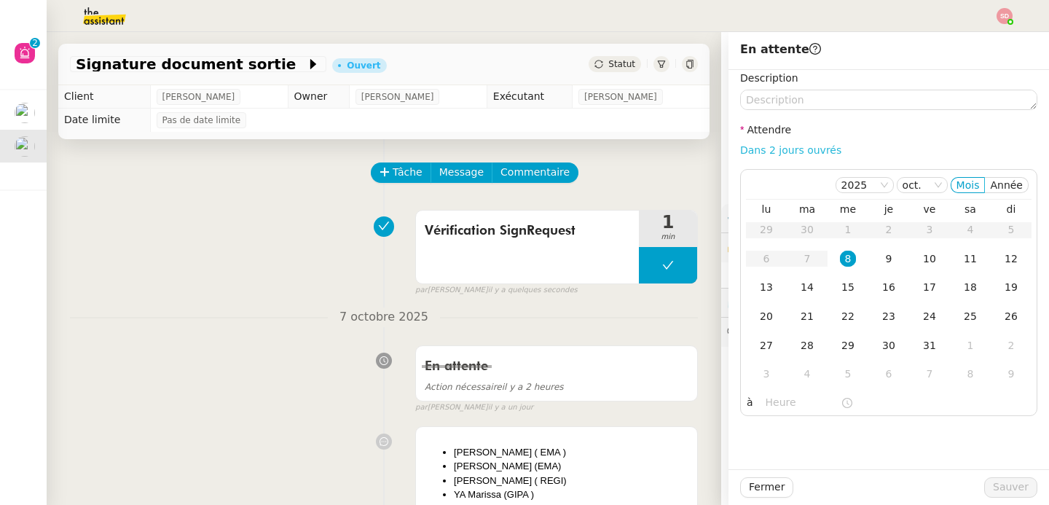
click at [797, 146] on link "Dans 2 jours ouvrés" at bounding box center [790, 150] width 101 height 12
click at [881, 259] on div "9" at bounding box center [889, 259] width 16 height 16
click at [776, 405] on input "07:00" at bounding box center [803, 402] width 75 height 17
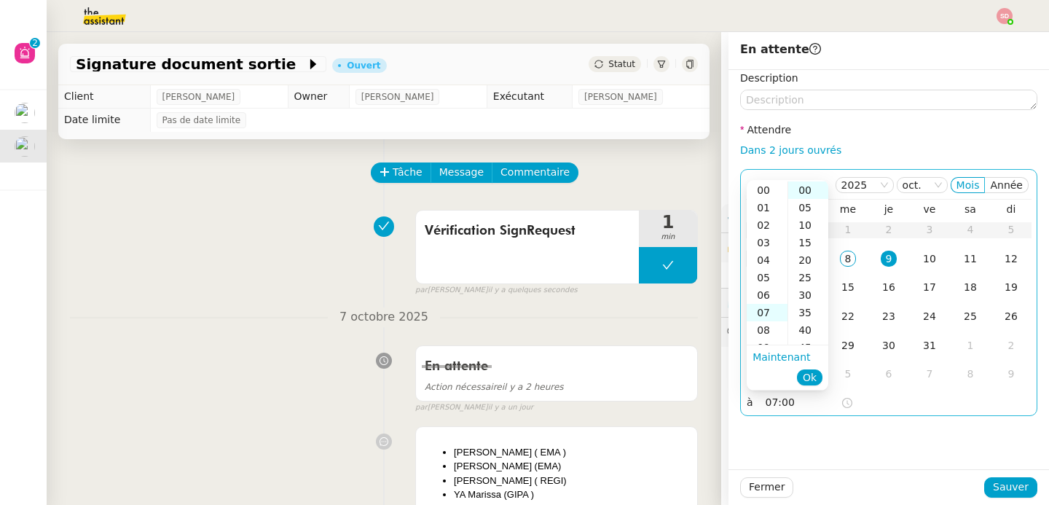
scroll to position [122, 0]
click at [768, 241] on div "10" at bounding box center [767, 242] width 41 height 17
click at [804, 295] on div "30" at bounding box center [808, 294] width 40 height 17
type input "10:30"
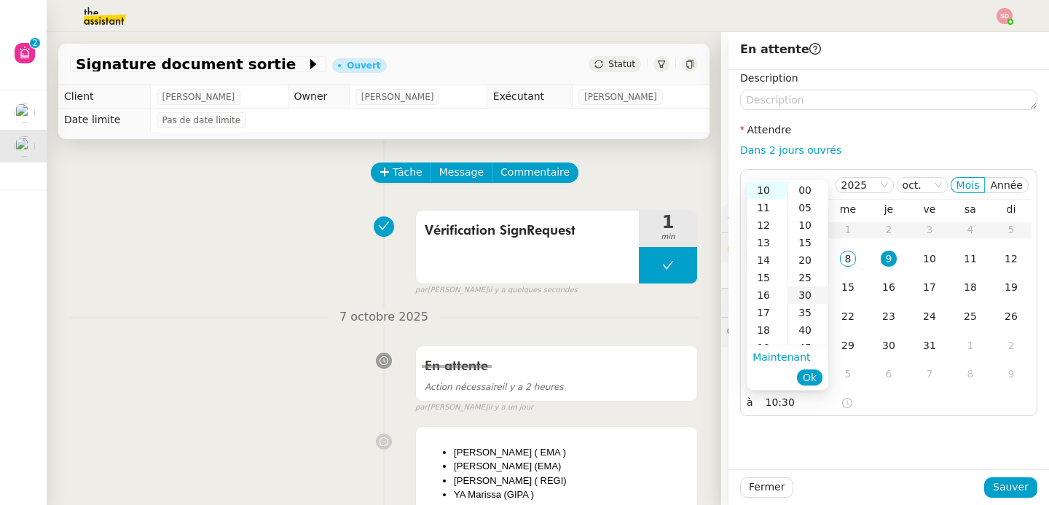
scroll to position [105, 0]
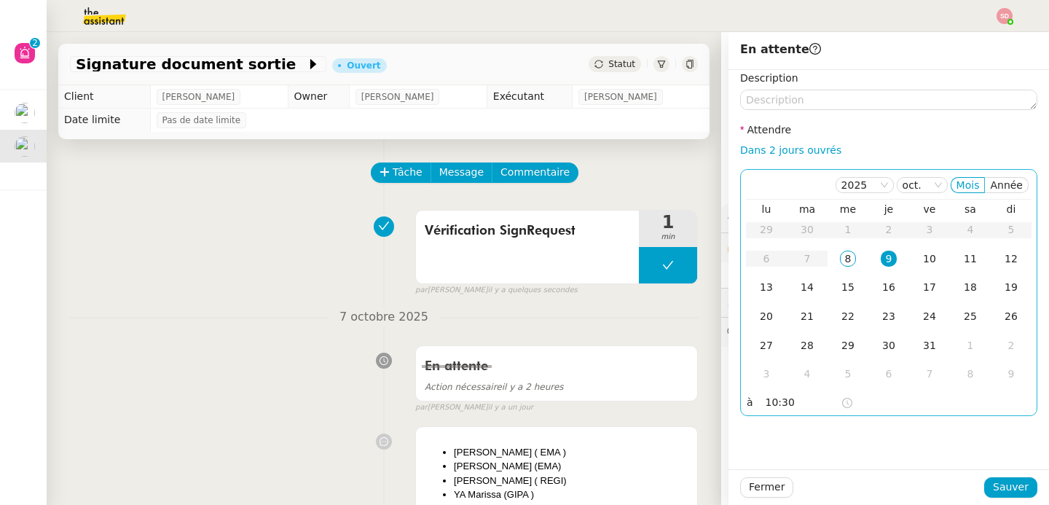
click at [881, 254] on div "9" at bounding box center [889, 259] width 16 height 16
click at [984, 479] on button "Sauver" at bounding box center [1010, 487] width 53 height 20
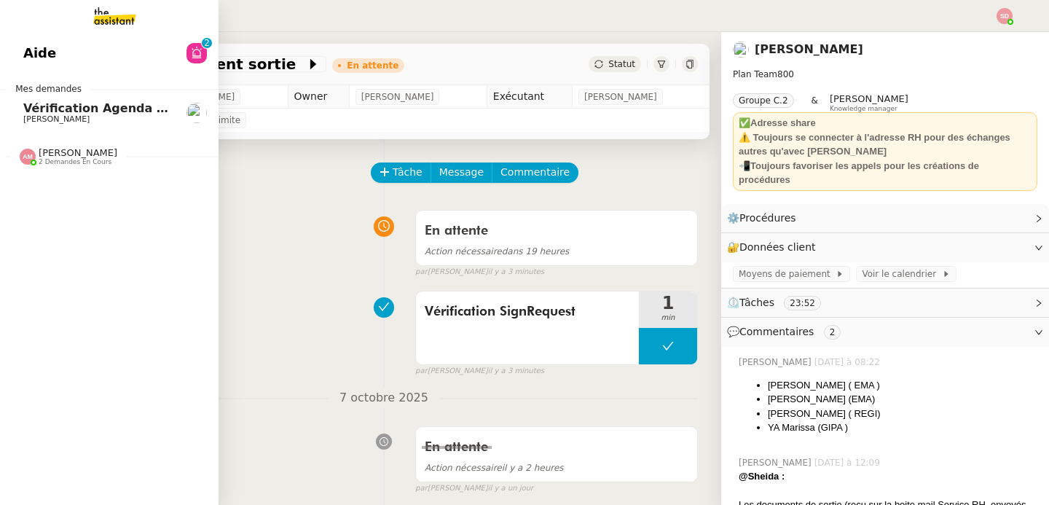
click at [38, 111] on span "Vérification Agenda + Chat + Wagram (9h et 14h)" at bounding box center [186, 108] width 327 height 14
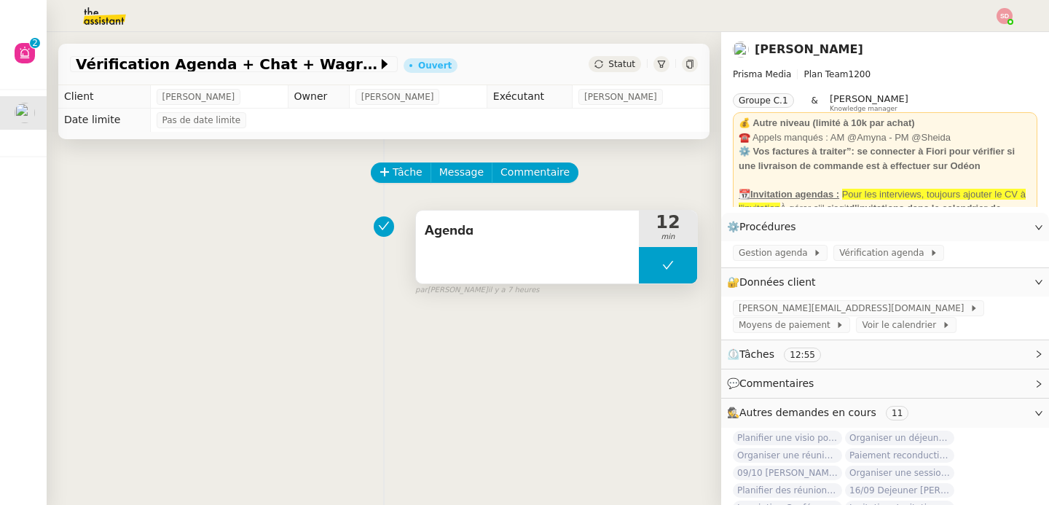
click at [642, 267] on button at bounding box center [668, 265] width 58 height 36
click at [640, 267] on div at bounding box center [653, 265] width 29 height 36
click at [665, 262] on div at bounding box center [668, 265] width 58 height 36
click at [677, 262] on icon at bounding box center [683, 265] width 12 height 12
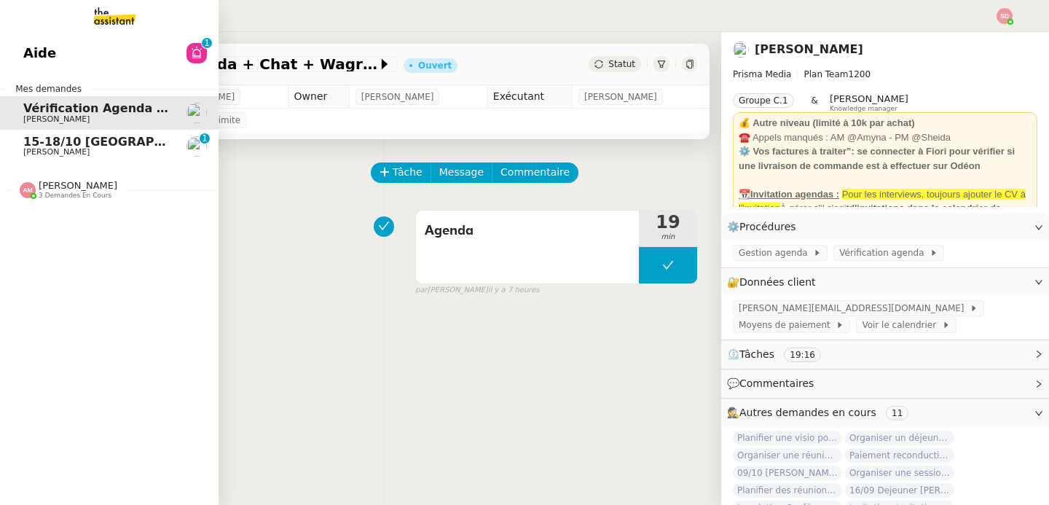
click at [44, 149] on span "[PERSON_NAME]" at bounding box center [56, 151] width 66 height 9
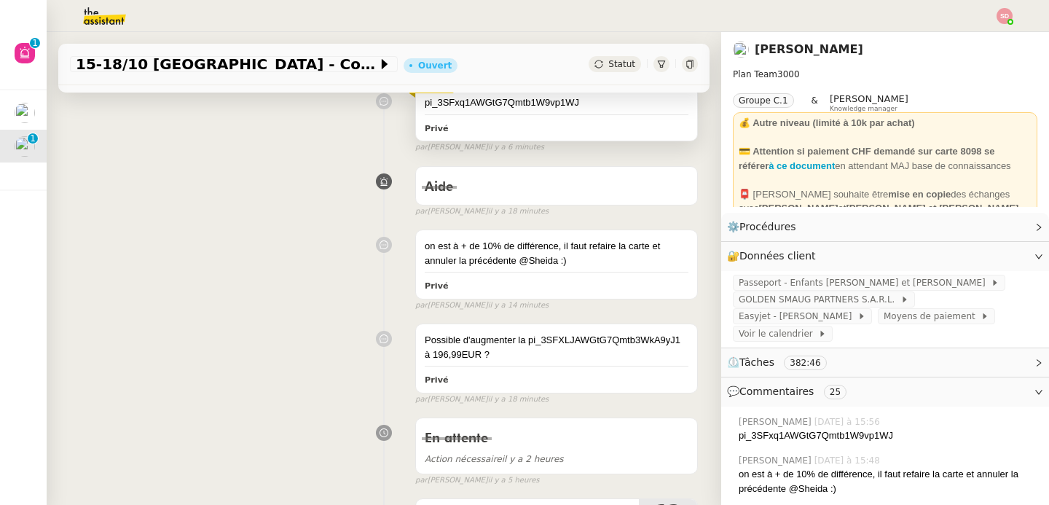
scroll to position [549, 0]
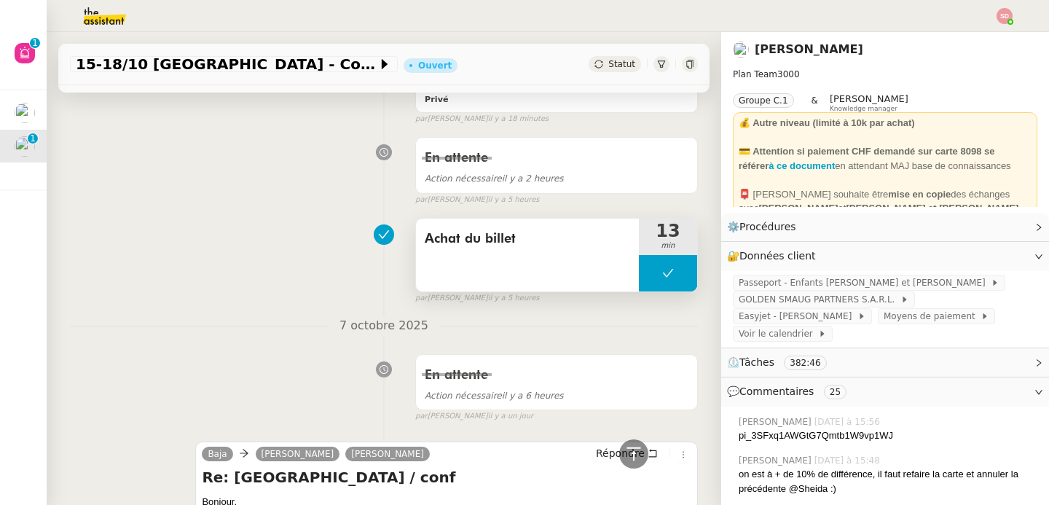
click at [639, 286] on button at bounding box center [668, 273] width 58 height 36
click at [639, 286] on div at bounding box center [668, 273] width 58 height 36
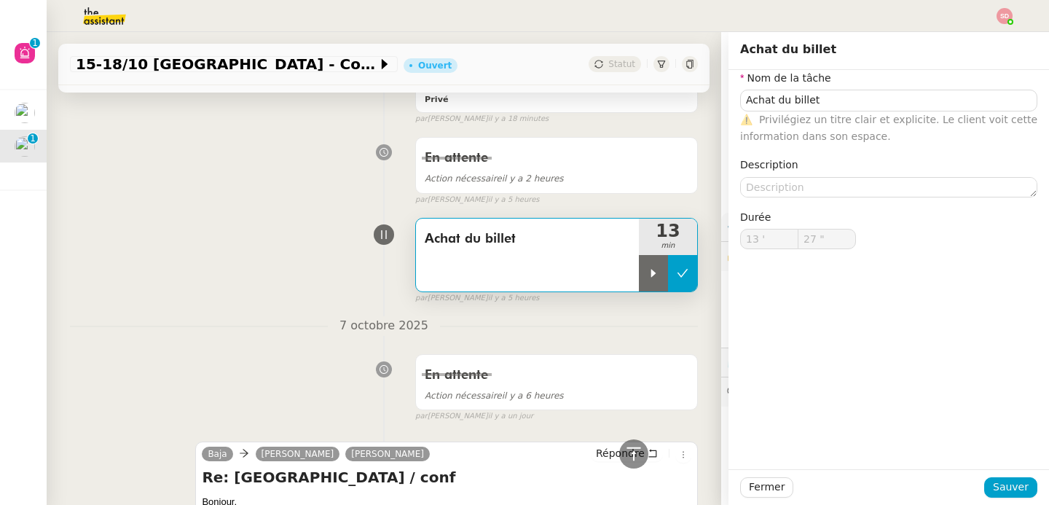
click at [648, 279] on icon at bounding box center [654, 273] width 12 height 12
type input "Achat du billet"
type input "13 '"
type input "27 ""
type input "Achat du billet"
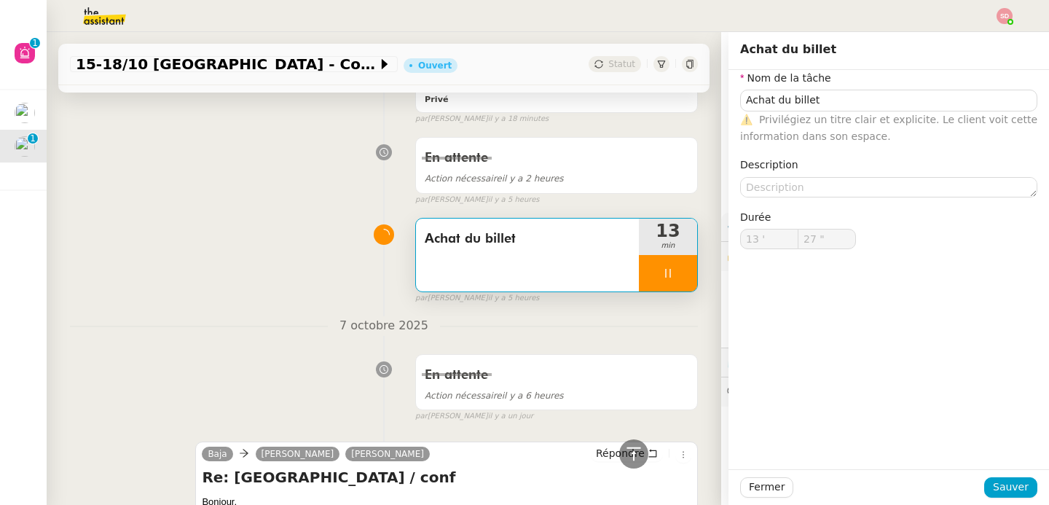
type input "13 '"
type input "28 ""
type input "30 ""
type input "Achat du billet"
type input "13 '"
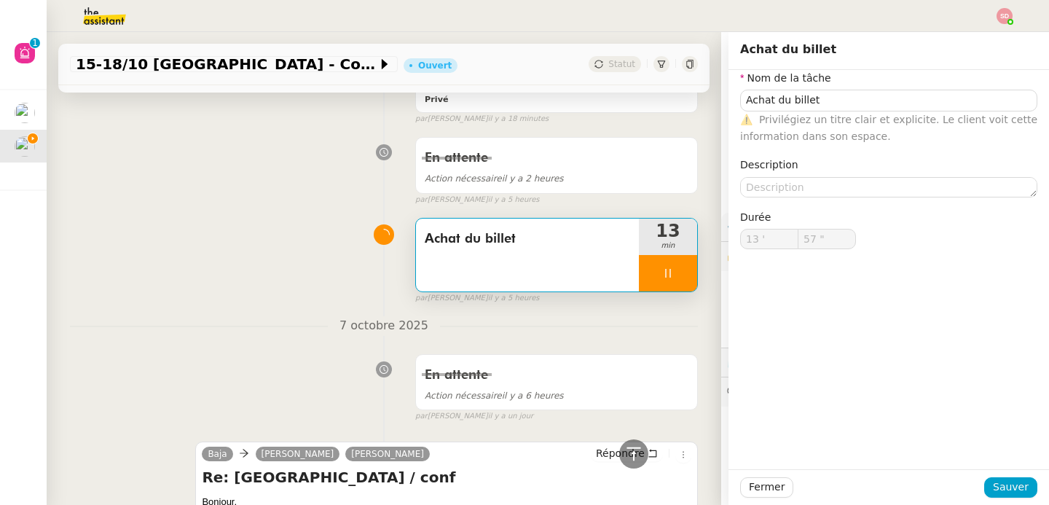
type input "58 ""
type input "14 '"
type input "18 ""
click at [285, 264] on div "Achat du billet 14 min false par [PERSON_NAME] il y a 5 heures" at bounding box center [384, 257] width 628 height 93
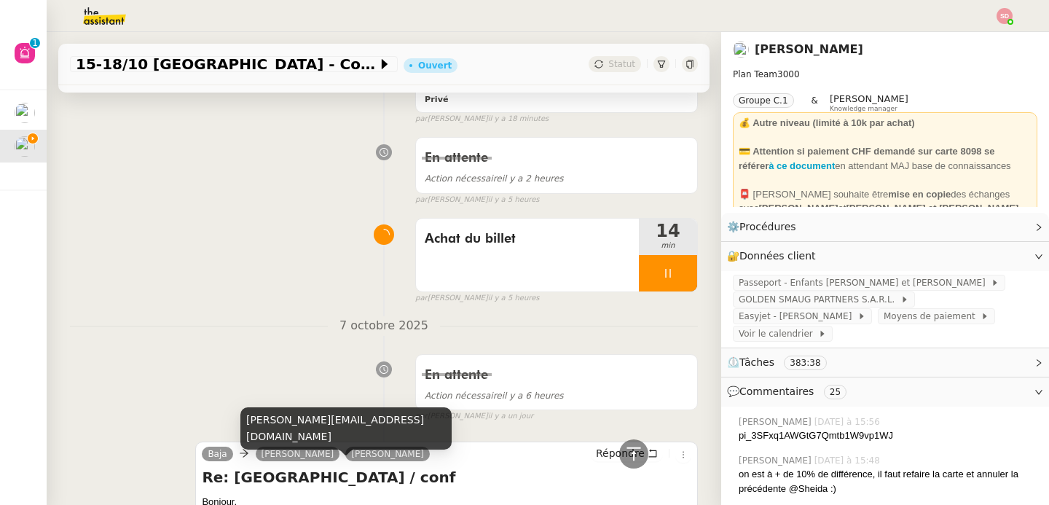
click at [296, 443] on div "[PERSON_NAME][EMAIL_ADDRESS][DOMAIN_NAME]" at bounding box center [345, 428] width 211 height 43
copy div "[PERSON_NAME][EMAIL_ADDRESS][DOMAIN_NAME]"
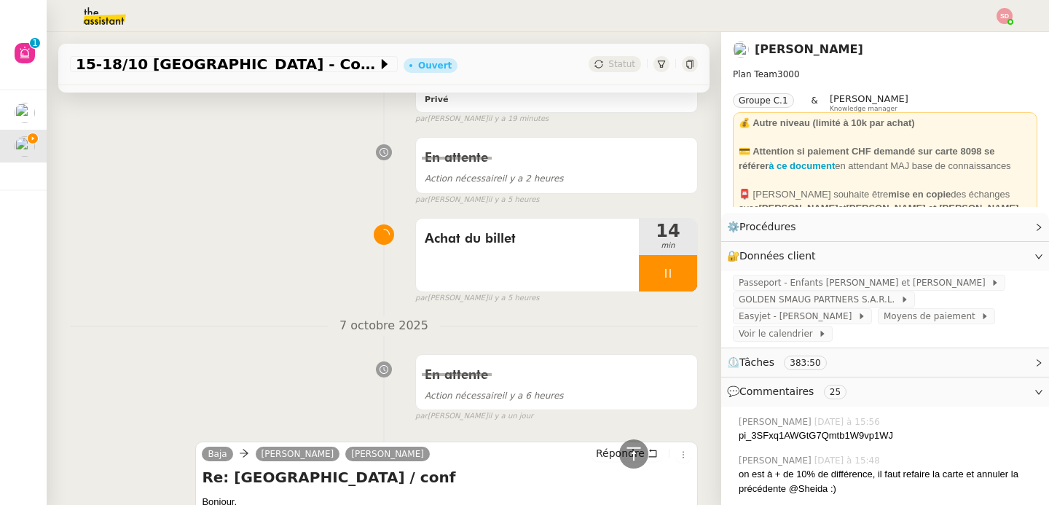
click at [121, 17] on img at bounding box center [92, 16] width 113 height 32
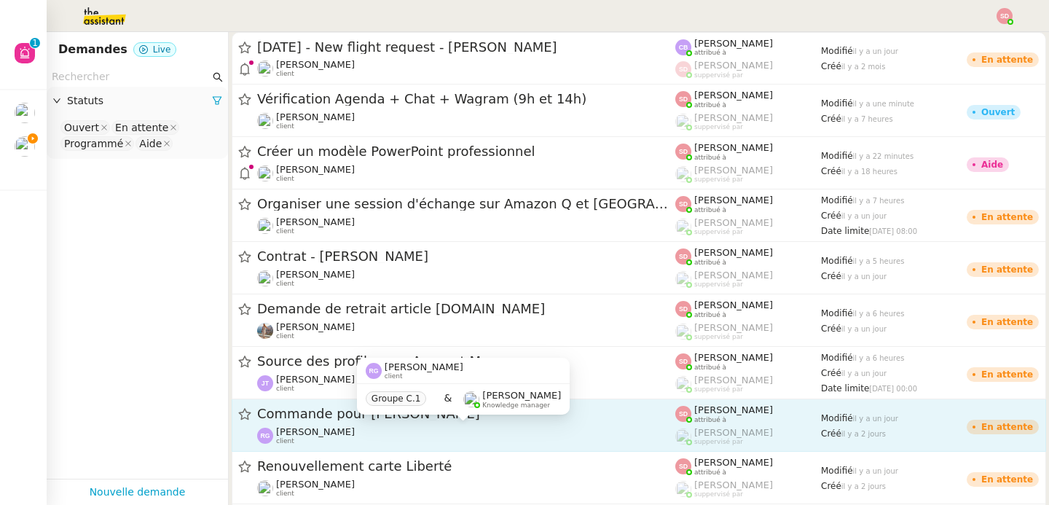
click at [374, 432] on div "[PERSON_NAME] client" at bounding box center [466, 435] width 418 height 19
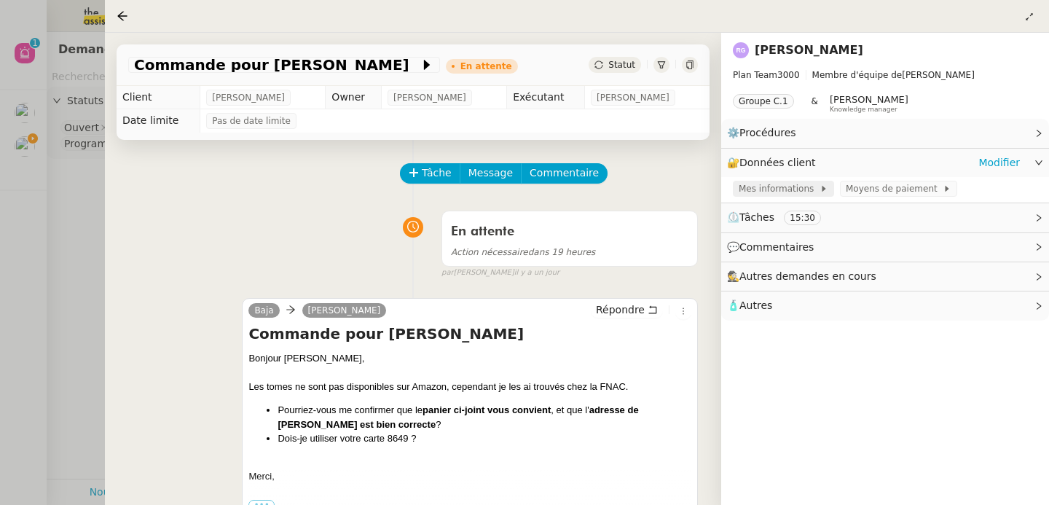
click at [822, 188] on icon at bounding box center [824, 189] width 4 height 6
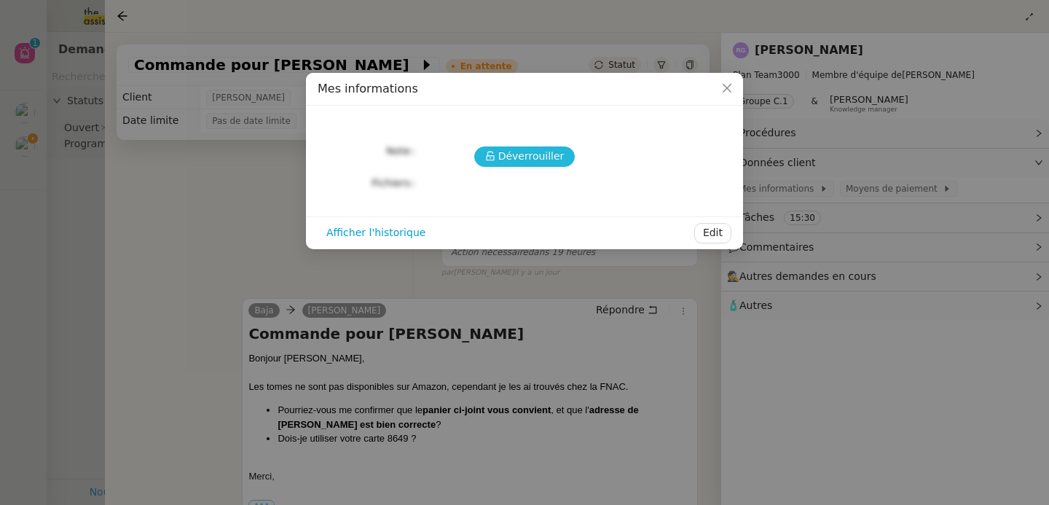
click at [508, 160] on span "Déverrouiller" at bounding box center [531, 156] width 66 height 17
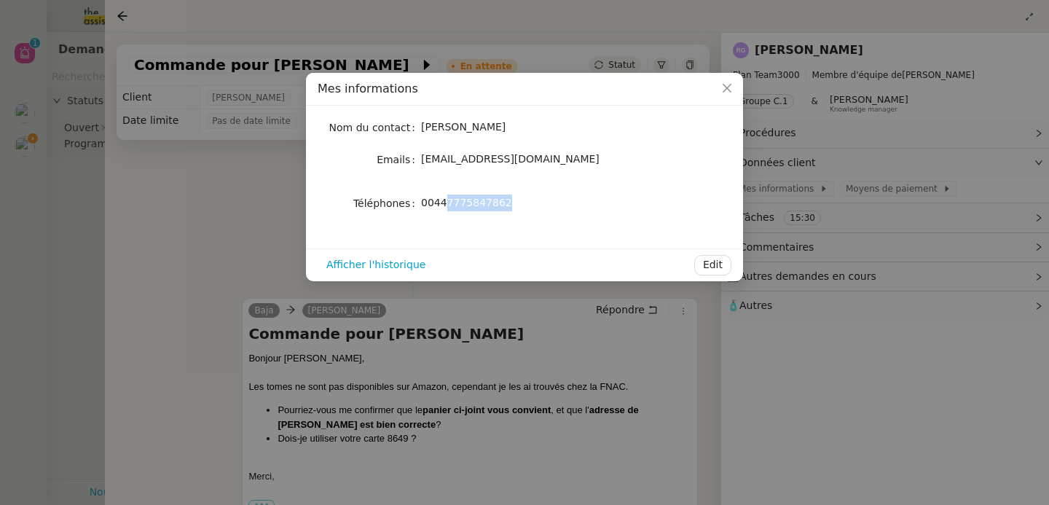
drag, startPoint x: 445, startPoint y: 202, endPoint x: 519, endPoint y: 200, distance: 73.6
click at [519, 200] on div "00447775847862" at bounding box center [541, 203] width 241 height 17
copy span "7775847862"
click at [160, 171] on nz-modal-container "Mes informations Nom du contact [PERSON_NAME] Emails [EMAIL_ADDRESS][DOMAIN_NAM…" at bounding box center [524, 252] width 1049 height 505
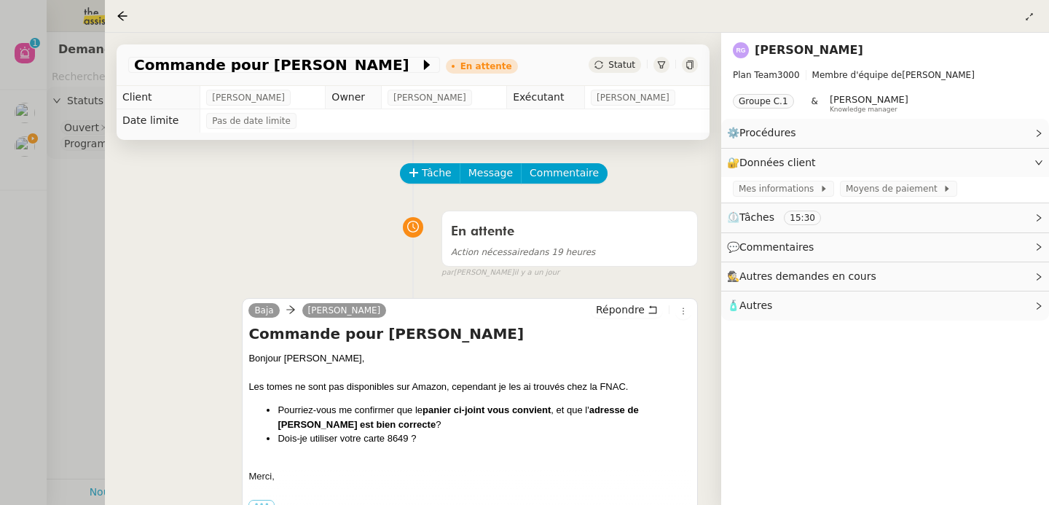
click at [46, 199] on div at bounding box center [524, 252] width 1049 height 505
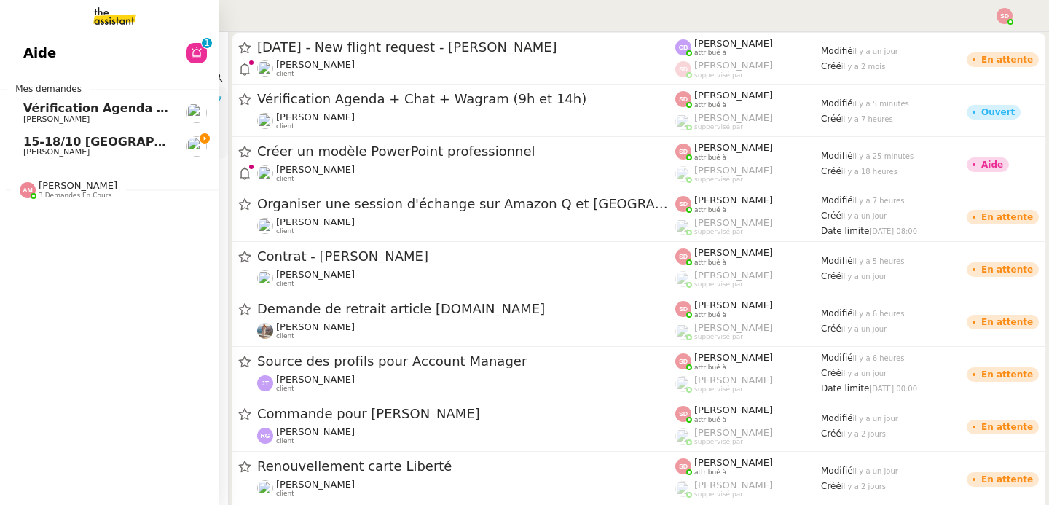
click at [34, 153] on span "[PERSON_NAME]" at bounding box center [56, 151] width 66 height 9
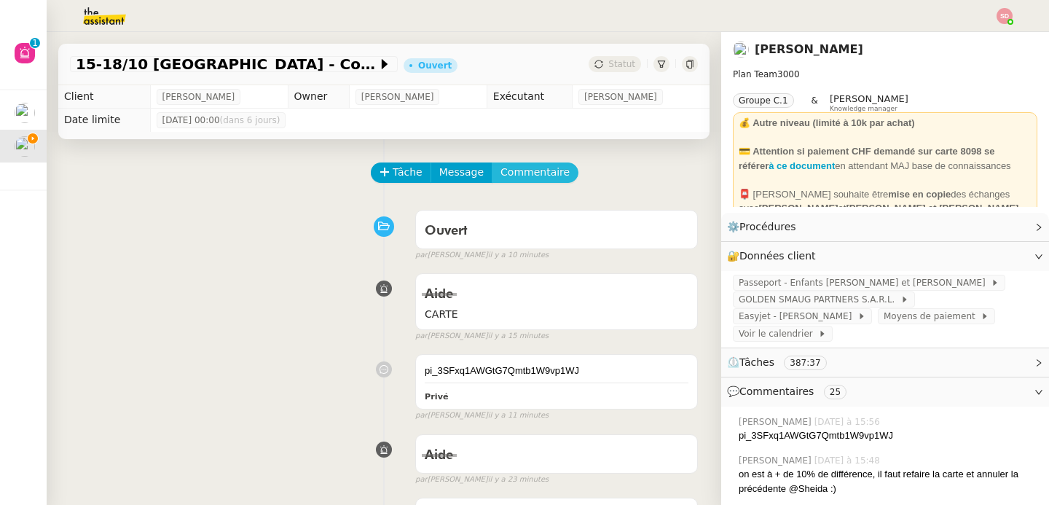
click at [549, 169] on span "Commentaire" at bounding box center [535, 172] width 69 height 17
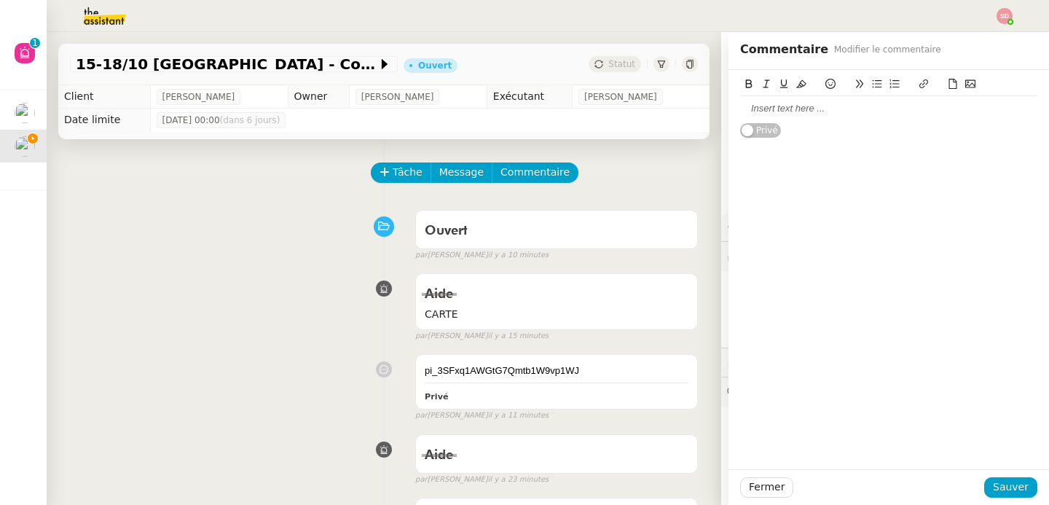
click at [795, 110] on div at bounding box center [888, 108] width 297 height 13
click at [292, 293] on div "Aide CARTE false par [PERSON_NAME] il y a 15 minutes" at bounding box center [384, 304] width 628 height 75
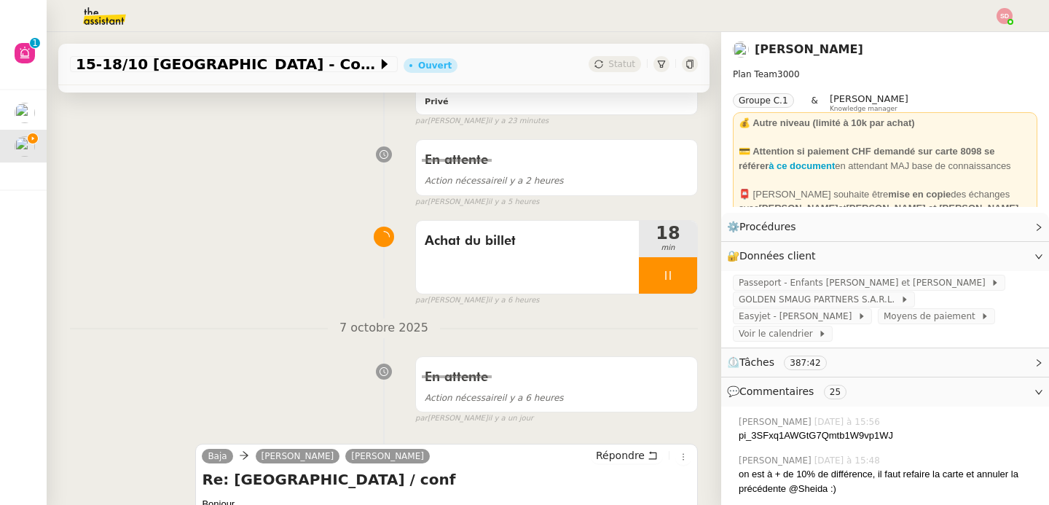
scroll to position [571, 0]
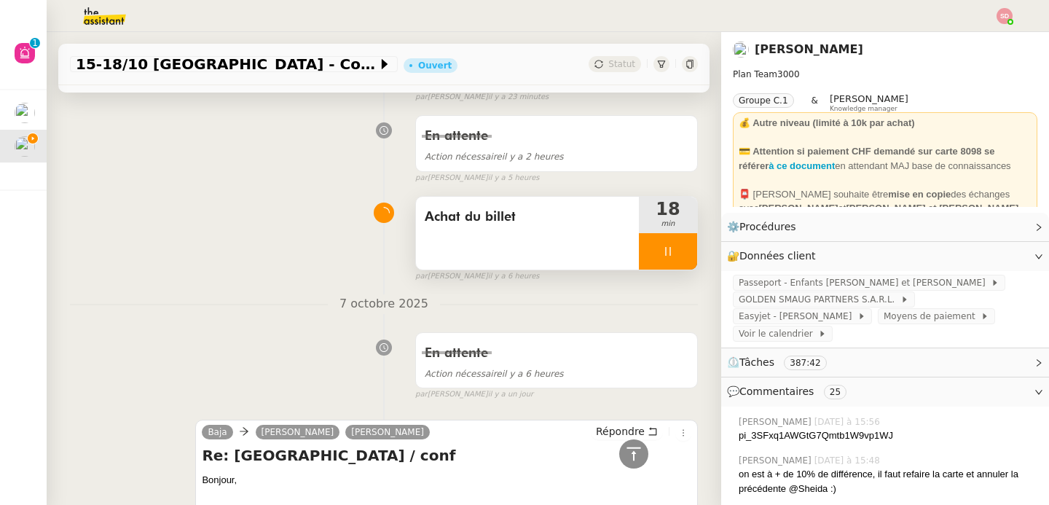
click at [667, 270] on div at bounding box center [668, 251] width 58 height 36
click at [668, 270] on button at bounding box center [682, 251] width 29 height 36
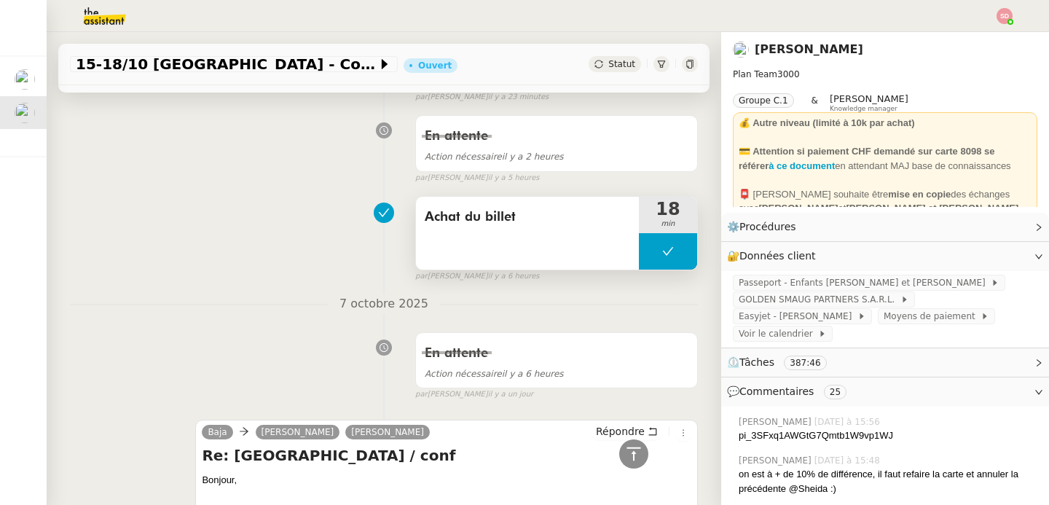
scroll to position [0, 0]
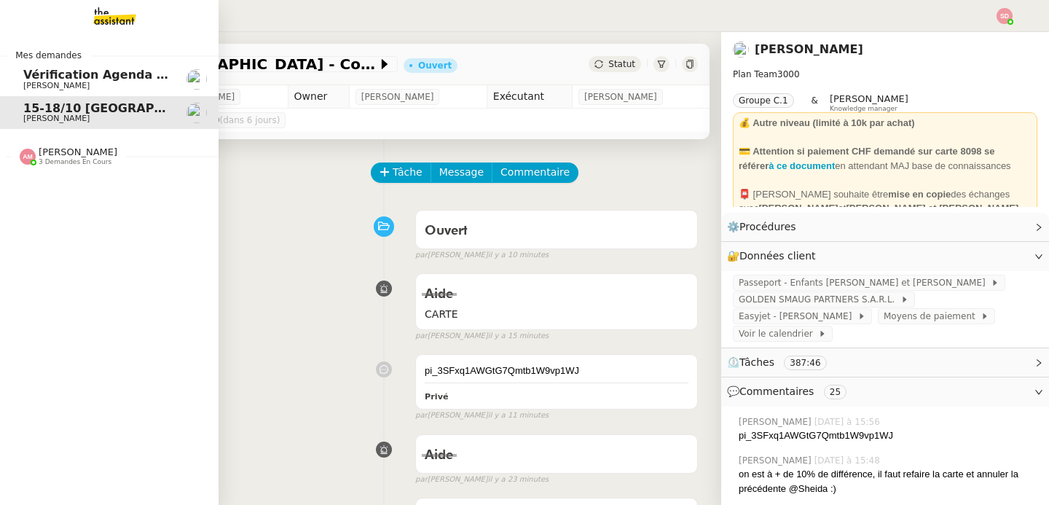
click at [20, 154] on img at bounding box center [28, 157] width 16 height 16
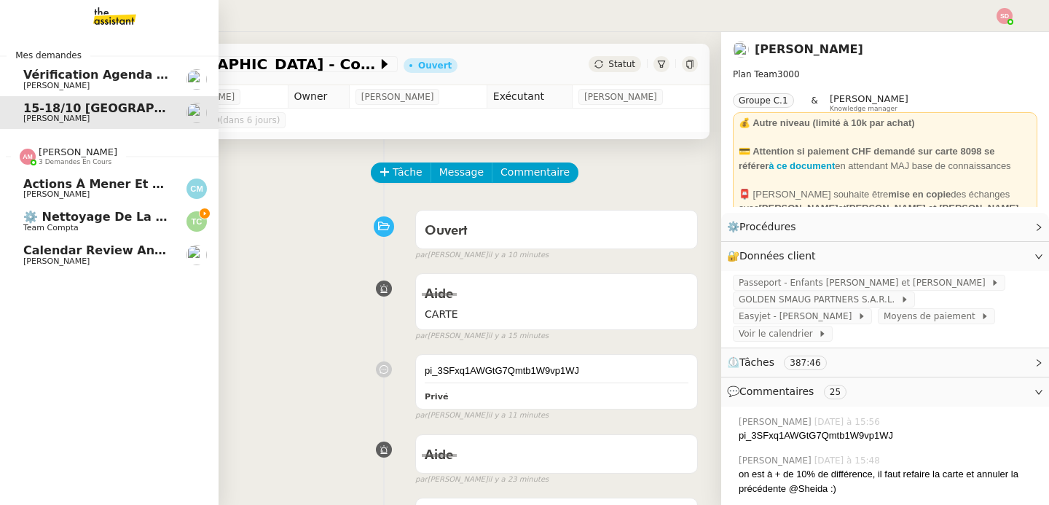
click at [114, 222] on span "⚙️ Nettoyage de la boîte de réception des factures d'achats" at bounding box center [227, 217] width 408 height 14
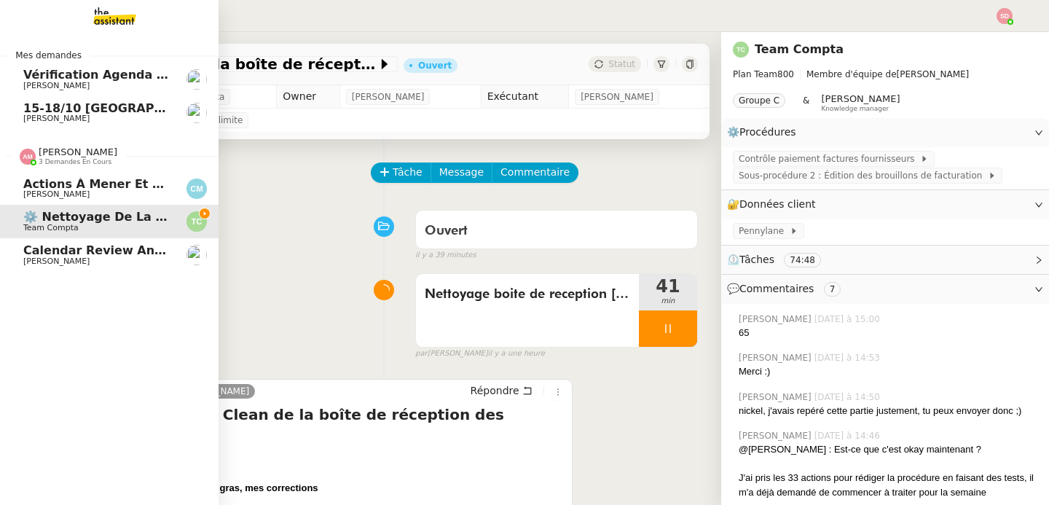
click at [39, 155] on span "[PERSON_NAME]" at bounding box center [78, 151] width 79 height 11
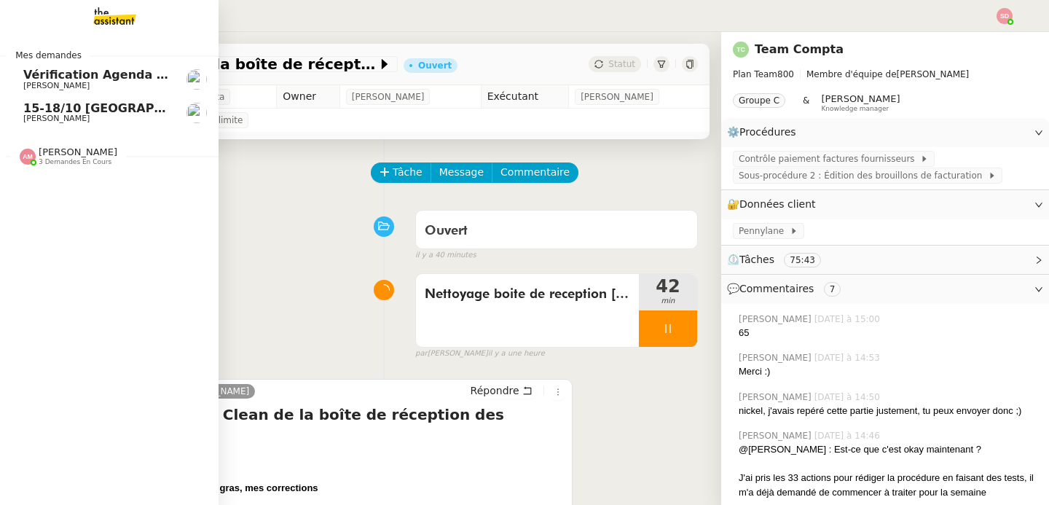
click at [96, 124] on link "15-18/10 [GEOGRAPHIC_DATA] - Conférence [PERSON_NAME]" at bounding box center [109, 113] width 219 height 34
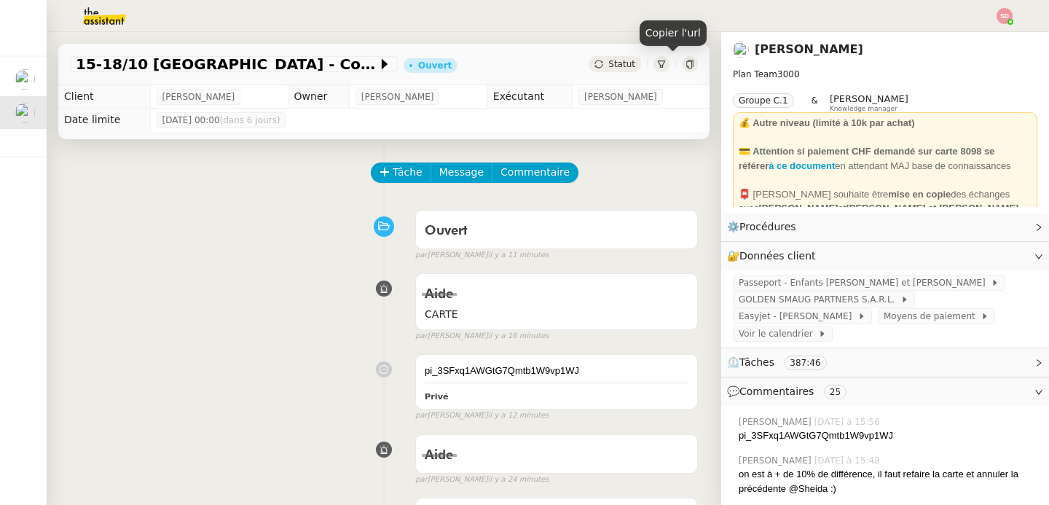
click at [686, 62] on icon at bounding box center [690, 64] width 9 height 9
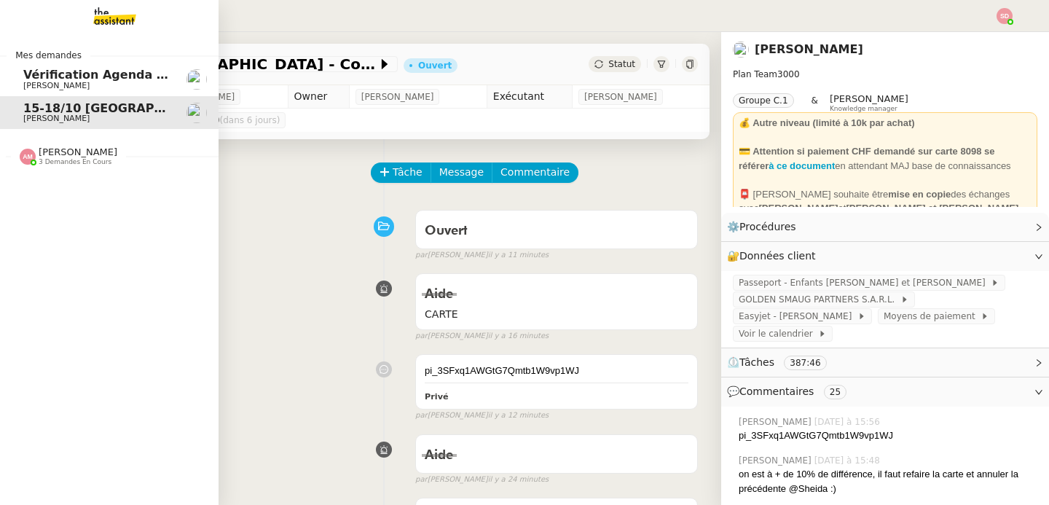
click at [39, 163] on span "3 demandes en cours" at bounding box center [75, 162] width 73 height 8
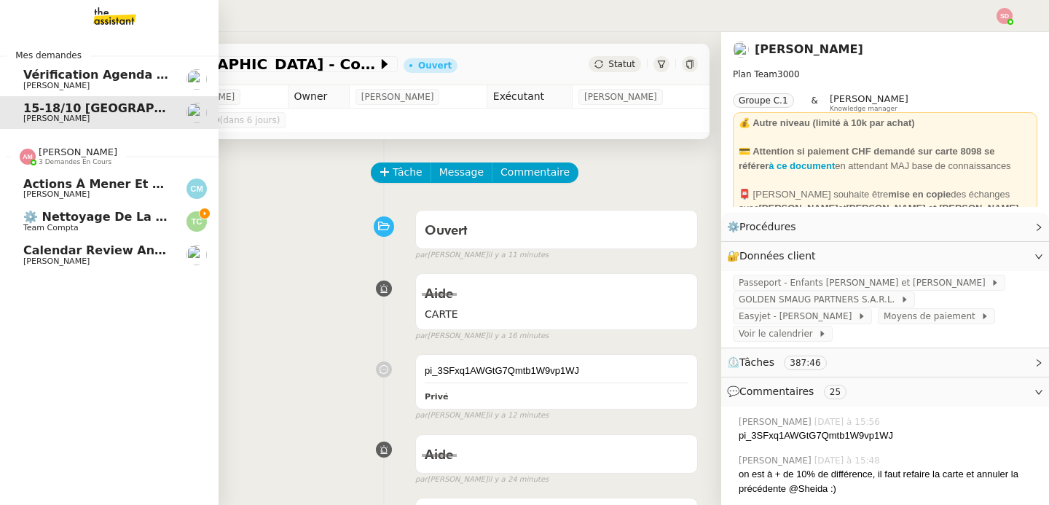
click at [39, 163] on span "3 demandes en cours" at bounding box center [75, 162] width 73 height 8
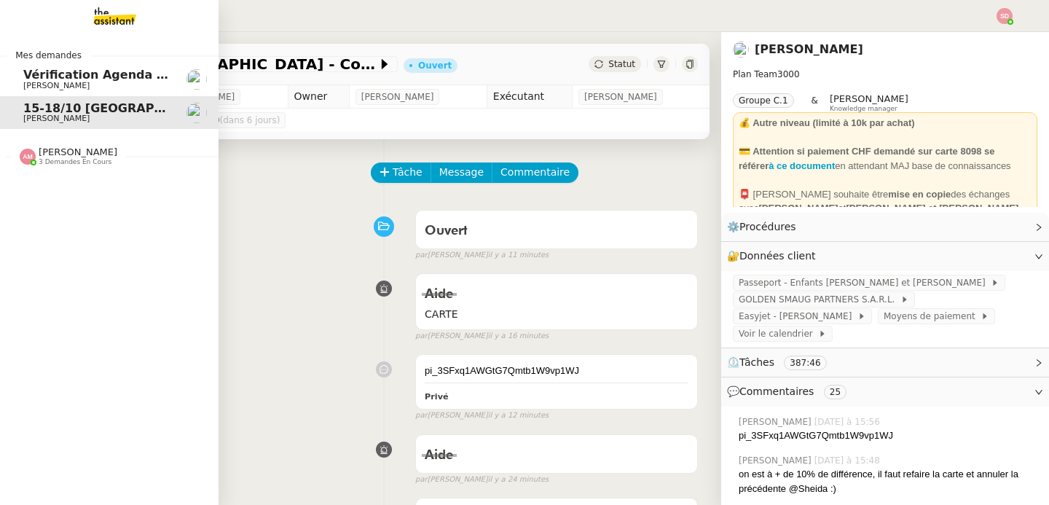
click at [39, 151] on span "[PERSON_NAME]" at bounding box center [78, 151] width 79 height 11
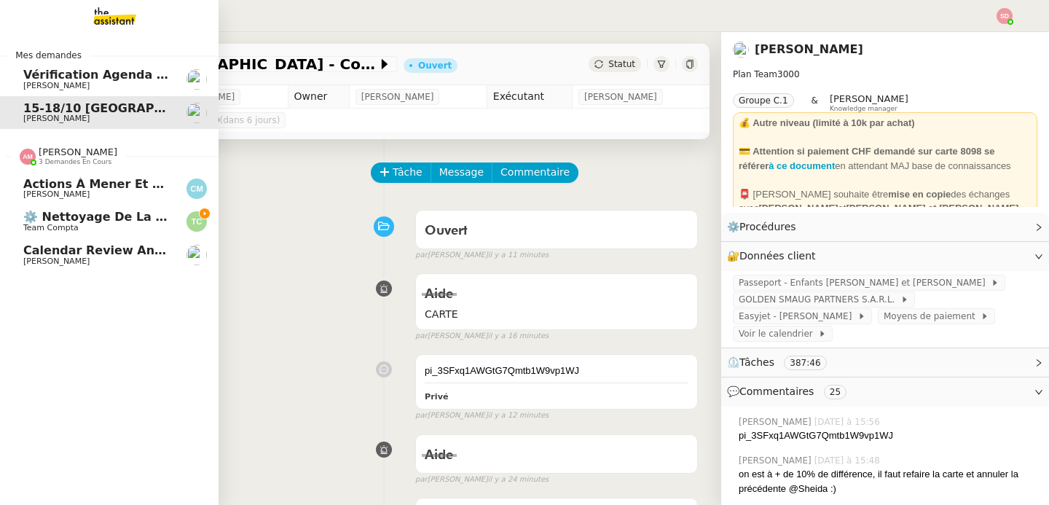
click at [39, 151] on span "[PERSON_NAME]" at bounding box center [78, 151] width 79 height 11
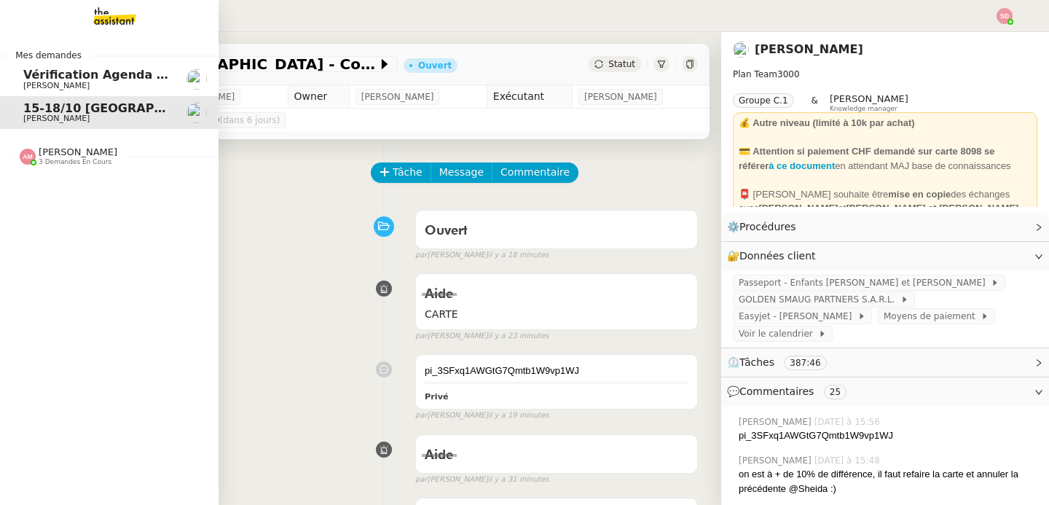
click at [20, 159] on img at bounding box center [28, 157] width 16 height 16
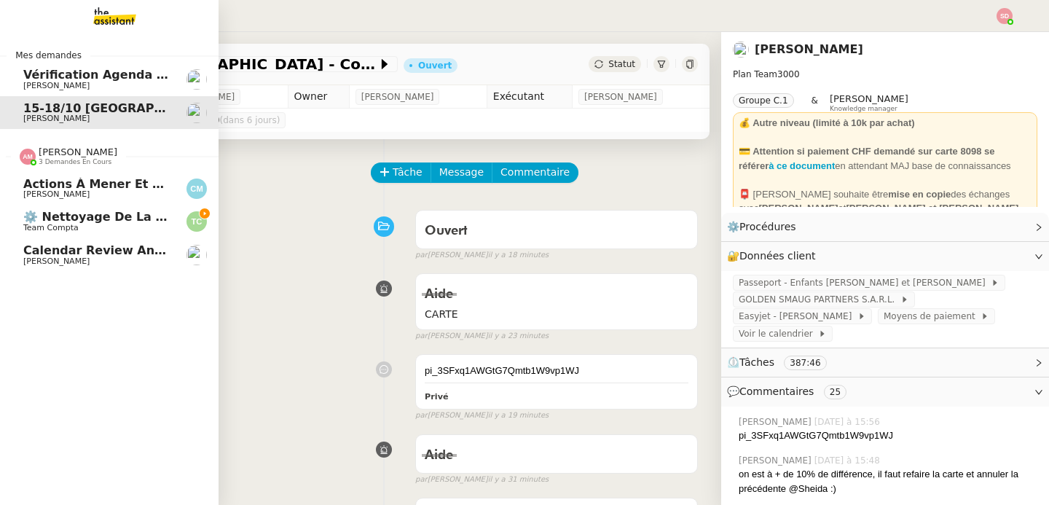
click at [20, 159] on img at bounding box center [28, 157] width 16 height 16
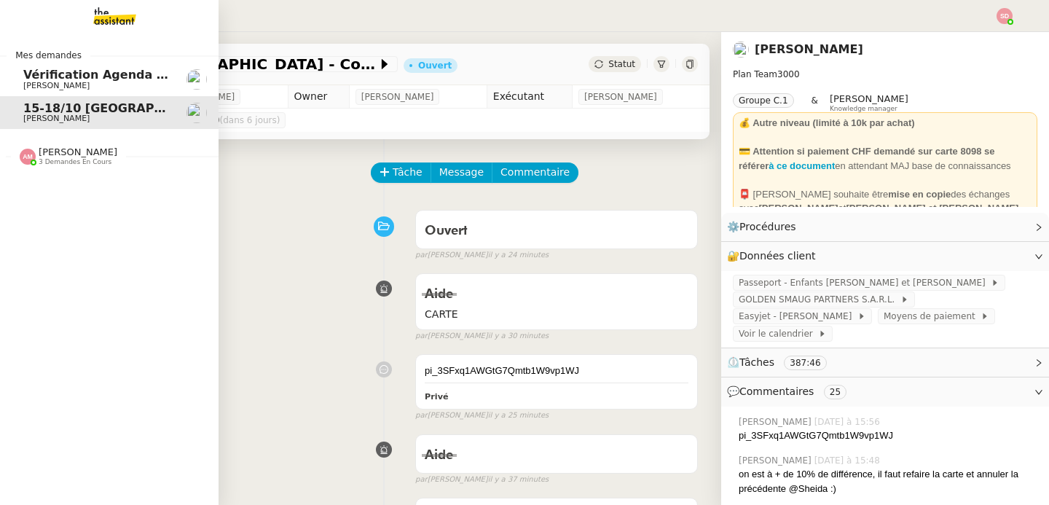
click at [32, 85] on span "[PERSON_NAME]" at bounding box center [56, 85] width 66 height 9
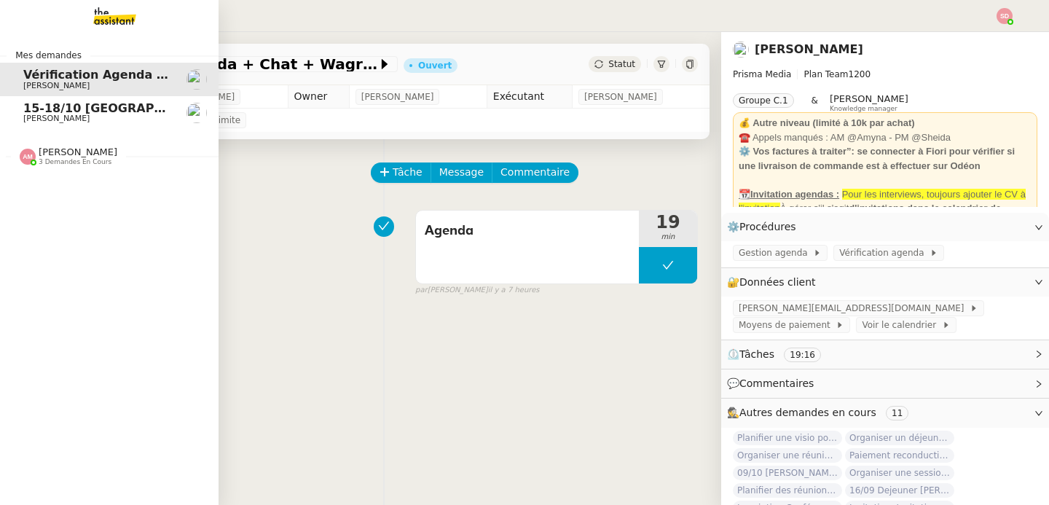
click at [67, 176] on div "Mes demandes Vérification Agenda + Chat + Wagram (9h et 14h) [PERSON_NAME] 15-1…" at bounding box center [109, 268] width 219 height 473
click at [68, 162] on span "3 demandes en cours" at bounding box center [75, 162] width 73 height 8
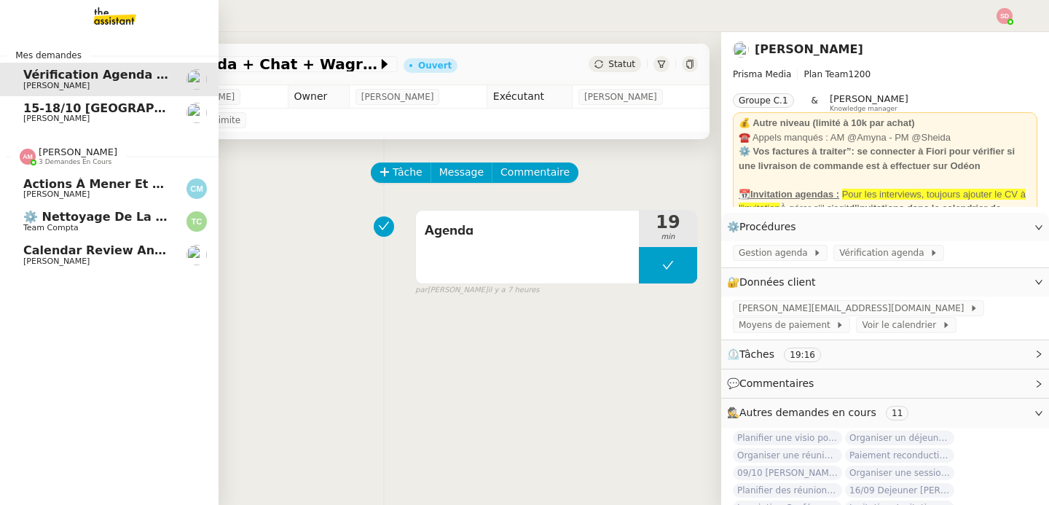
click at [68, 162] on span "3 demandes en cours" at bounding box center [75, 162] width 73 height 8
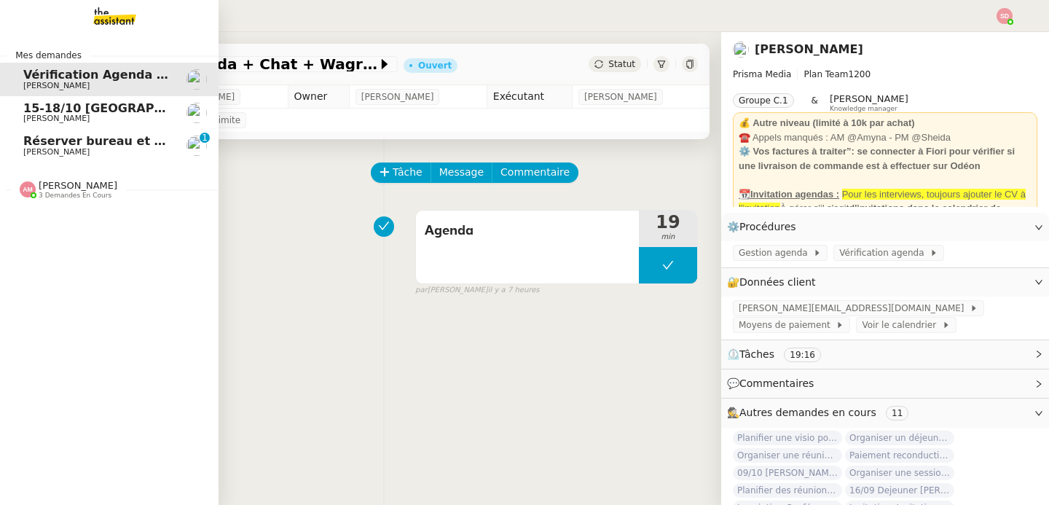
click at [23, 149] on span "[PERSON_NAME]" at bounding box center [56, 151] width 66 height 9
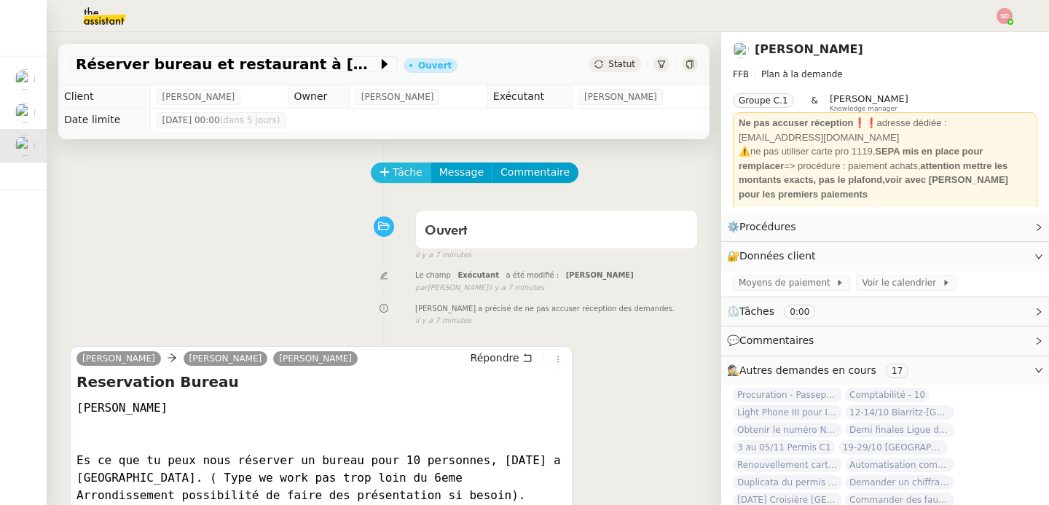
click at [393, 166] on span "Tâche" at bounding box center [408, 172] width 30 height 17
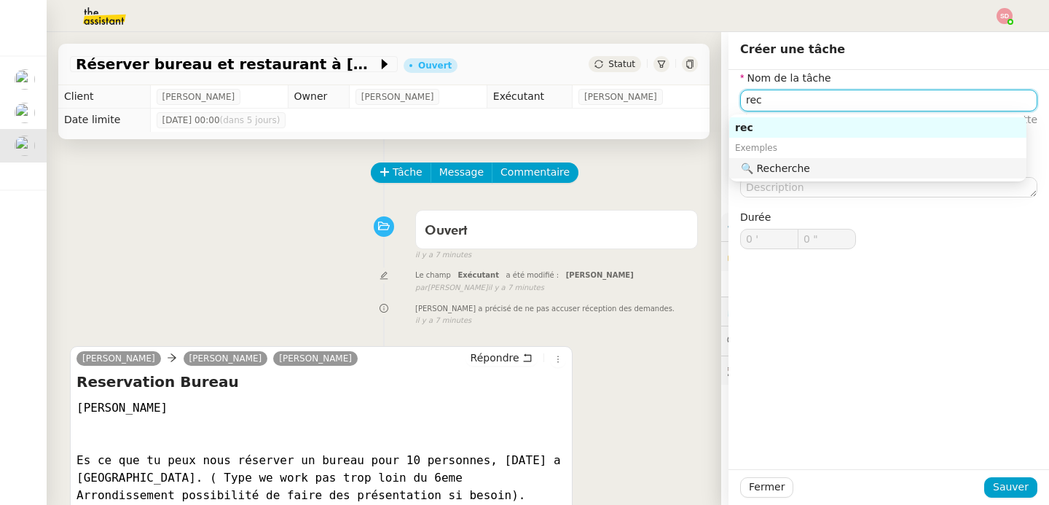
click at [792, 164] on div "🔍 Recherche" at bounding box center [881, 168] width 280 height 13
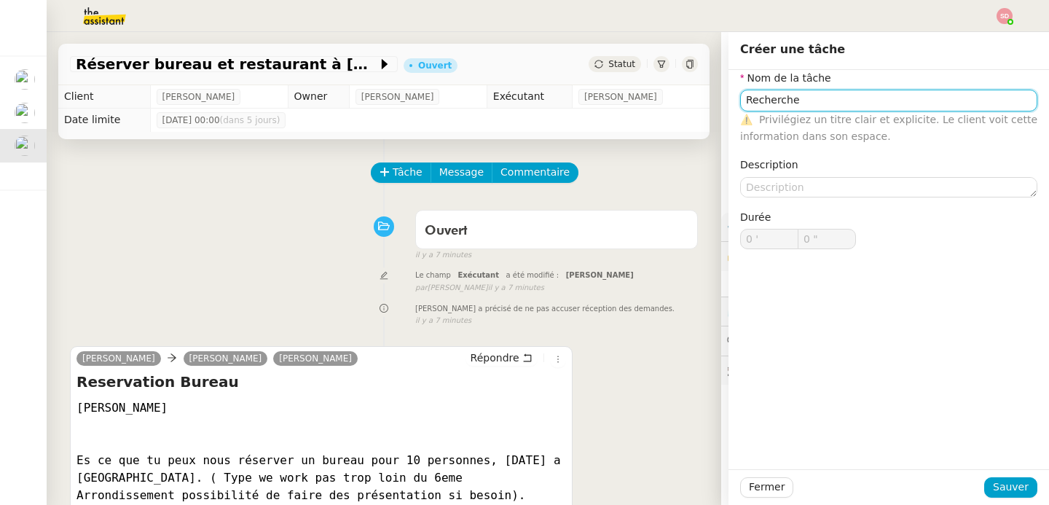
type input "Recherche"
click at [995, 498] on div "Fermer Sauver" at bounding box center [889, 487] width 321 height 36
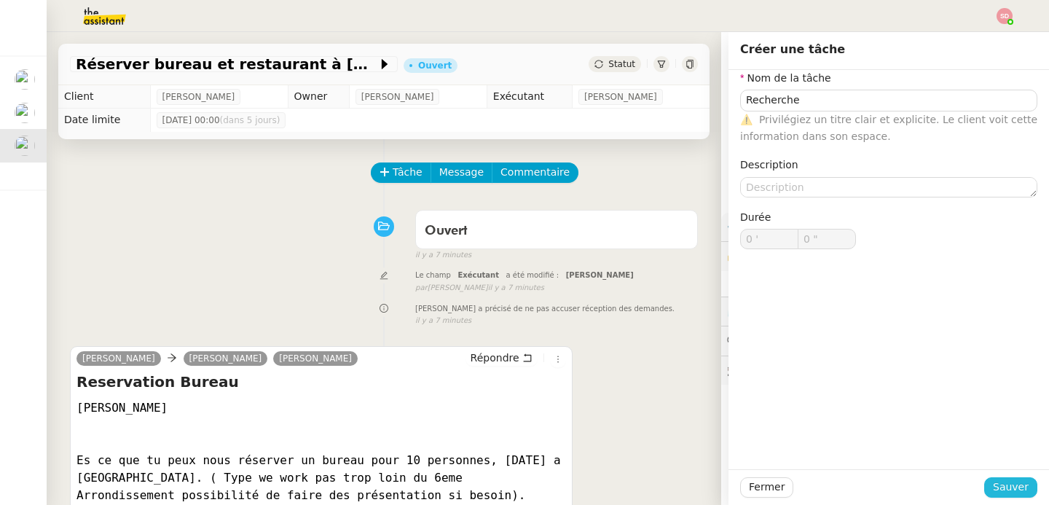
click at [996, 484] on span "Sauver" at bounding box center [1011, 487] width 36 height 17
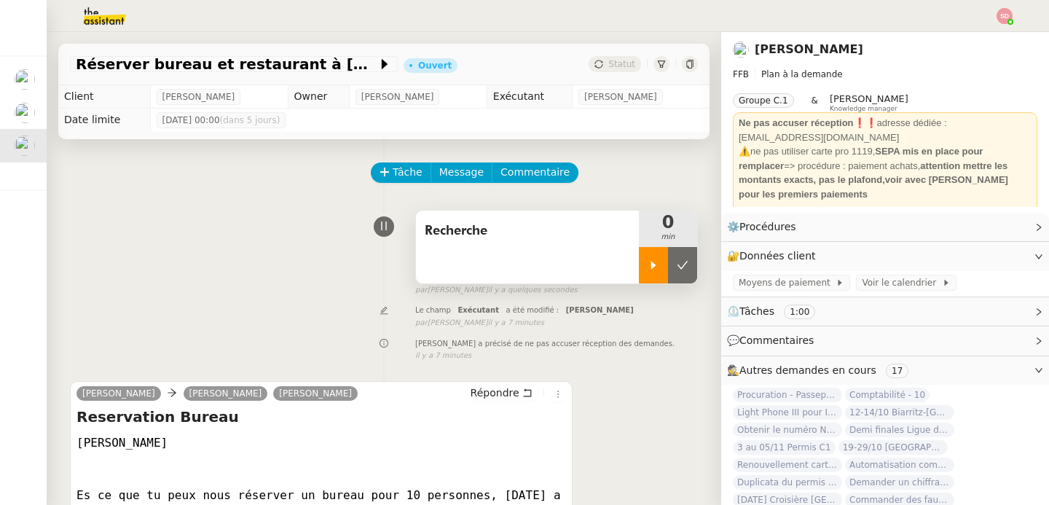
click at [639, 267] on div at bounding box center [653, 265] width 29 height 36
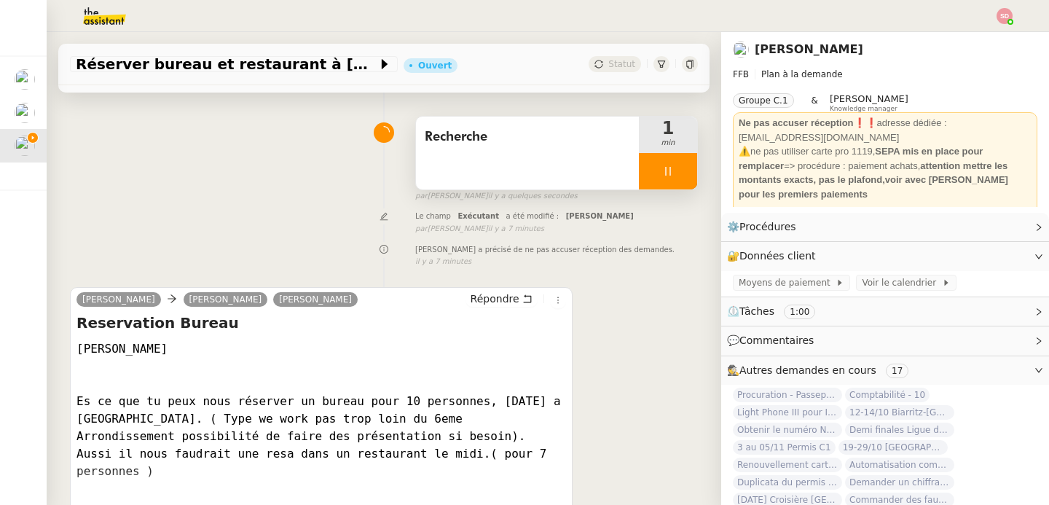
scroll to position [213, 0]
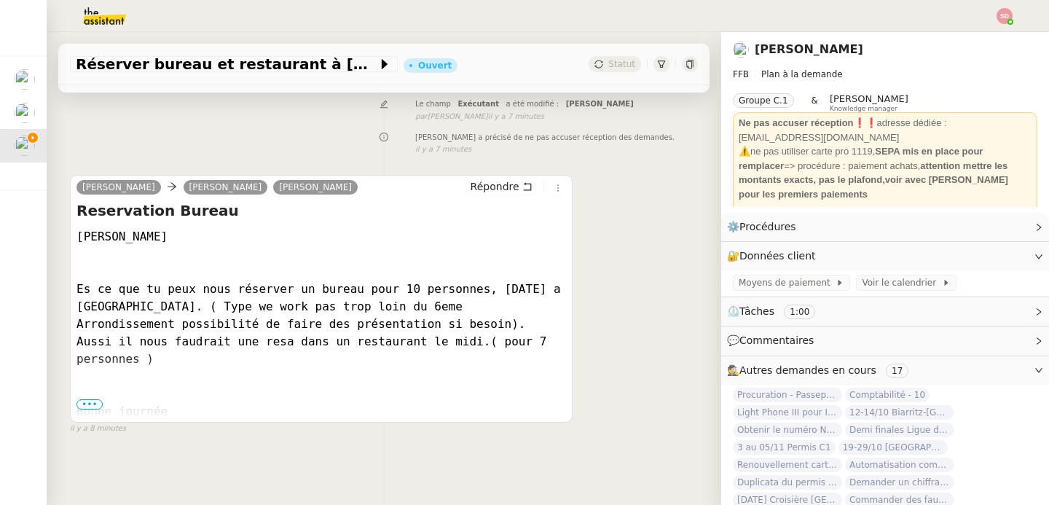
click at [95, 399] on span "•••" at bounding box center [90, 404] width 26 height 10
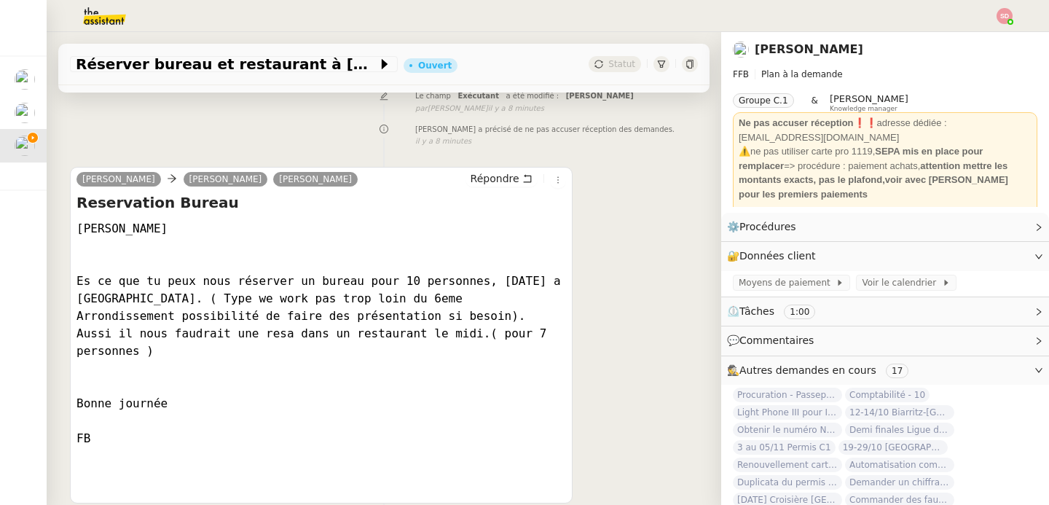
scroll to position [219, 0]
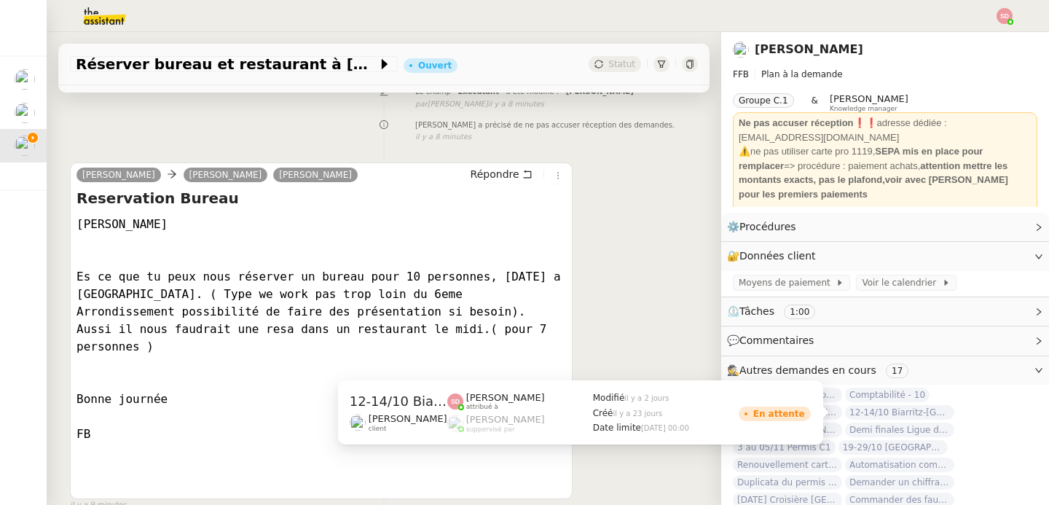
click at [915, 410] on span "12-14/10 Biarritz-[GEOGRAPHIC_DATA]" at bounding box center [899, 412] width 109 height 15
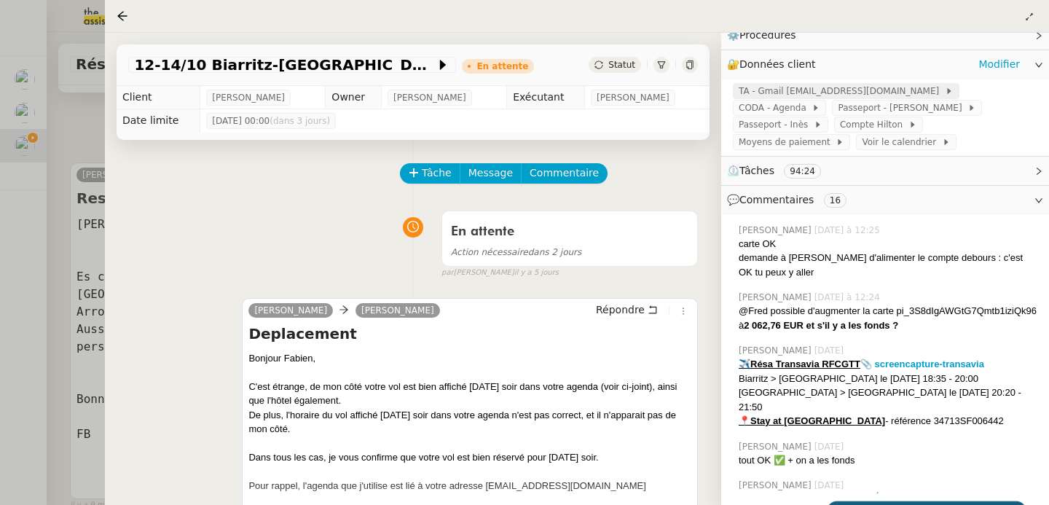
scroll to position [232, 0]
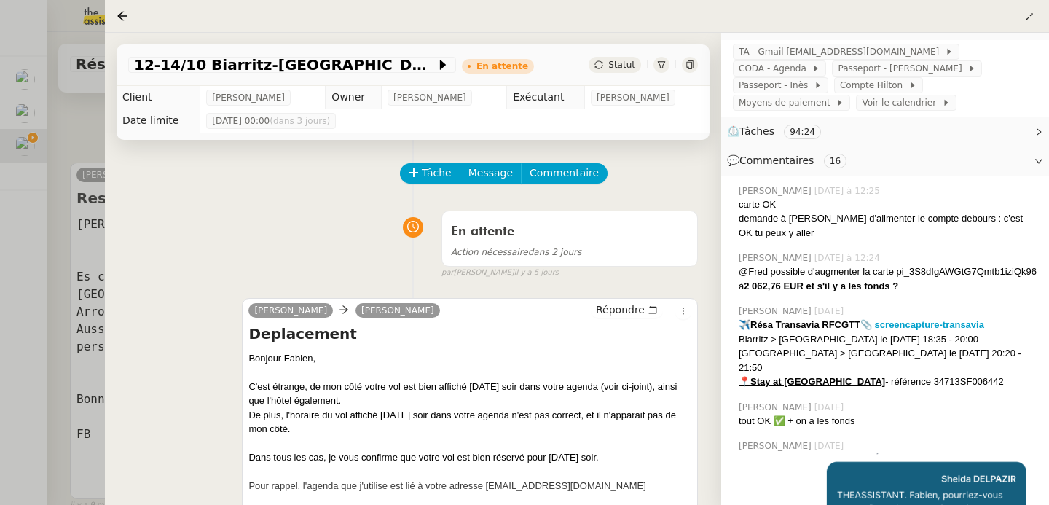
click at [67, 330] on div at bounding box center [524, 252] width 1049 height 505
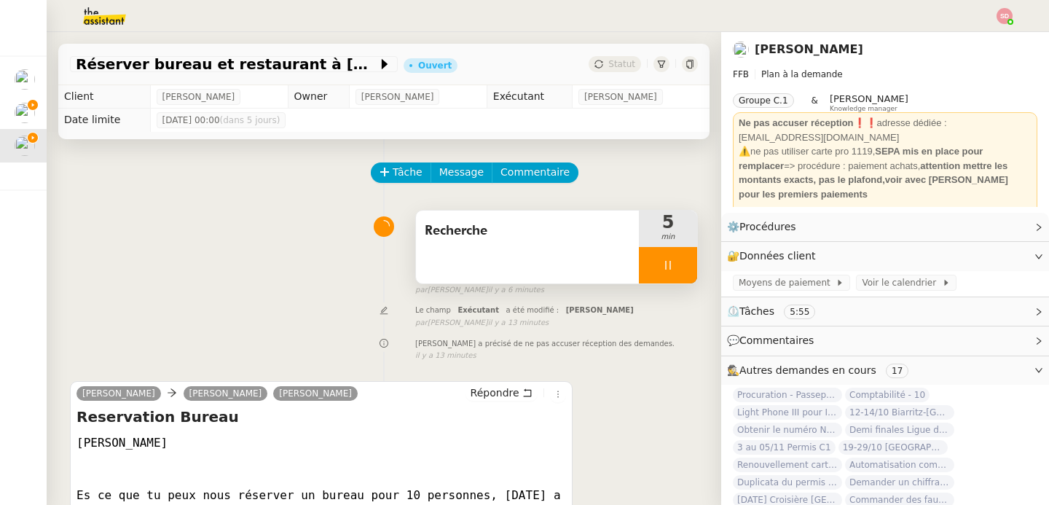
click at [662, 259] on icon at bounding box center [668, 265] width 12 height 12
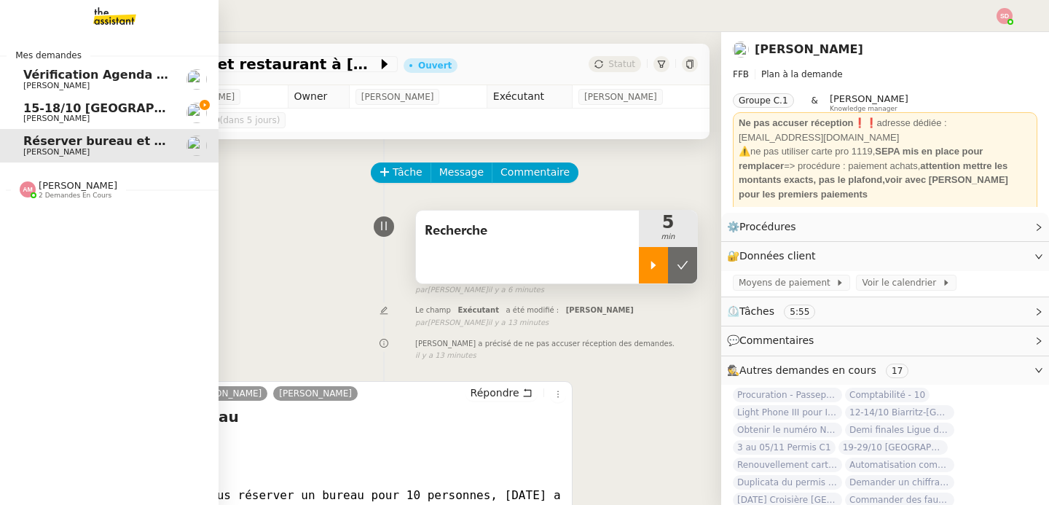
click at [56, 109] on span "15-18/10 [GEOGRAPHIC_DATA] - Conférence" at bounding box center [166, 108] width 286 height 14
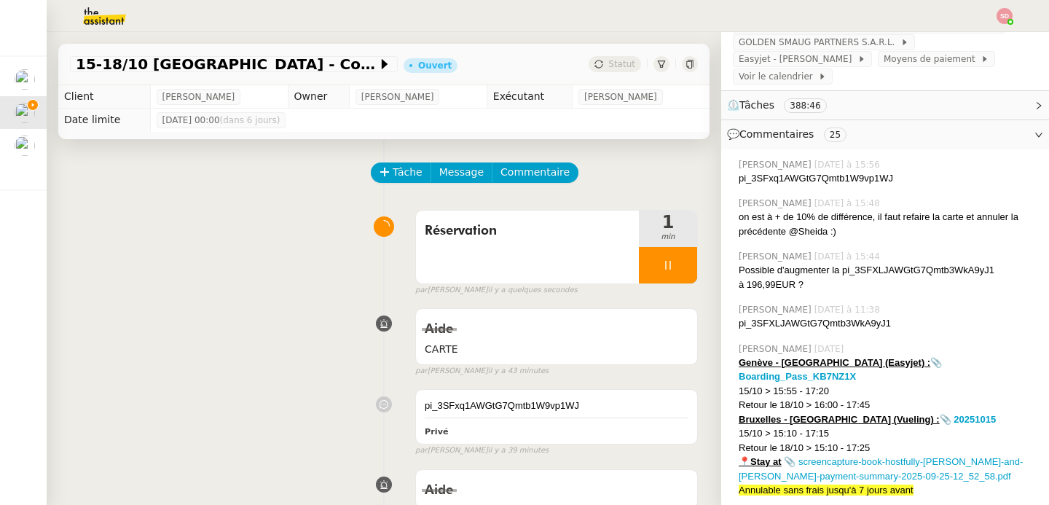
scroll to position [261, 0]
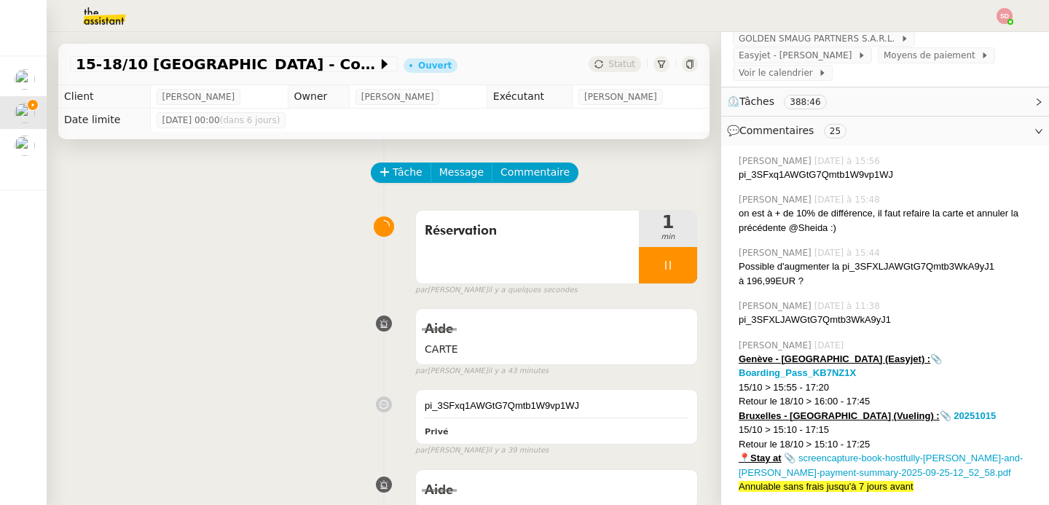
click at [797, 423] on div "15/10 > 15:10 - 17:15" at bounding box center [888, 430] width 299 height 15
click at [869, 437] on div "Retour le 18/10 > 15:10 - 17:25" at bounding box center [888, 444] width 299 height 15
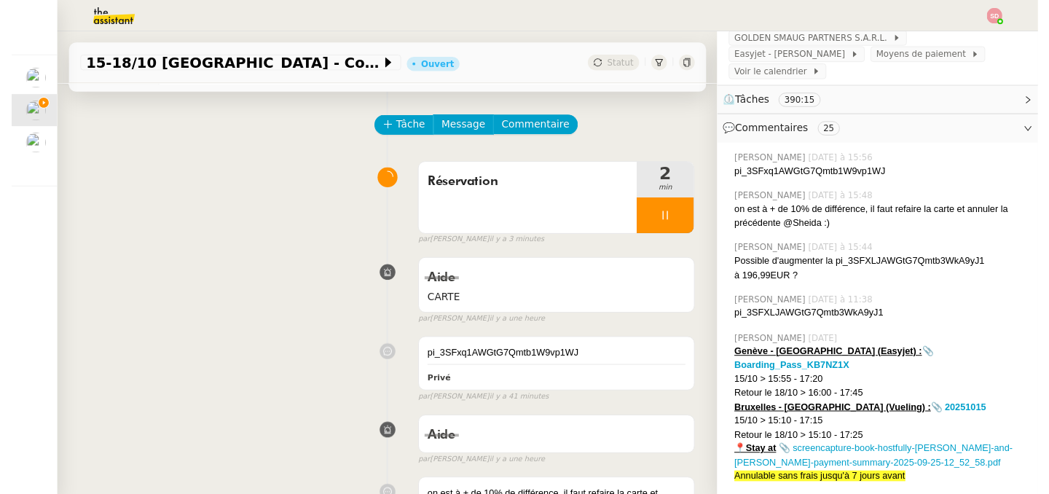
scroll to position [0, 0]
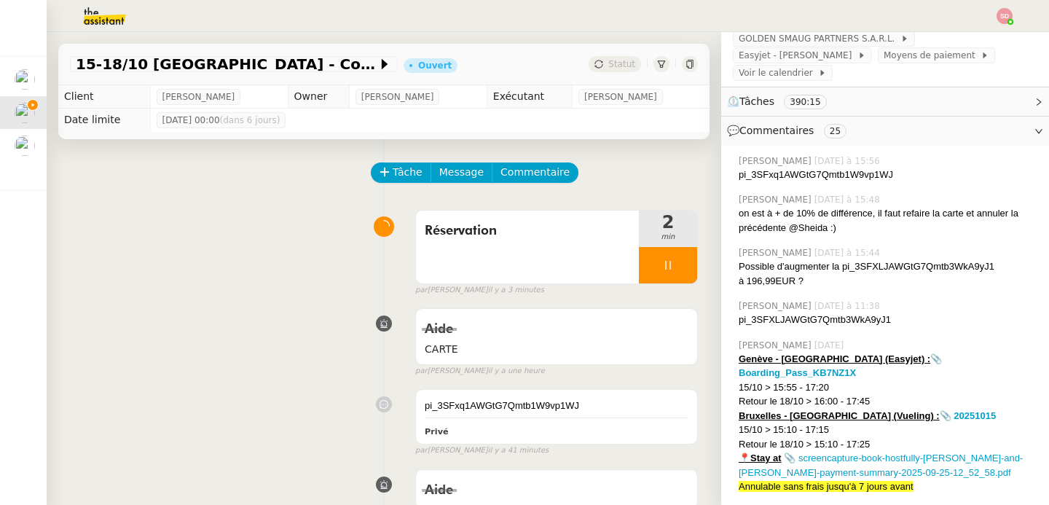
click at [111, 17] on img at bounding box center [92, 16] width 113 height 32
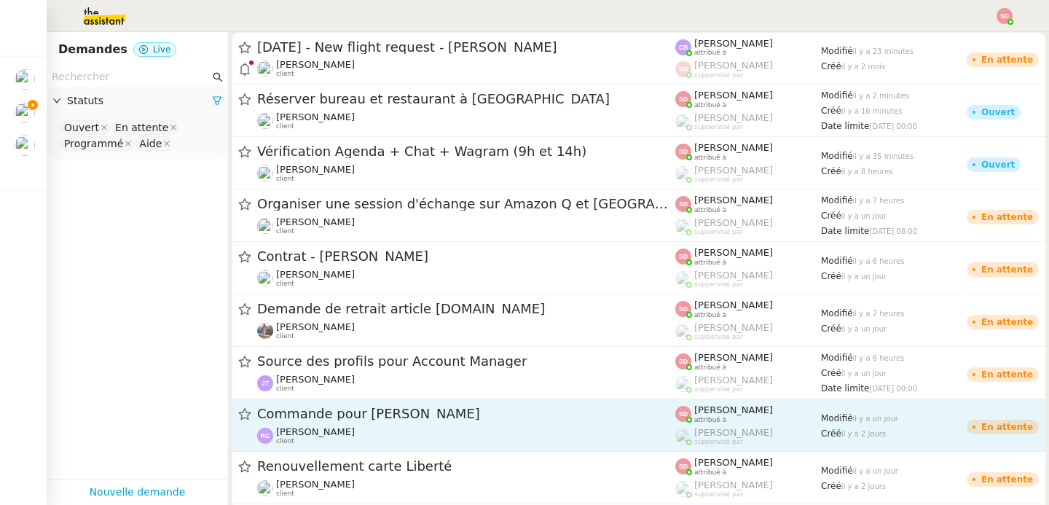
click at [376, 436] on div "[PERSON_NAME] client" at bounding box center [466, 435] width 418 height 19
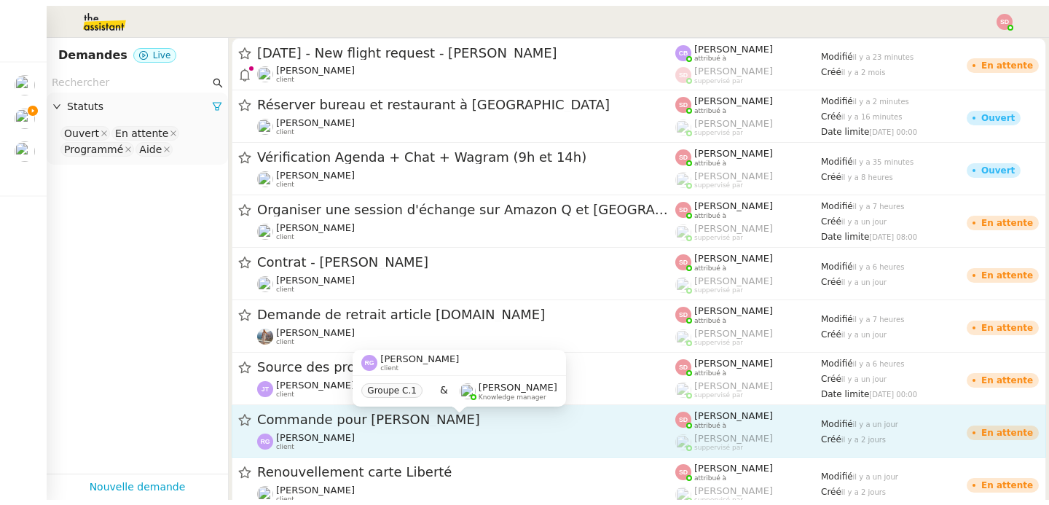
scroll to position [3, 0]
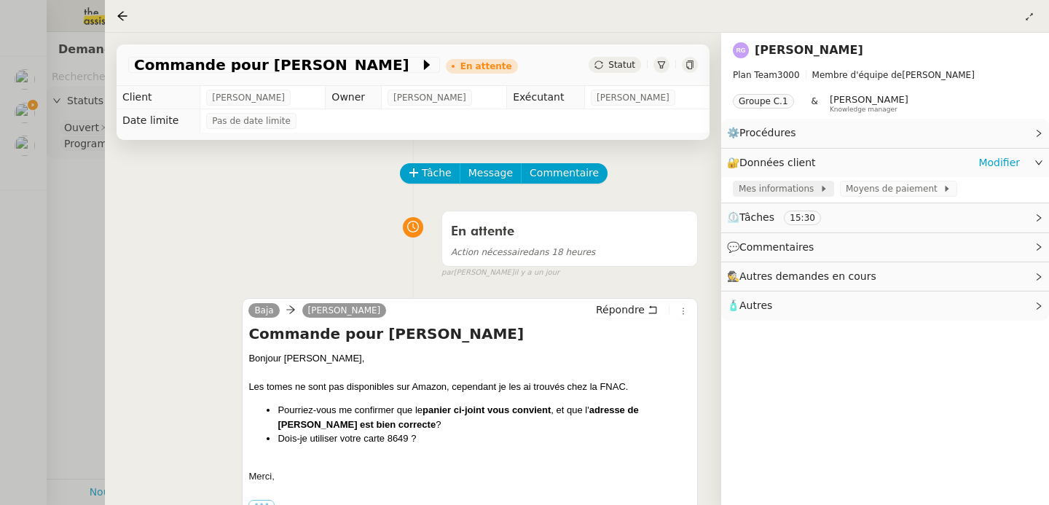
click at [771, 184] on span "Mes informations" at bounding box center [779, 188] width 81 height 15
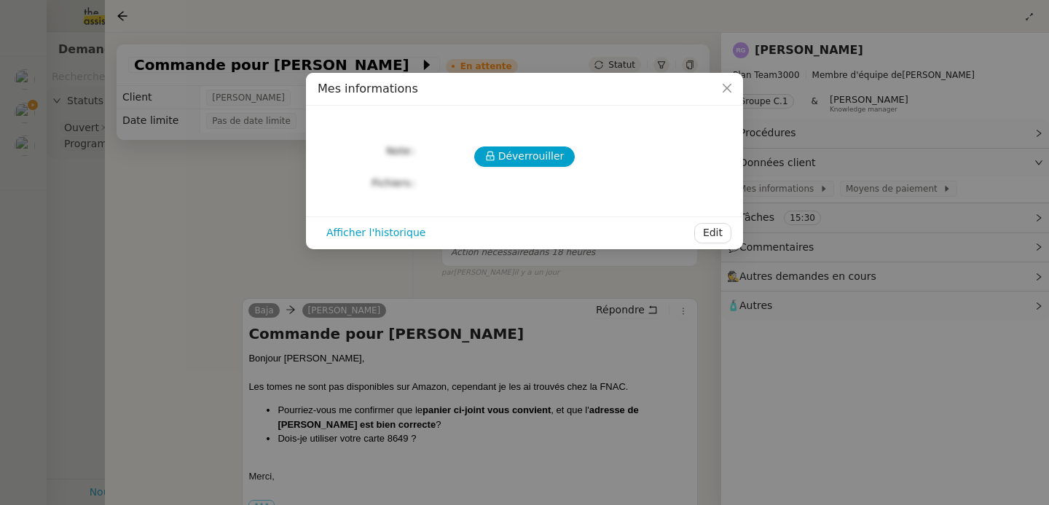
click at [503, 169] on div "Déverrouiller Note Fichiers Upload" at bounding box center [525, 155] width 414 height 76
click at [513, 152] on span "Déverrouiller" at bounding box center [531, 156] width 66 height 17
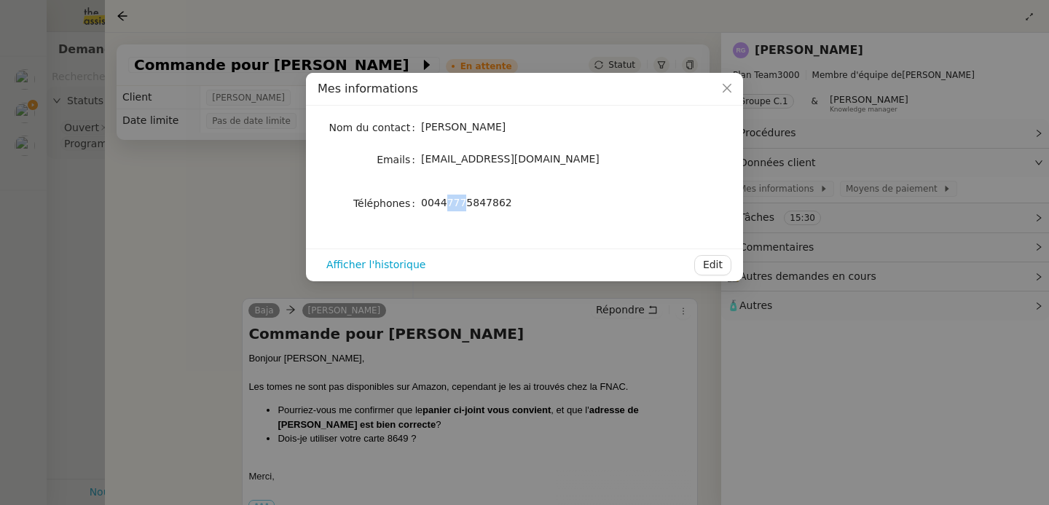
drag, startPoint x: 447, startPoint y: 203, endPoint x: 468, endPoint y: 200, distance: 21.2
click at [468, 200] on span "00447775847862" at bounding box center [466, 203] width 91 height 12
drag, startPoint x: 467, startPoint y: 207, endPoint x: 479, endPoint y: 205, distance: 11.7
click at [479, 205] on span "00447775847862" at bounding box center [466, 203] width 91 height 12
drag, startPoint x: 479, startPoint y: 205, endPoint x: 466, endPoint y: 208, distance: 13.3
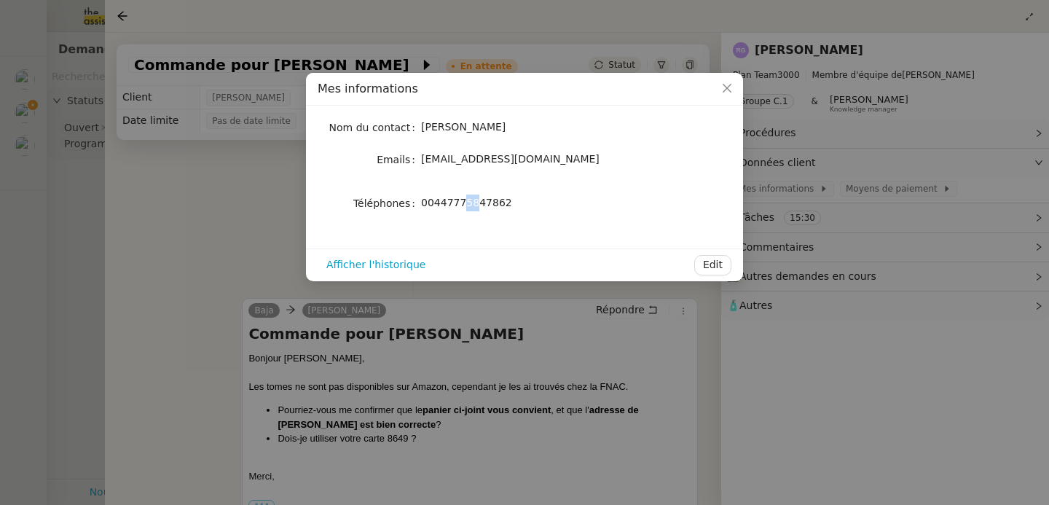
click at [466, 208] on span "00447775847862" at bounding box center [466, 203] width 91 height 12
drag, startPoint x: 479, startPoint y: 205, endPoint x: 487, endPoint y: 204, distance: 8.0
click at [487, 204] on span "00447775847862" at bounding box center [466, 203] width 91 height 12
click at [532, 206] on div "00447775847862" at bounding box center [541, 203] width 241 height 17
drag, startPoint x: 449, startPoint y: 204, endPoint x: 465, endPoint y: 203, distance: 16.1
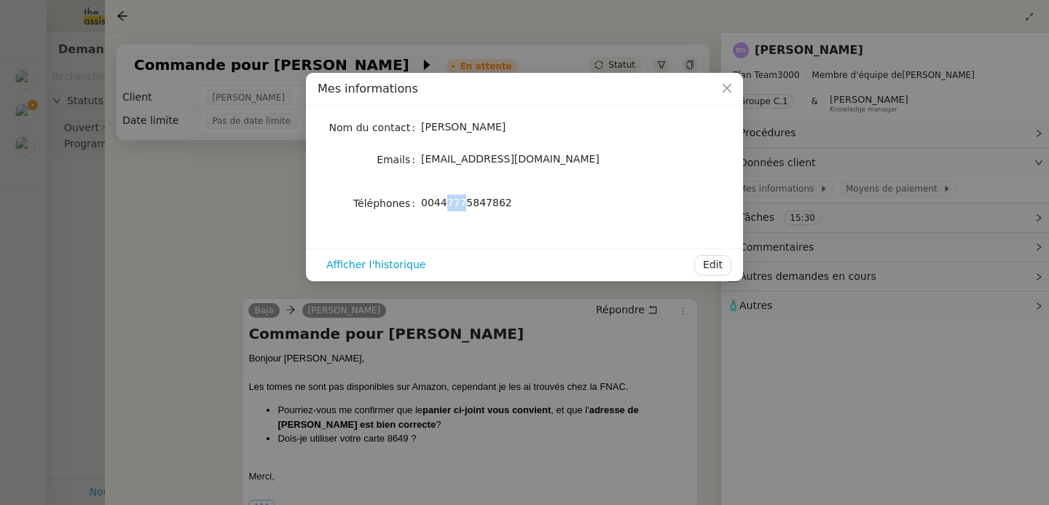
click at [465, 203] on span "00447775847862" at bounding box center [466, 203] width 91 height 12
click at [484, 204] on span "00447775847862" at bounding box center [466, 203] width 91 height 12
drag, startPoint x: 463, startPoint y: 207, endPoint x: 481, endPoint y: 209, distance: 17.6
click at [481, 209] on div "00447775847862" at bounding box center [541, 203] width 241 height 17
click at [184, 209] on nz-modal-container "Mes informations Nom du contact [PERSON_NAME] Emails [EMAIL_ADDRESS][DOMAIN_NAM…" at bounding box center [524, 252] width 1049 height 505
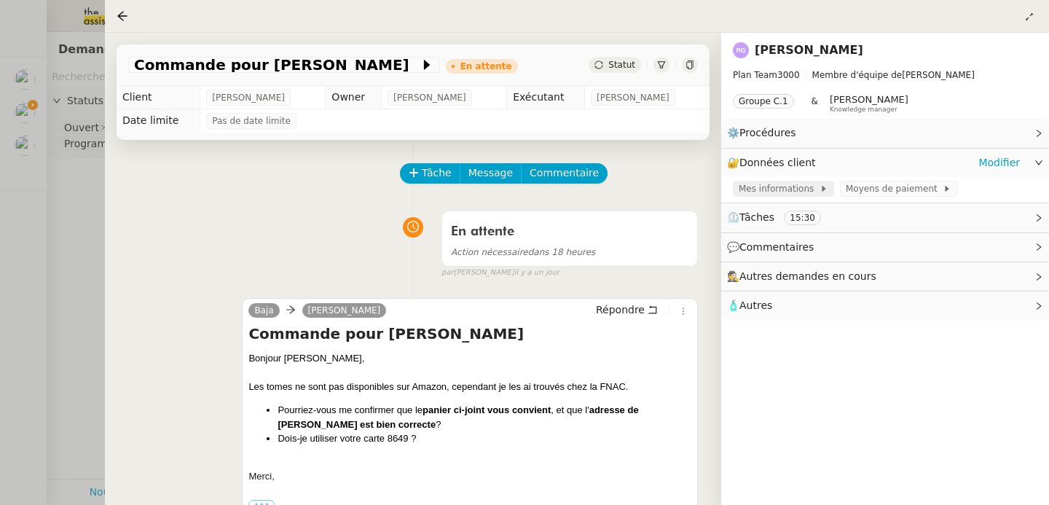
click at [783, 184] on span "Mes informations" at bounding box center [779, 188] width 81 height 15
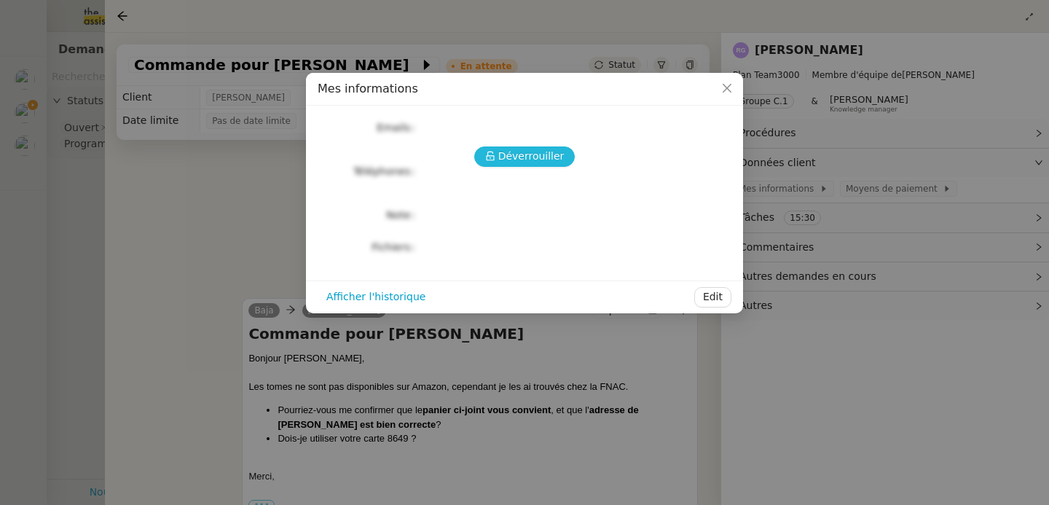
click at [514, 150] on span "Déverrouiller" at bounding box center [531, 156] width 66 height 17
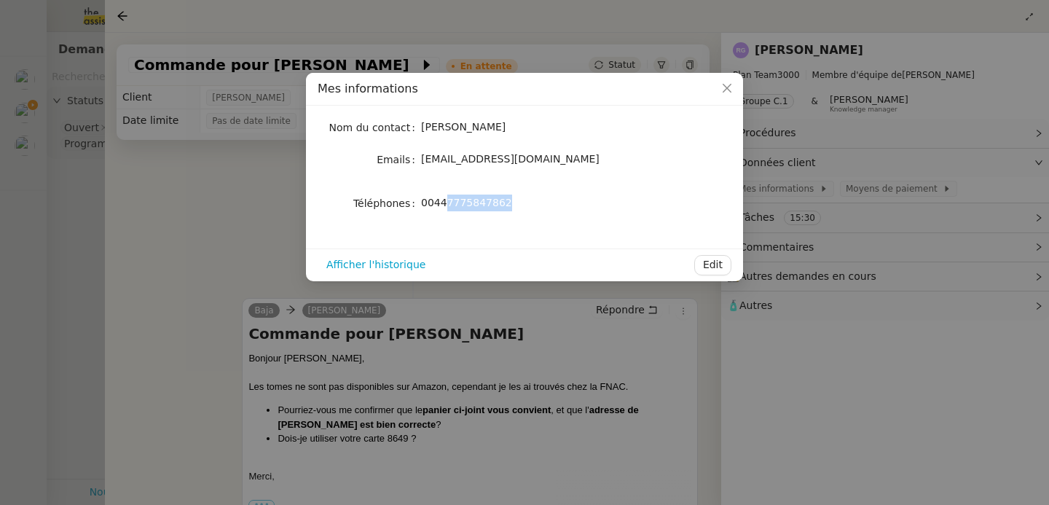
drag, startPoint x: 448, startPoint y: 202, endPoint x: 538, endPoint y: 200, distance: 90.4
click at [538, 200] on div "00447775847862" at bounding box center [541, 203] width 241 height 17
copy span "7775847862"
click at [197, 224] on nz-modal-container "Mes informations Nom du contact [PERSON_NAME] Emails [EMAIL_ADDRESS][DOMAIN_NAM…" at bounding box center [524, 252] width 1049 height 505
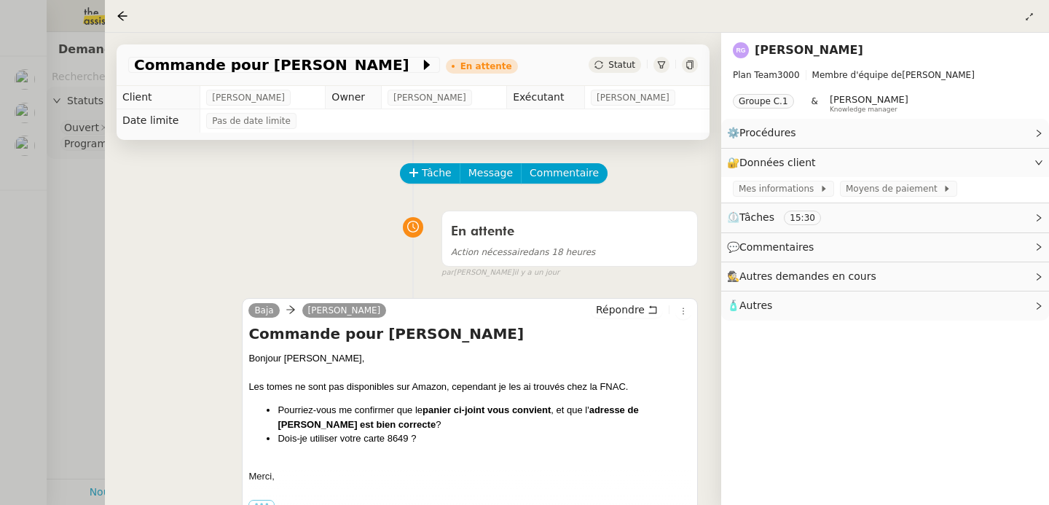
click at [74, 242] on div at bounding box center [524, 252] width 1049 height 505
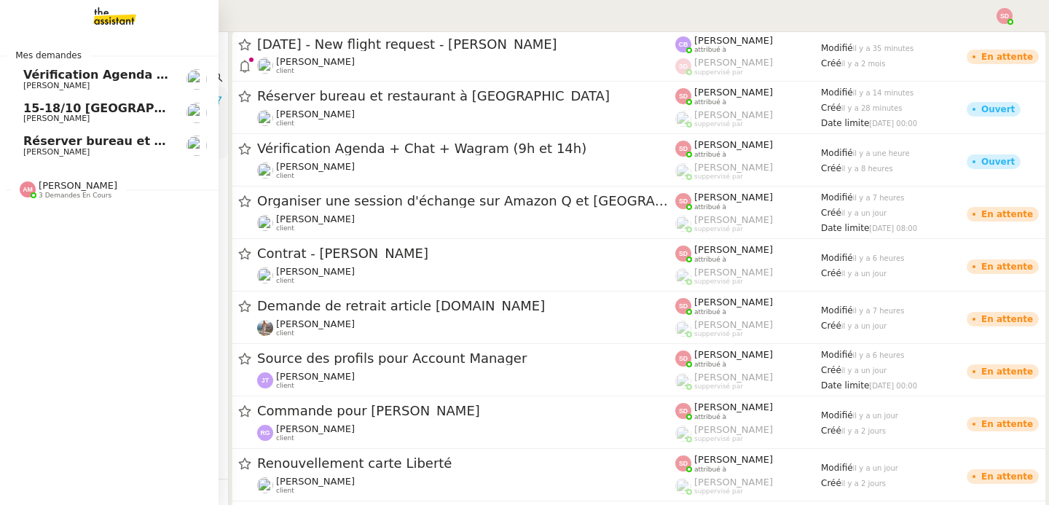
click at [34, 154] on span "[PERSON_NAME]" at bounding box center [56, 151] width 66 height 9
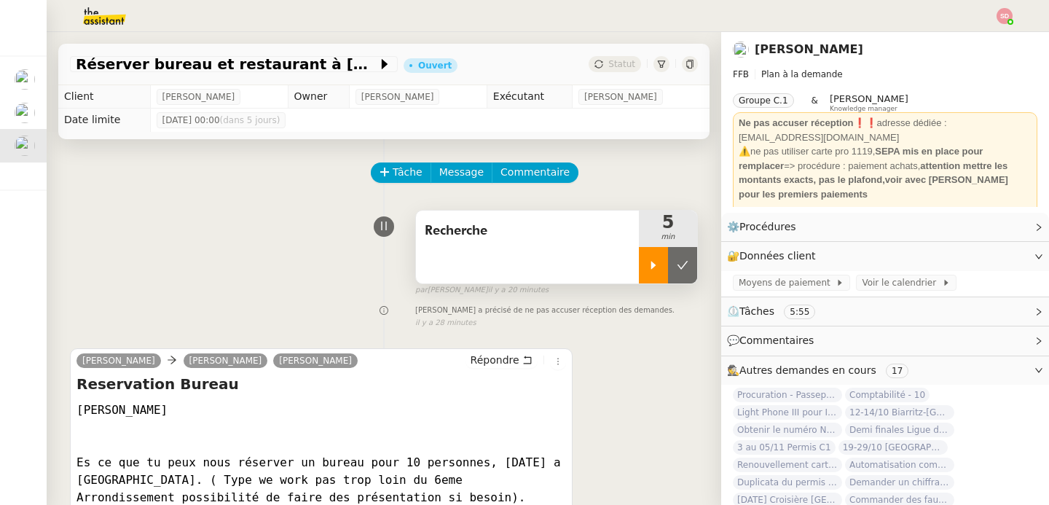
click at [648, 263] on icon at bounding box center [654, 265] width 12 height 12
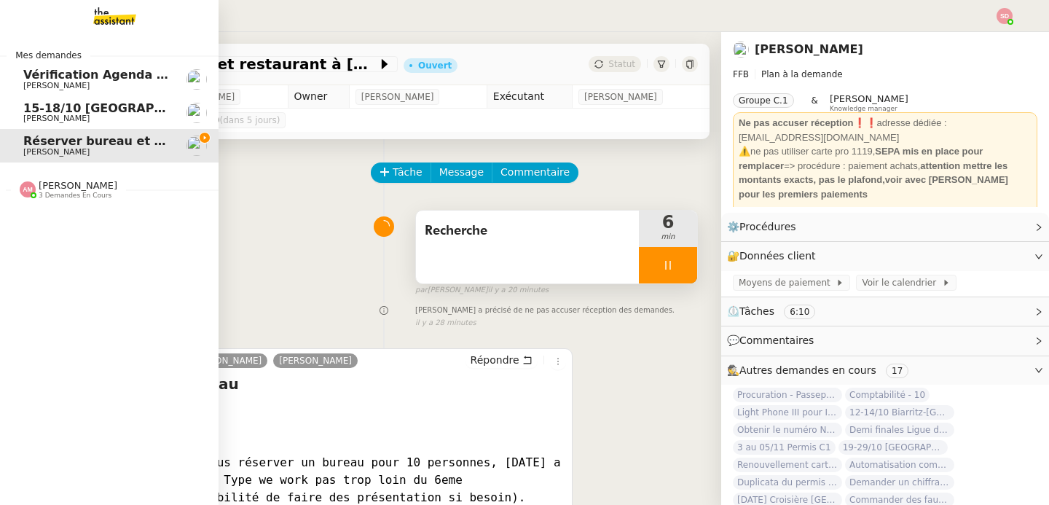
click at [20, 190] on img at bounding box center [28, 189] width 16 height 16
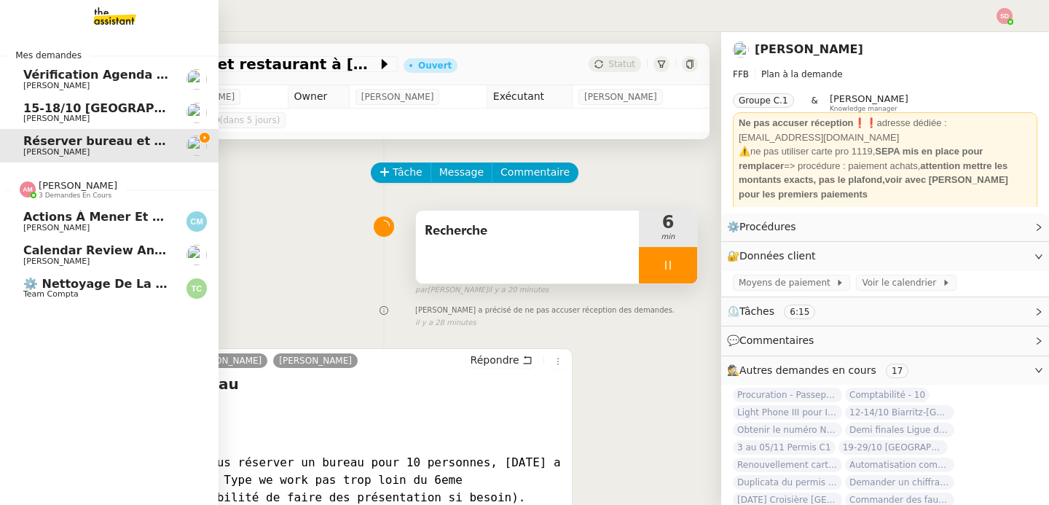
click at [20, 190] on img at bounding box center [28, 189] width 16 height 16
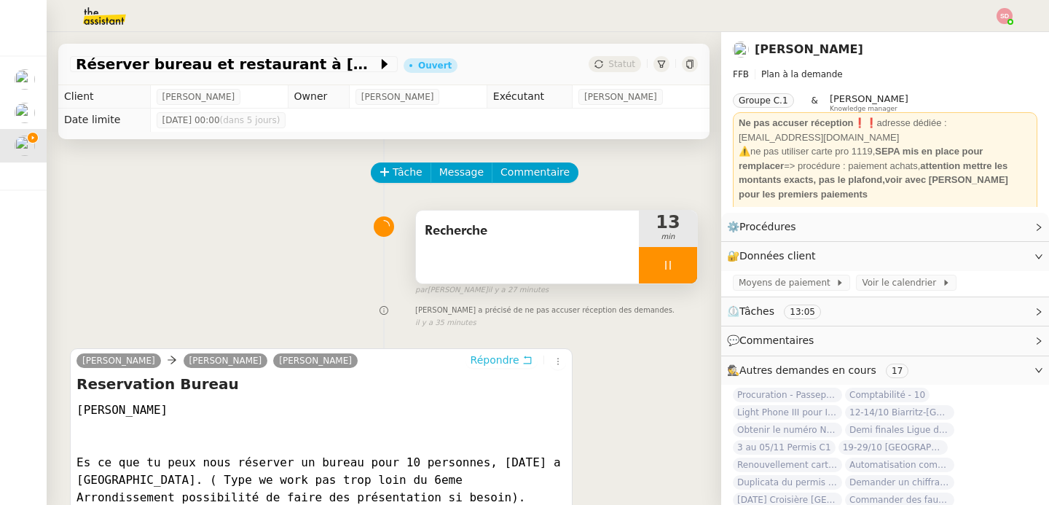
click at [487, 366] on span "Répondre" at bounding box center [495, 360] width 49 height 15
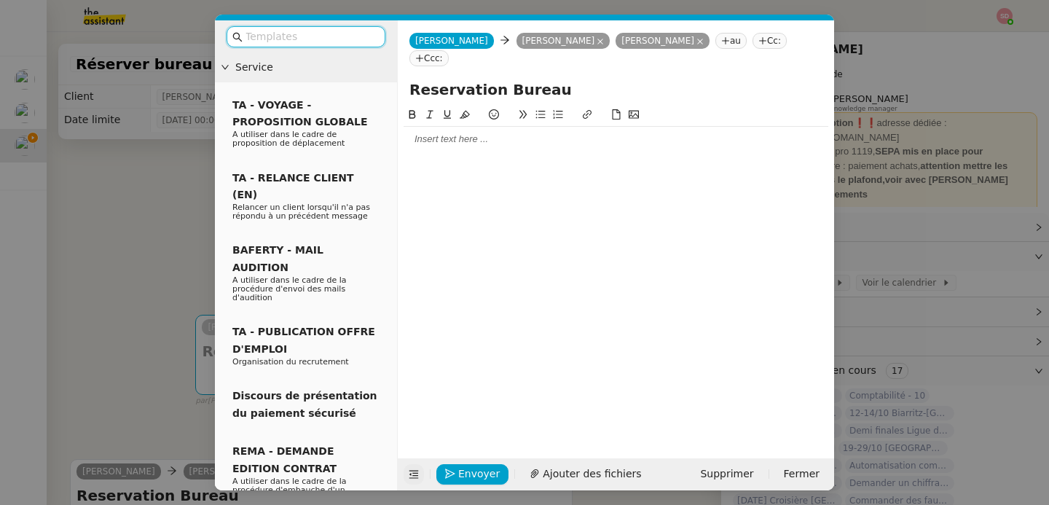
click at [415, 474] on icon at bounding box center [414, 474] width 10 height 10
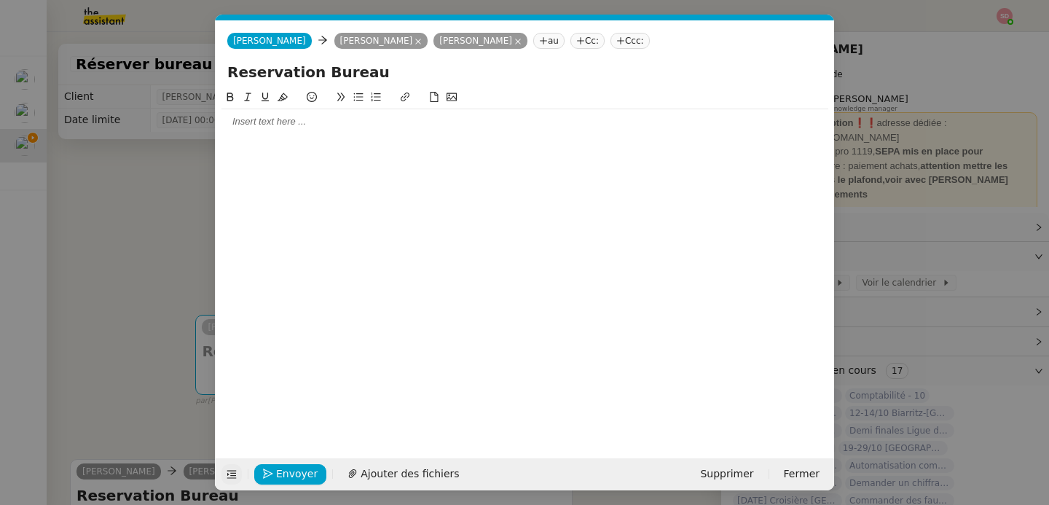
click at [294, 133] on div at bounding box center [525, 121] width 607 height 25
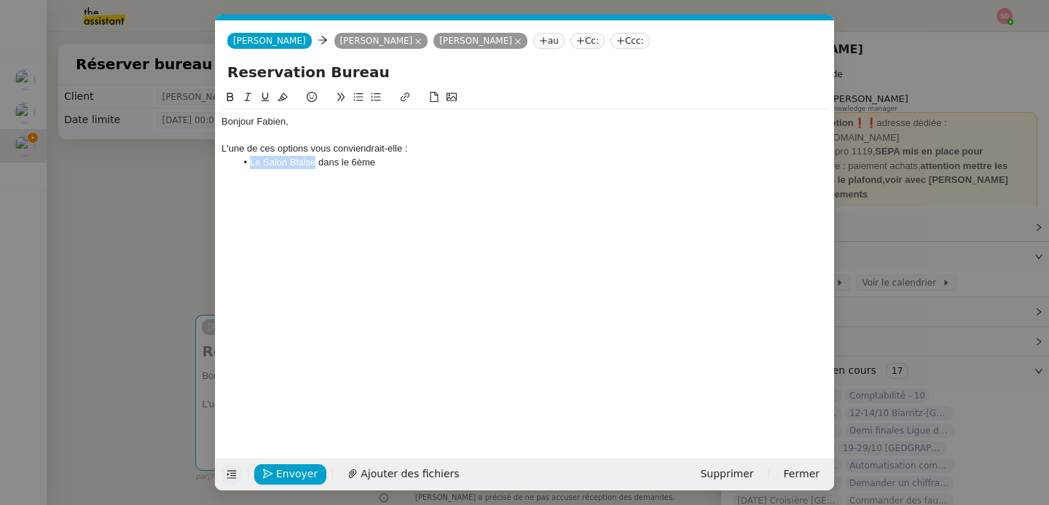
drag, startPoint x: 314, startPoint y: 165, endPoint x: 246, endPoint y: 162, distance: 67.8
click at [246, 162] on li "Le Salon Blaise dans le 6ème" at bounding box center [532, 162] width 593 height 13
click at [407, 94] on icon at bounding box center [405, 97] width 10 height 10
paste input "[URL][DOMAIN_NAME]"
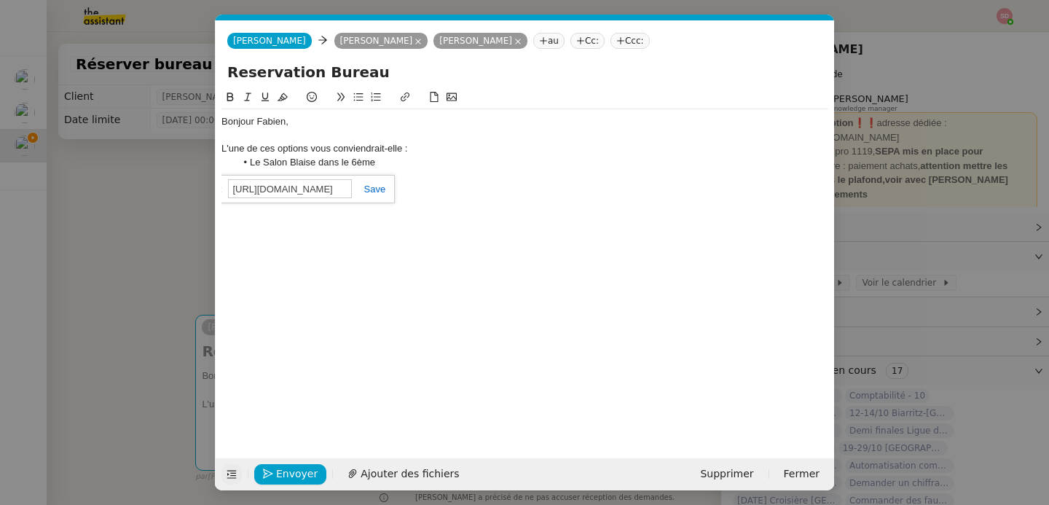
click at [367, 189] on link at bounding box center [369, 189] width 34 height 11
click at [391, 165] on li "Le Salon Blaise dans le 6ème" at bounding box center [532, 162] width 593 height 13
drag, startPoint x: 329, startPoint y: 178, endPoint x: 247, endPoint y: 179, distance: 82.3
click at [247, 179] on li "Le Salon Parnasse dans le 6ème" at bounding box center [532, 175] width 593 height 13
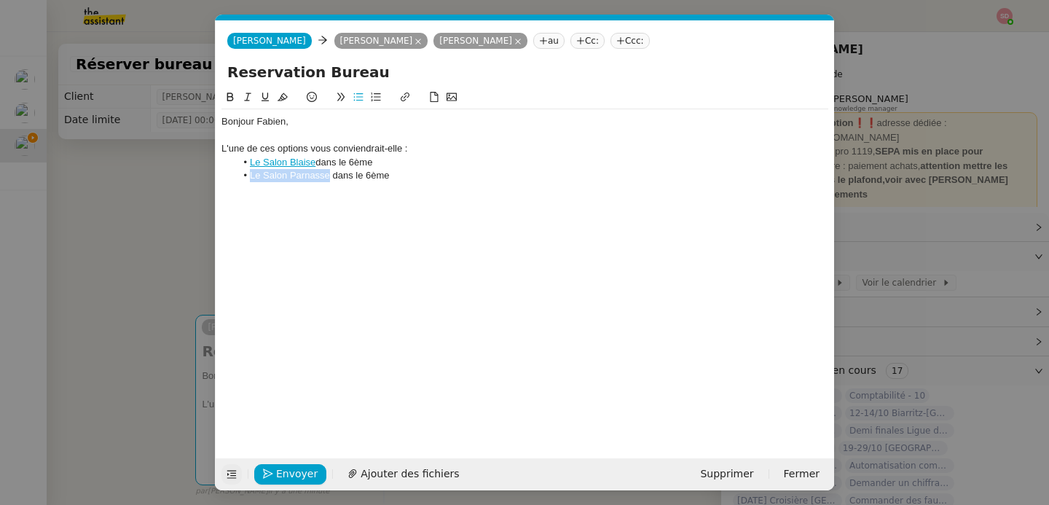
click at [402, 100] on icon at bounding box center [405, 97] width 10 height 10
paste input "[URL][DOMAIN_NAME]"
type input "[URL][DOMAIN_NAME]"
click at [380, 199] on link at bounding box center [376, 202] width 34 height 11
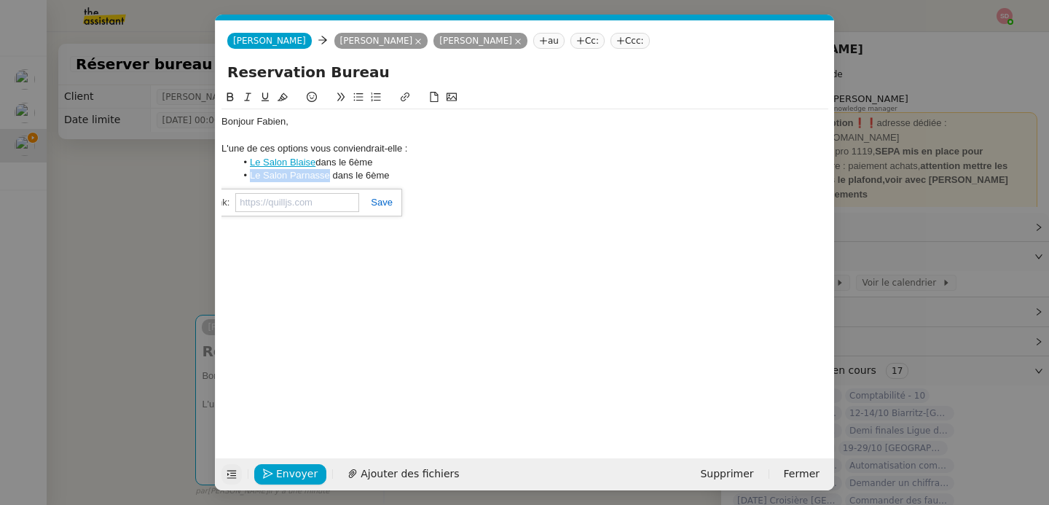
scroll to position [0, 0]
click at [419, 170] on li "Le Salon Parnasse dans le 6ème" at bounding box center [532, 175] width 593 height 13
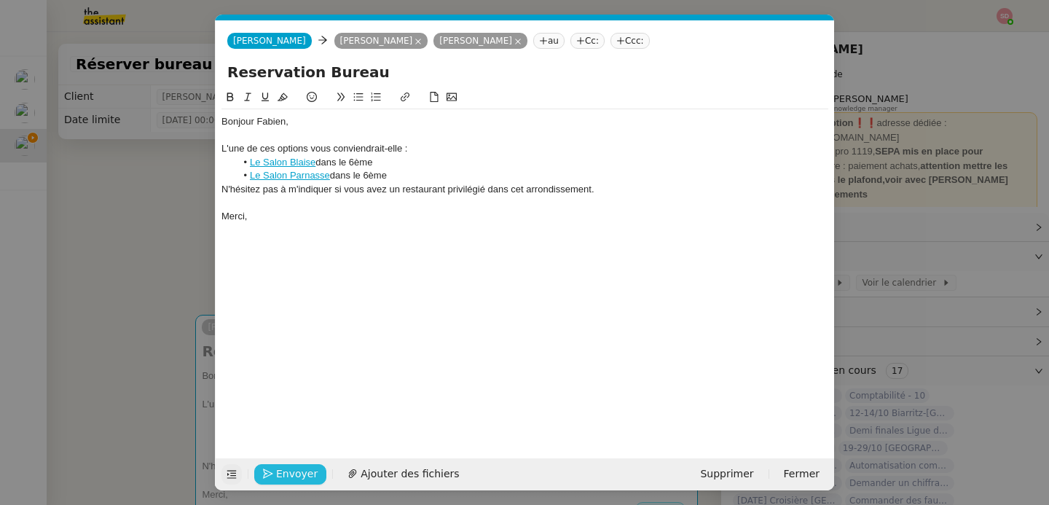
click at [277, 470] on span "Envoyer" at bounding box center [297, 474] width 42 height 17
click at [277, 470] on span "Confirmer l'envoi" at bounding box center [319, 474] width 87 height 17
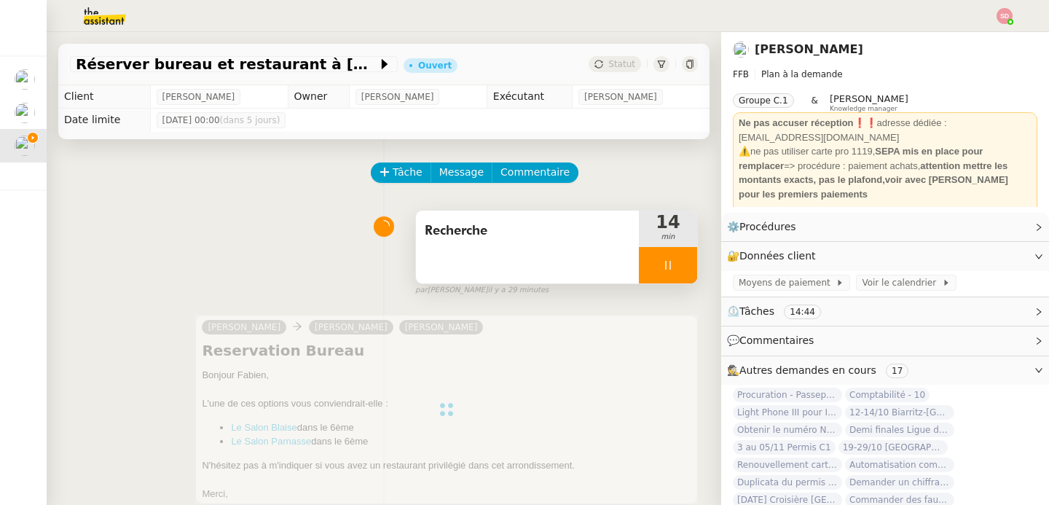
click at [673, 267] on div at bounding box center [668, 265] width 58 height 36
click at [673, 267] on button at bounding box center [682, 265] width 29 height 36
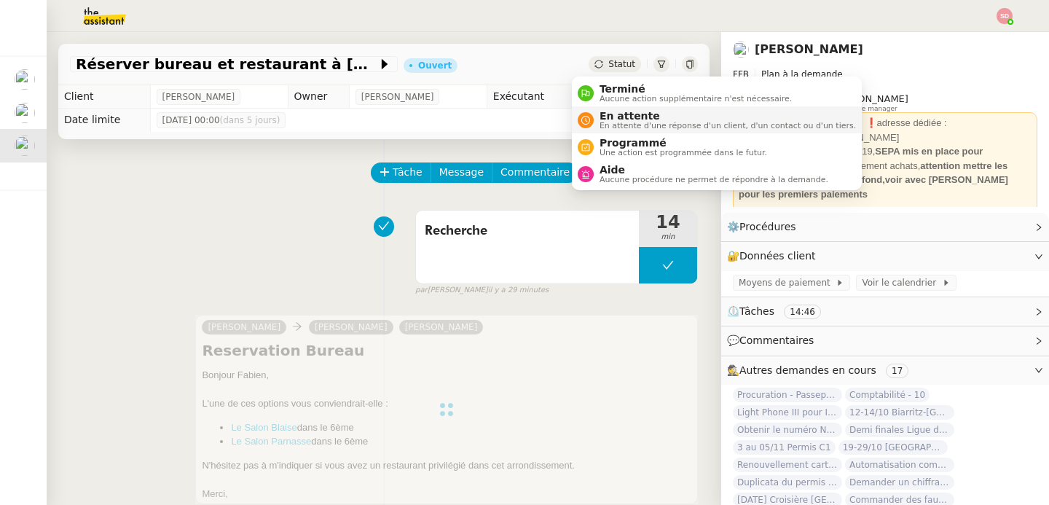
click at [584, 123] on icon at bounding box center [585, 120] width 9 height 9
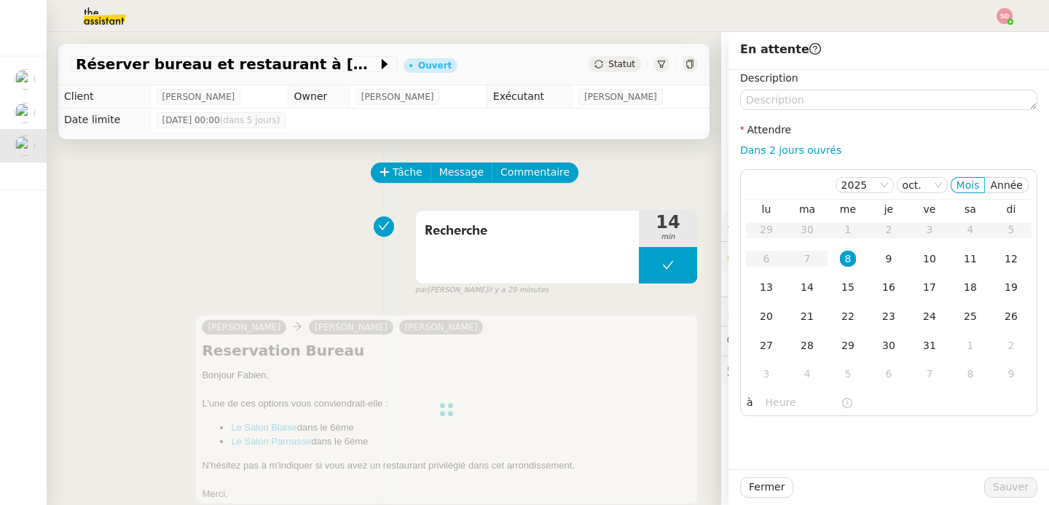
click at [777, 156] on div "Dans 2 jours ouvrés" at bounding box center [888, 150] width 297 height 17
click at [745, 143] on div "Dans 2 jours ouvrés" at bounding box center [888, 150] width 297 height 17
click at [745, 147] on link "Dans 2 jours ouvrés" at bounding box center [790, 150] width 101 height 12
click at [771, 401] on input "07:00" at bounding box center [803, 402] width 75 height 17
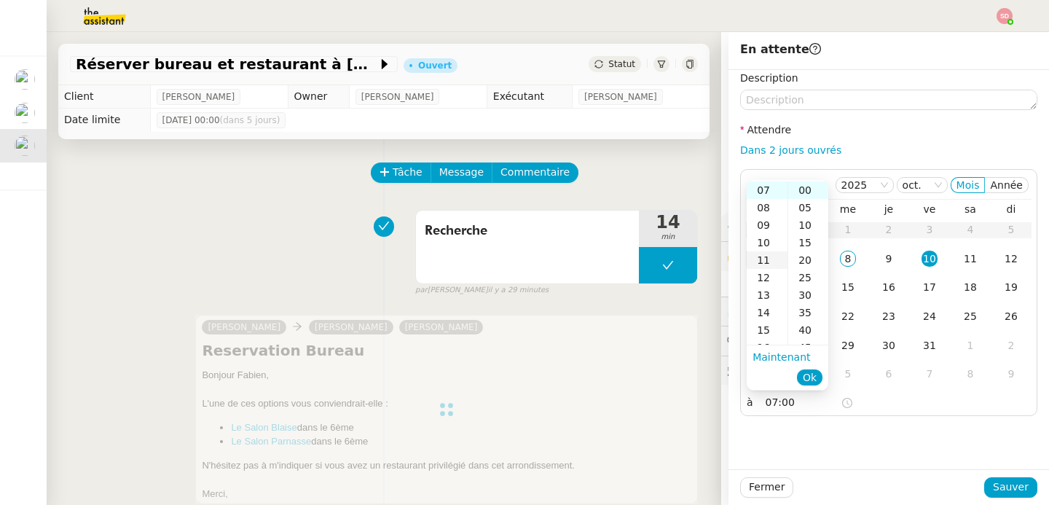
click at [760, 256] on div "11" at bounding box center [767, 259] width 41 height 17
type input "11:00"
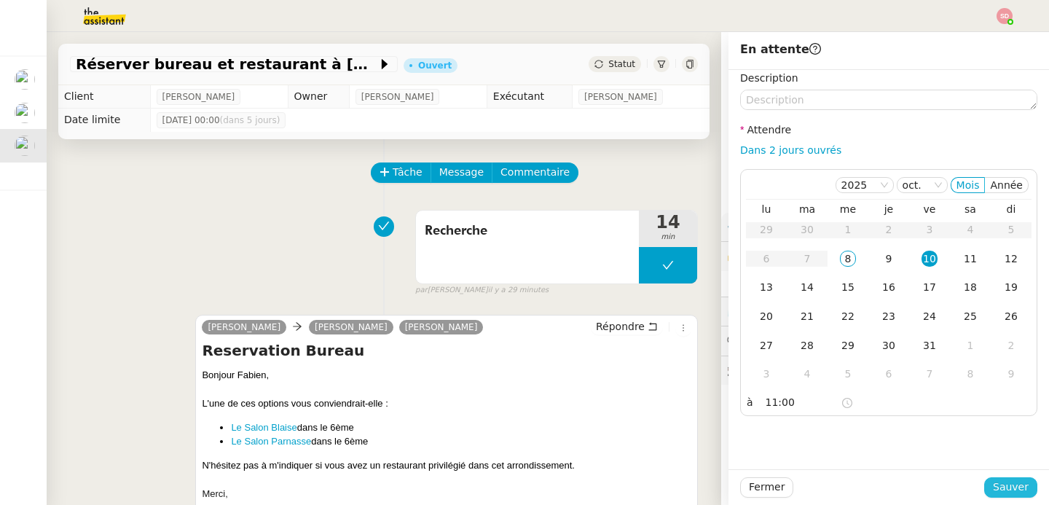
click at [999, 485] on span "Sauver" at bounding box center [1011, 487] width 36 height 17
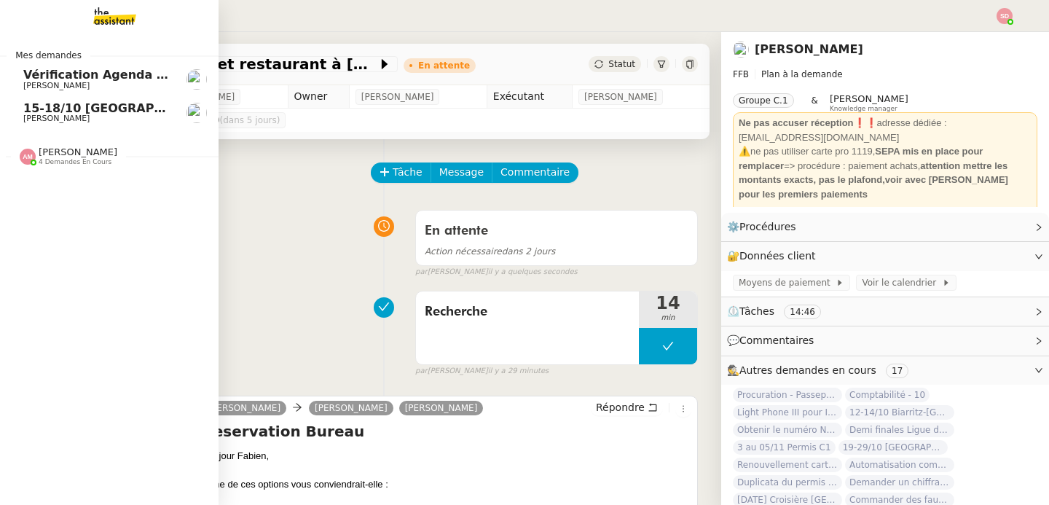
click at [29, 123] on span "[PERSON_NAME]" at bounding box center [56, 118] width 66 height 9
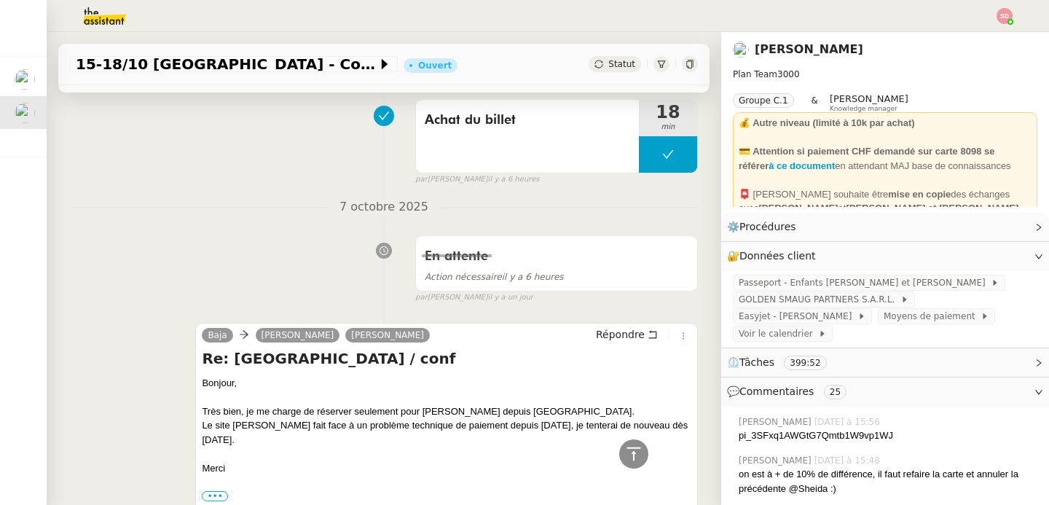
scroll to position [840, 0]
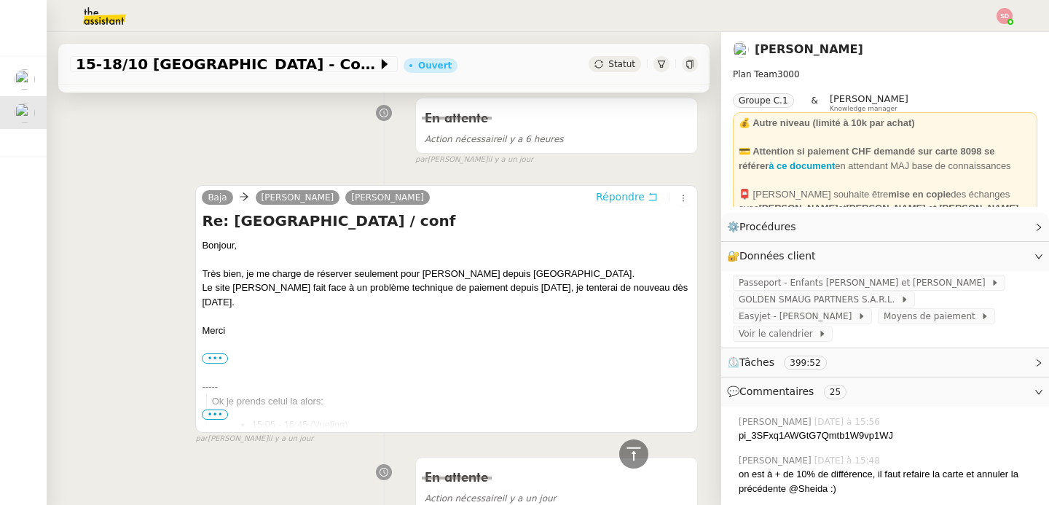
click at [613, 204] on span "Répondre" at bounding box center [620, 196] width 49 height 15
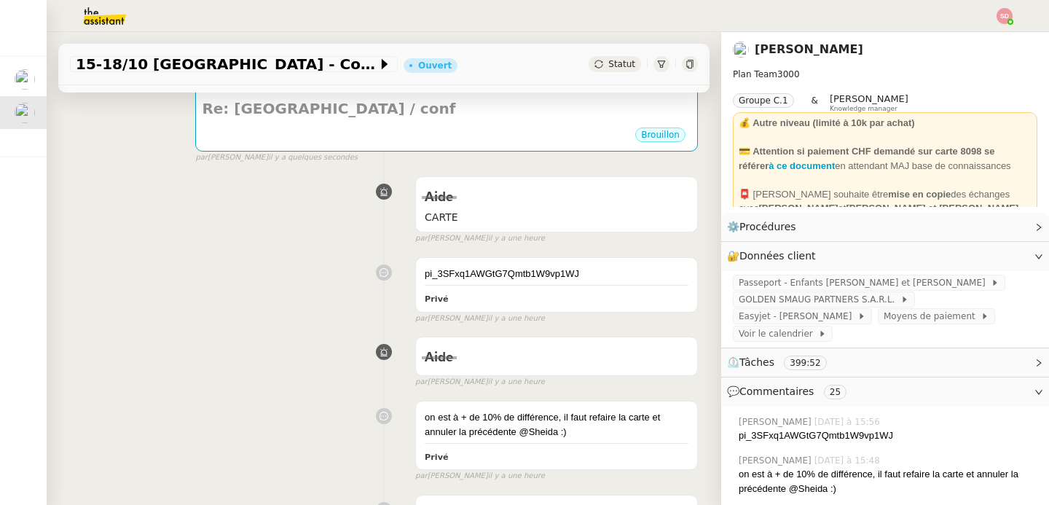
scroll to position [0, 0]
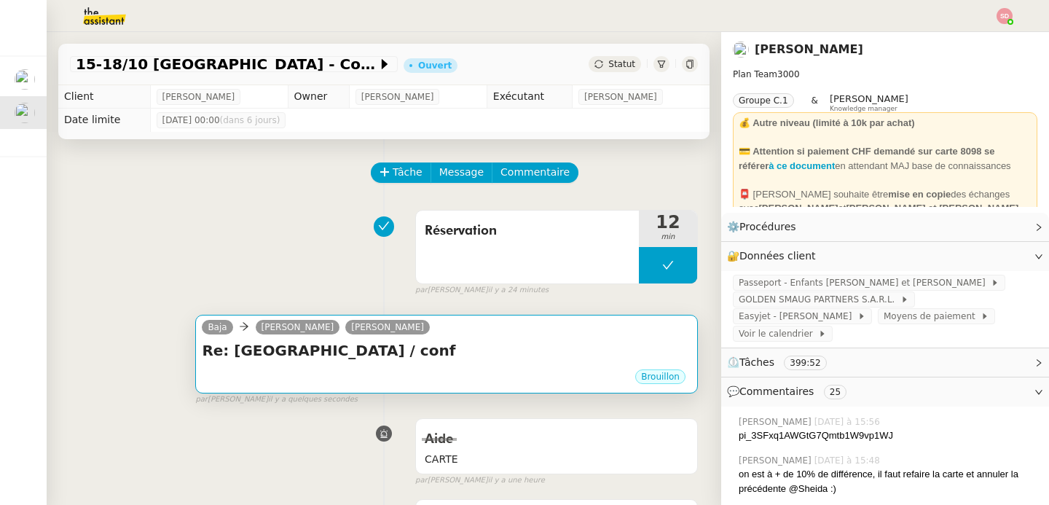
click at [444, 360] on h4 "Re: [GEOGRAPHIC_DATA] / conf" at bounding box center [447, 350] width 490 height 20
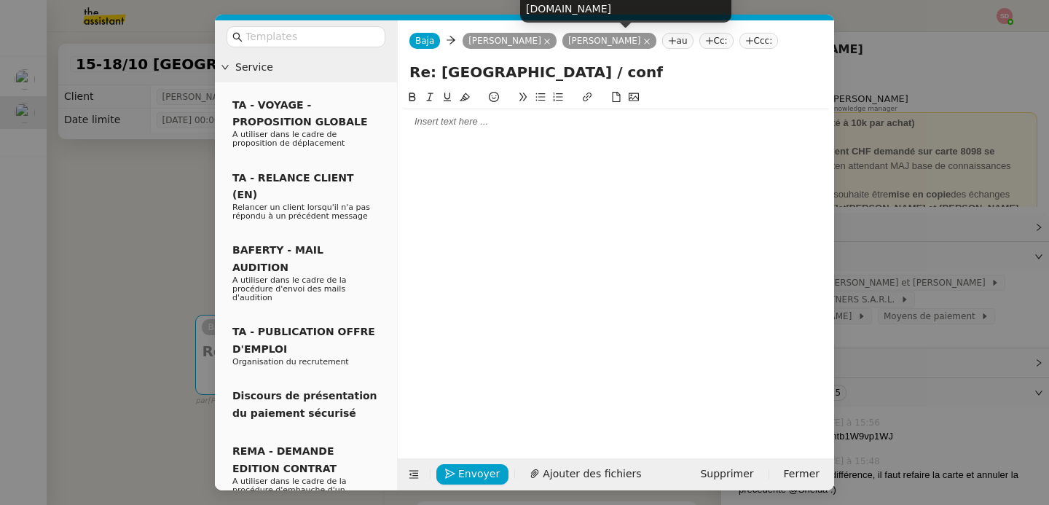
click at [647, 39] on icon at bounding box center [647, 42] width 6 height 6
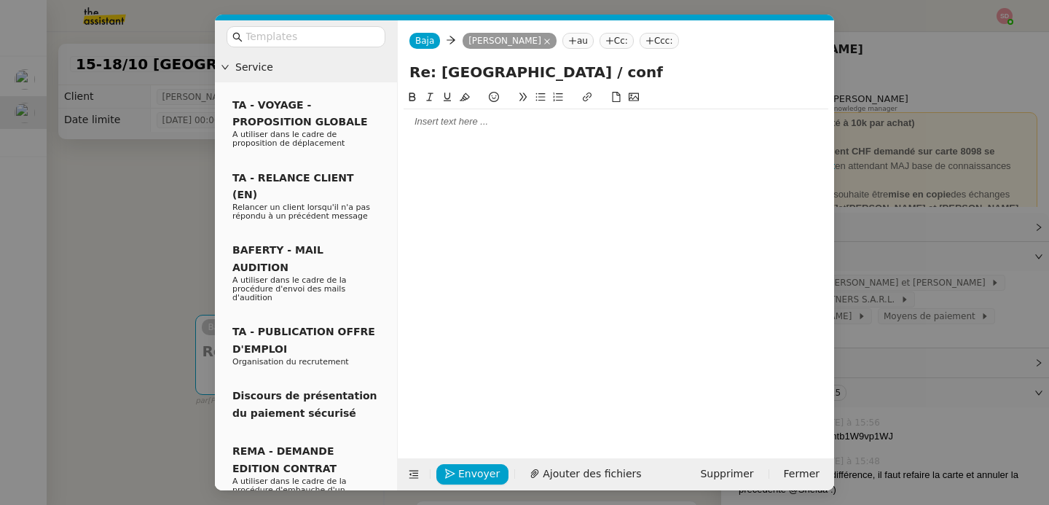
click at [533, 128] on div at bounding box center [616, 121] width 425 height 13
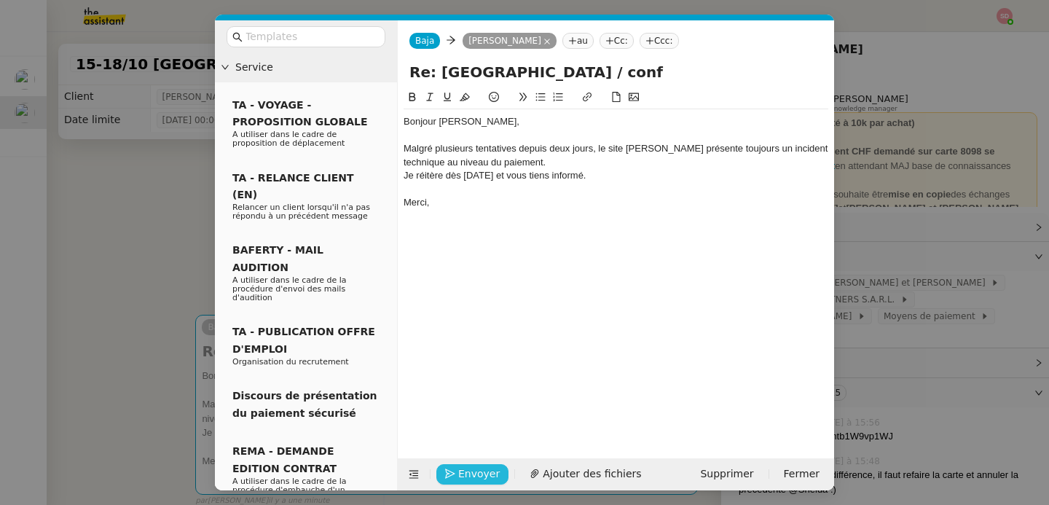
click at [477, 477] on span "Envoyer" at bounding box center [479, 474] width 42 height 17
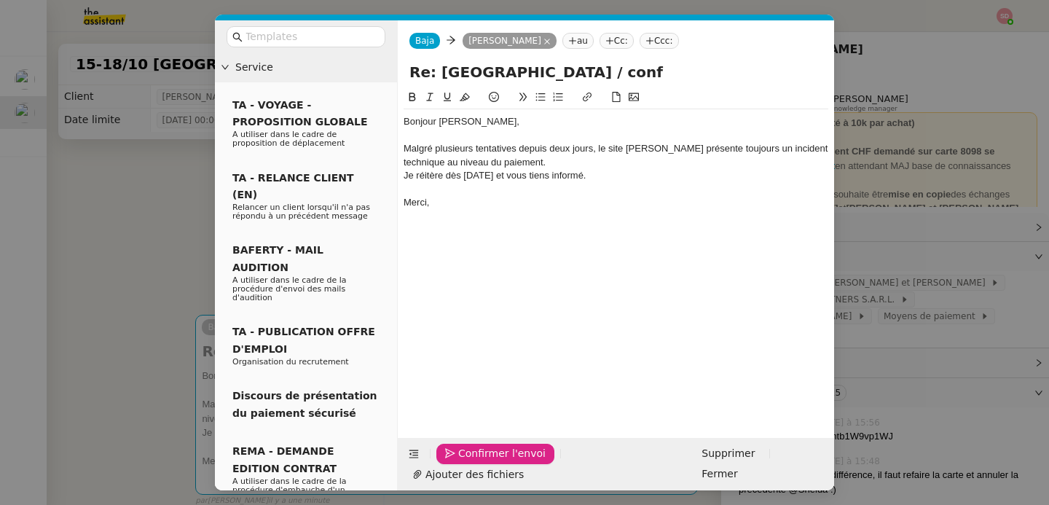
click at [477, 462] on span "Confirmer l'envoi" at bounding box center [501, 453] width 87 height 17
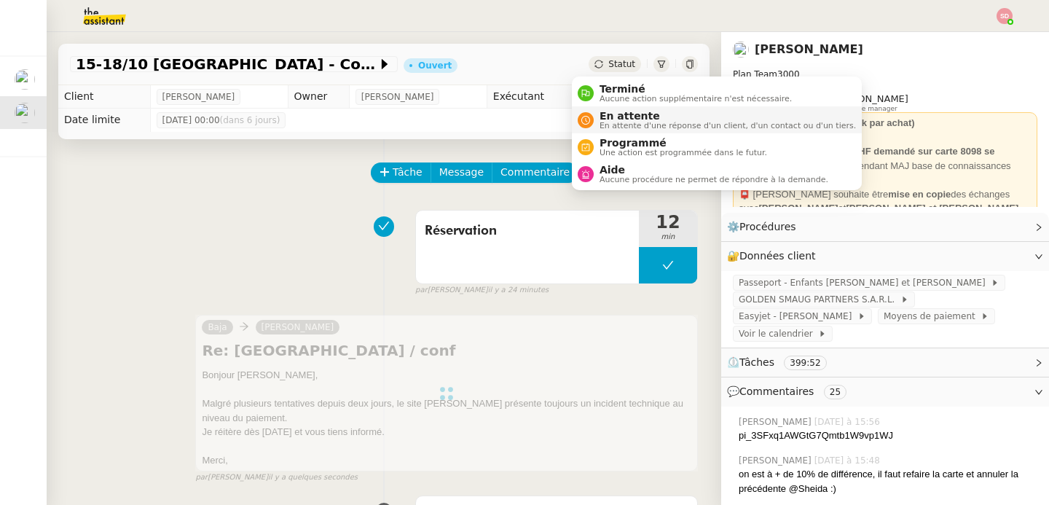
click at [576, 111] on li "En attente En attente d'une réponse d'un client, d'un contact ou d'un tiers." at bounding box center [717, 119] width 290 height 27
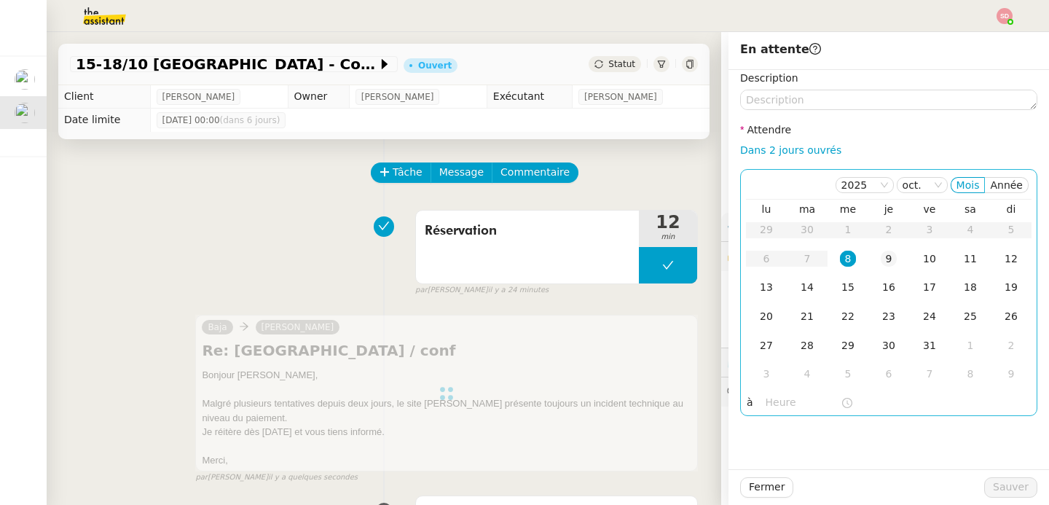
click at [882, 258] on div "9" at bounding box center [889, 259] width 16 height 16
click at [767, 404] on input "text" at bounding box center [803, 402] width 75 height 17
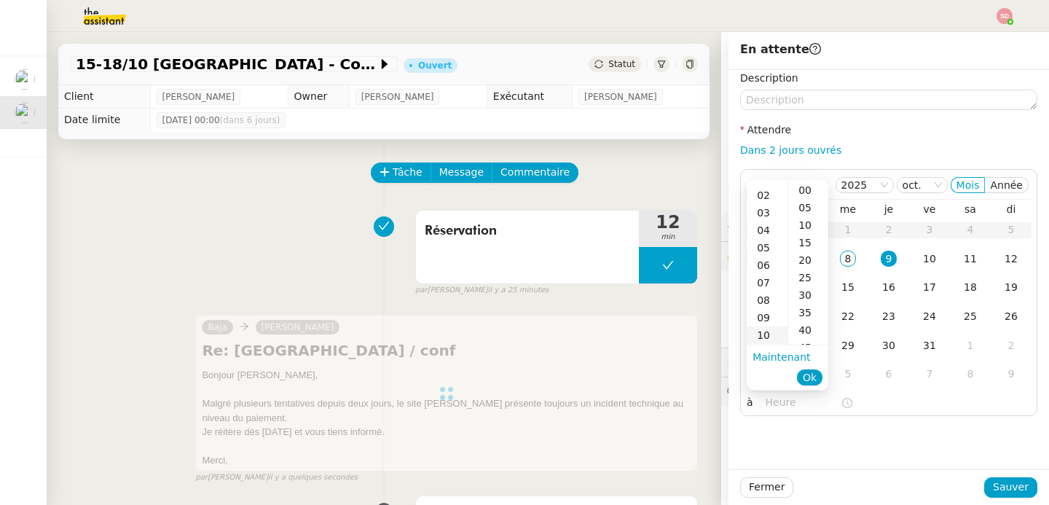
click at [764, 337] on div "10" at bounding box center [767, 334] width 41 height 17
click at [801, 186] on div "00" at bounding box center [808, 189] width 40 height 17
type input "10:00"
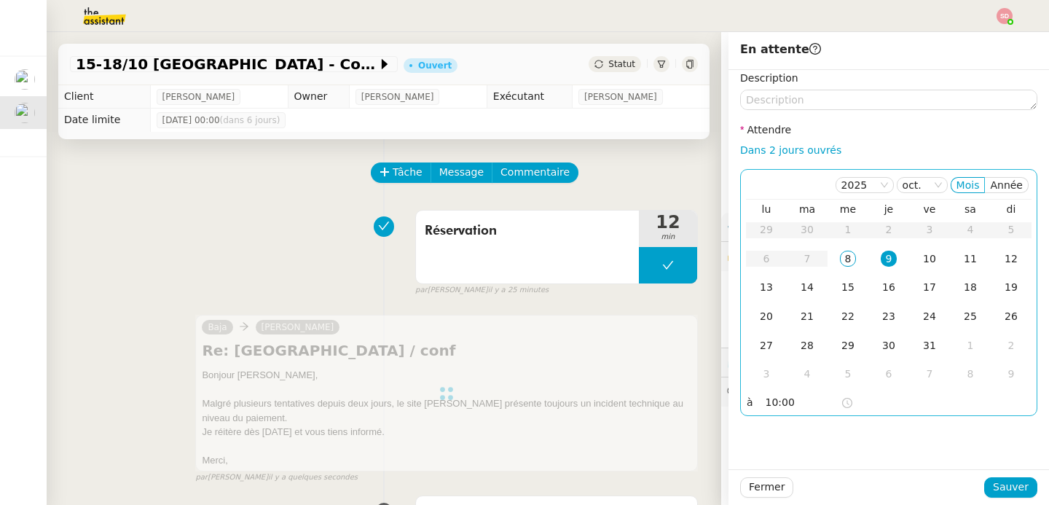
click at [881, 262] on div "9" at bounding box center [889, 259] width 16 height 16
click at [1008, 484] on span "Sauver" at bounding box center [1011, 487] width 36 height 17
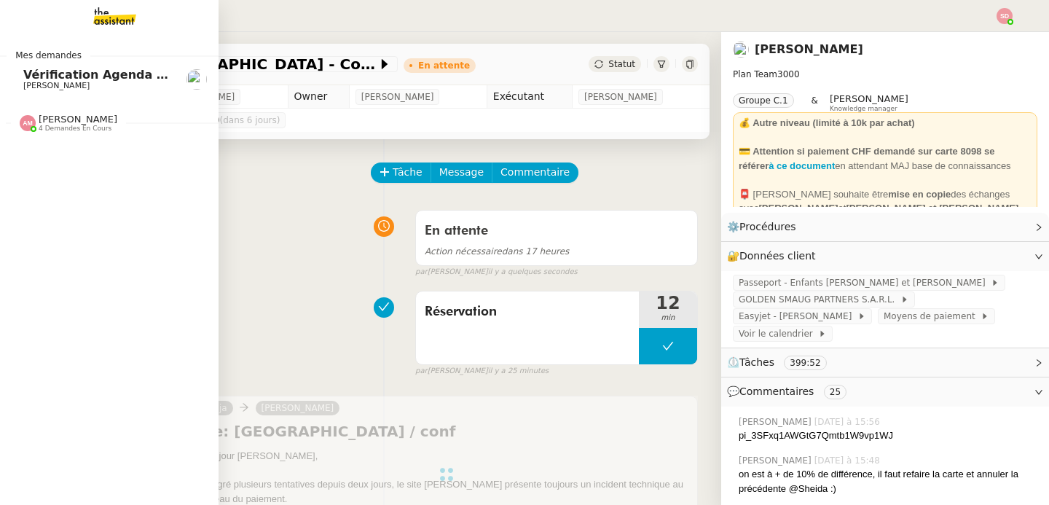
click at [23, 77] on span "Vérification Agenda + Chat + Wagram (9h et 14h)" at bounding box center [186, 75] width 327 height 14
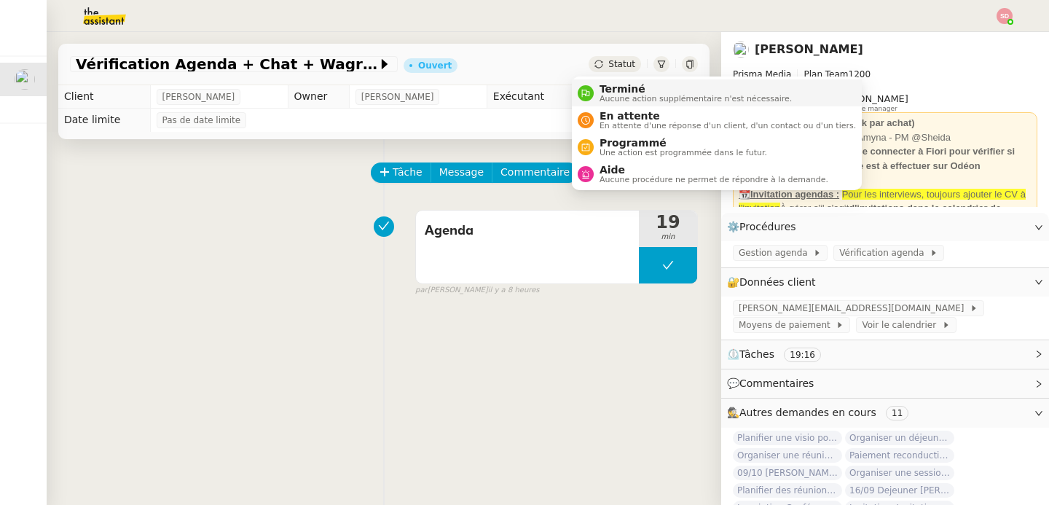
click at [612, 88] on span "Terminé" at bounding box center [696, 89] width 192 height 12
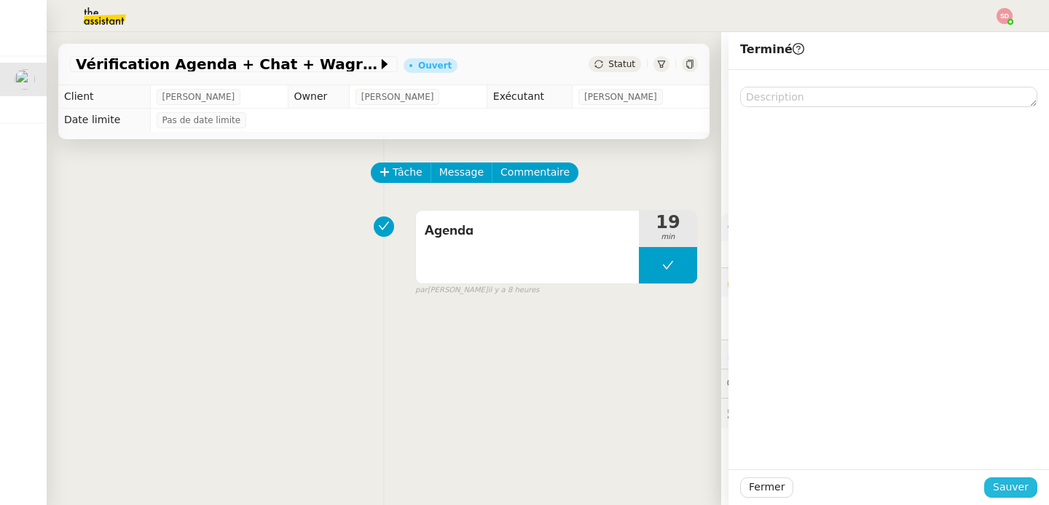
click at [1002, 485] on span "Sauver" at bounding box center [1011, 487] width 36 height 17
